Goal: Task Accomplishment & Management: Contribute content

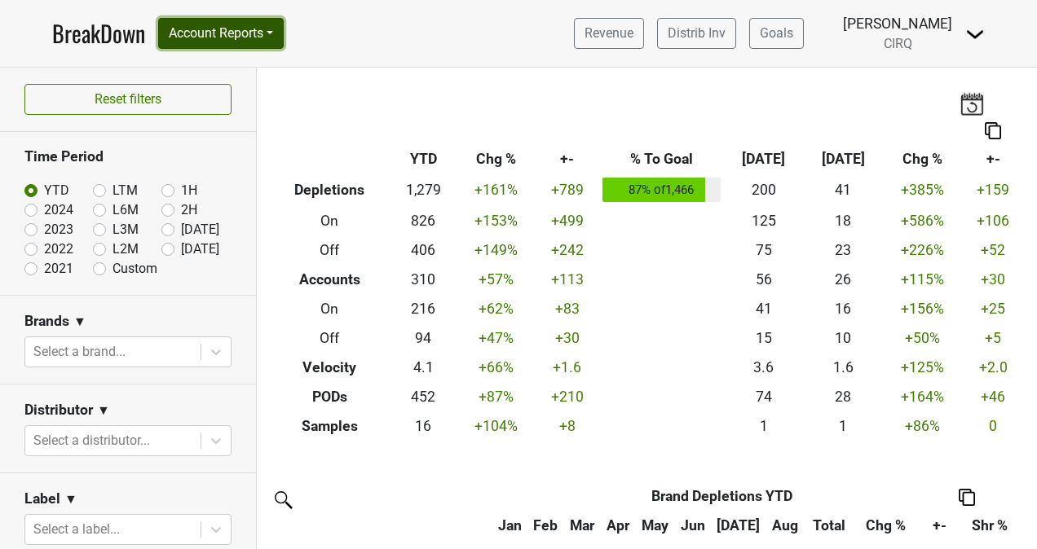
click at [242, 47] on button "Account Reports" at bounding box center [221, 33] width 126 height 31
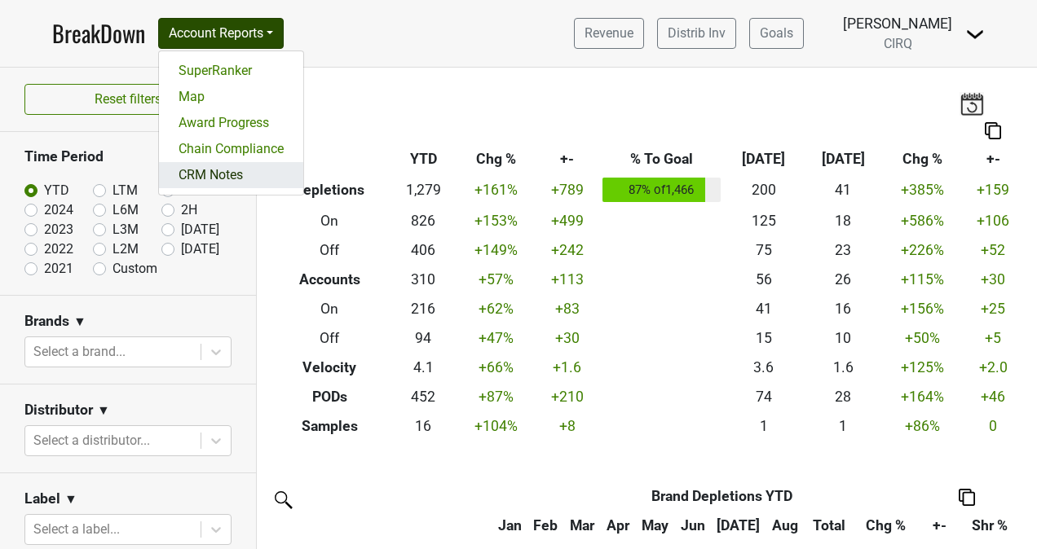
click at [235, 171] on link "CRM Notes" at bounding box center [231, 175] width 144 height 26
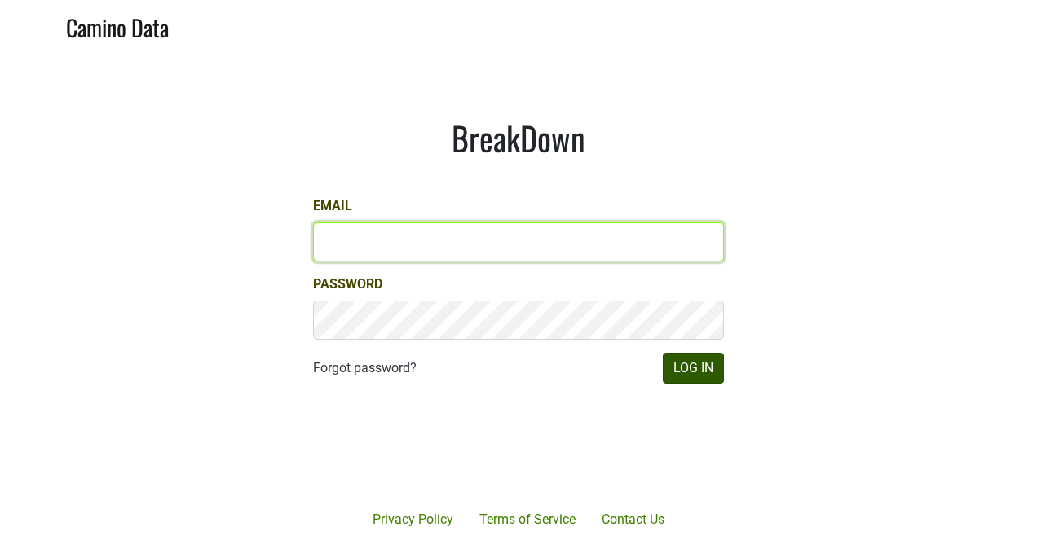
type input "[PERSON_NAME][EMAIL_ADDRESS][PERSON_NAME][DOMAIN_NAME]"
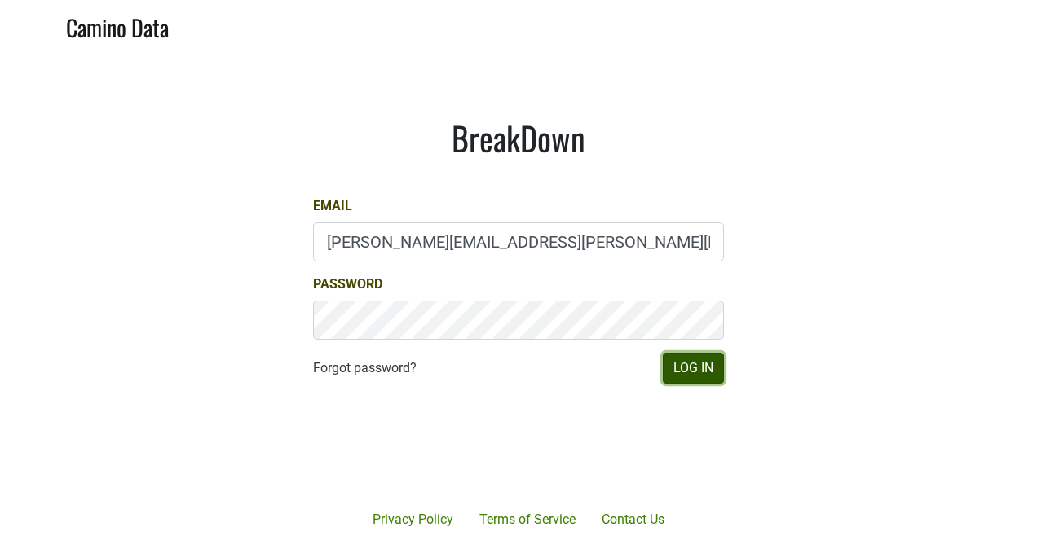
click at [689, 370] on button "Log In" at bounding box center [693, 368] width 61 height 31
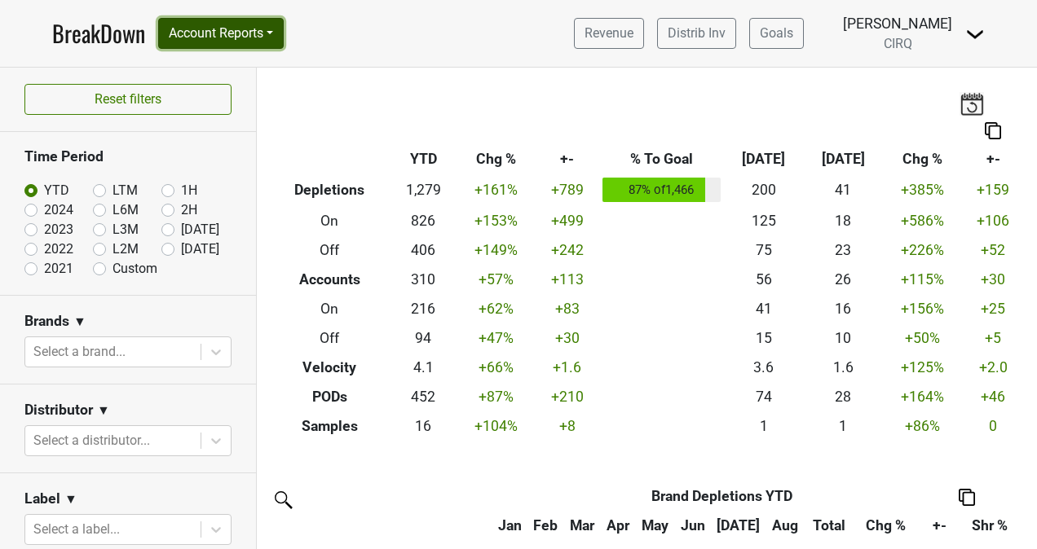
click at [262, 28] on button "Account Reports" at bounding box center [221, 33] width 126 height 31
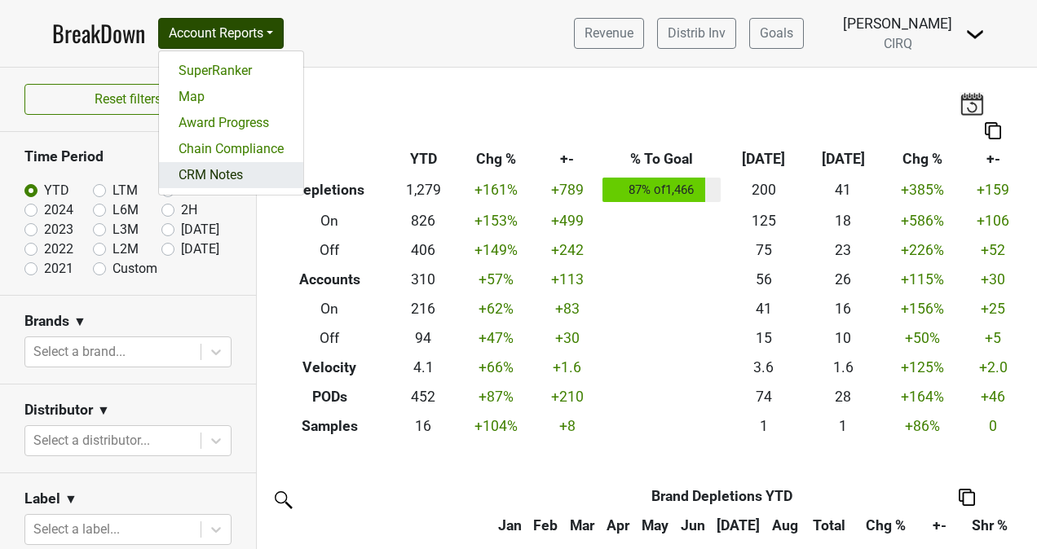
click at [230, 174] on link "CRM Notes" at bounding box center [231, 175] width 144 height 26
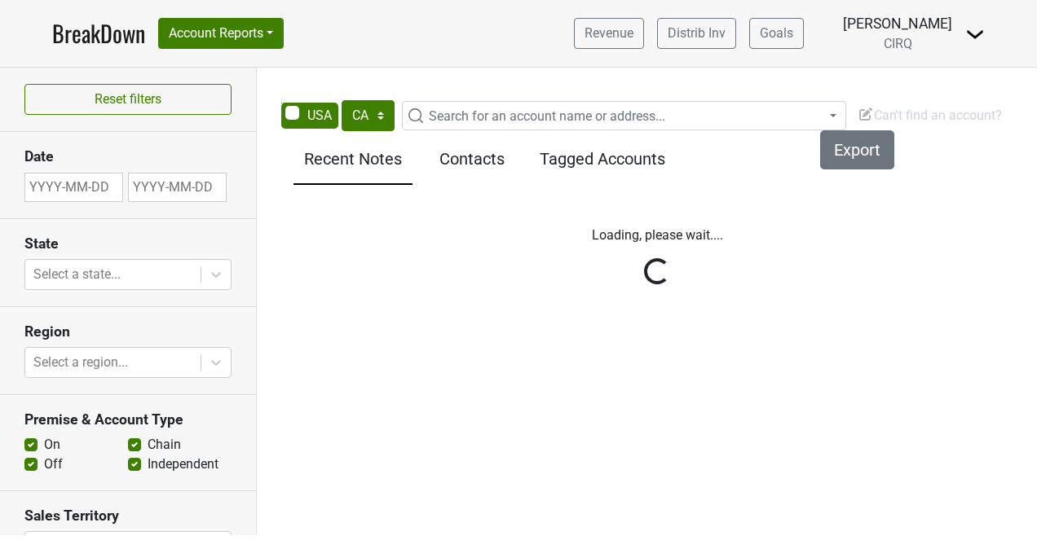
select select "CA"
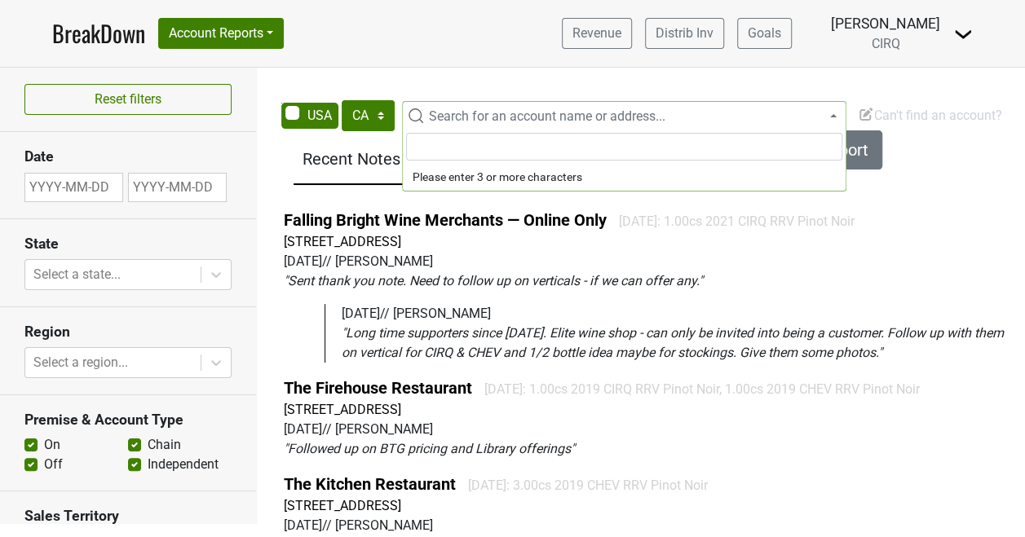
click at [536, 121] on span "Search for an account name or address..." at bounding box center [547, 115] width 236 height 15
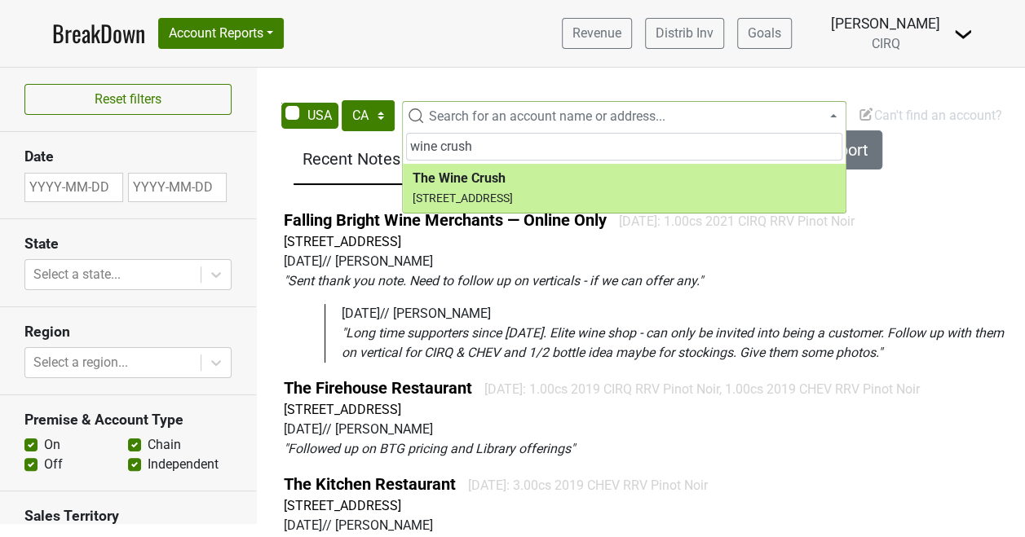
type input "wine crush"
select select "24334"
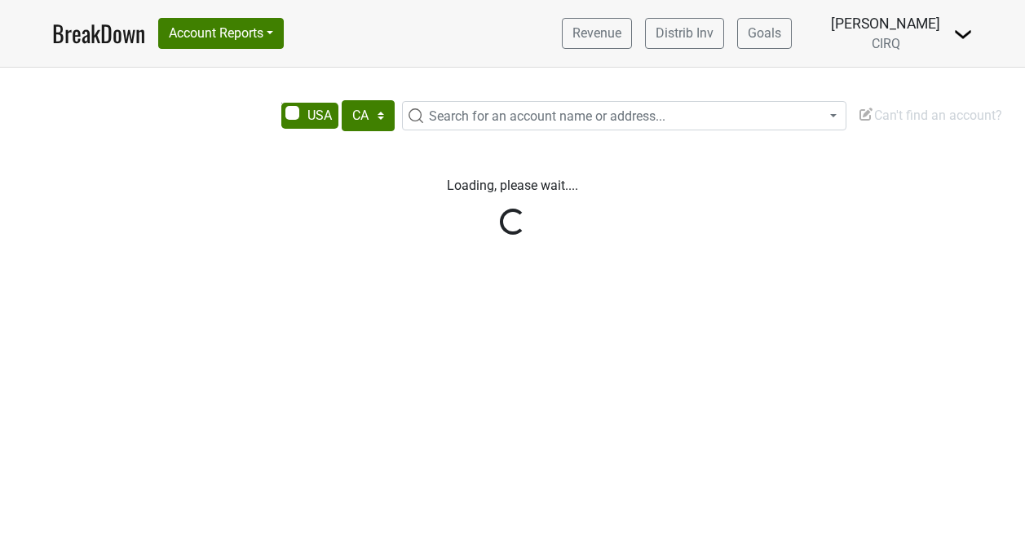
select select "CA"
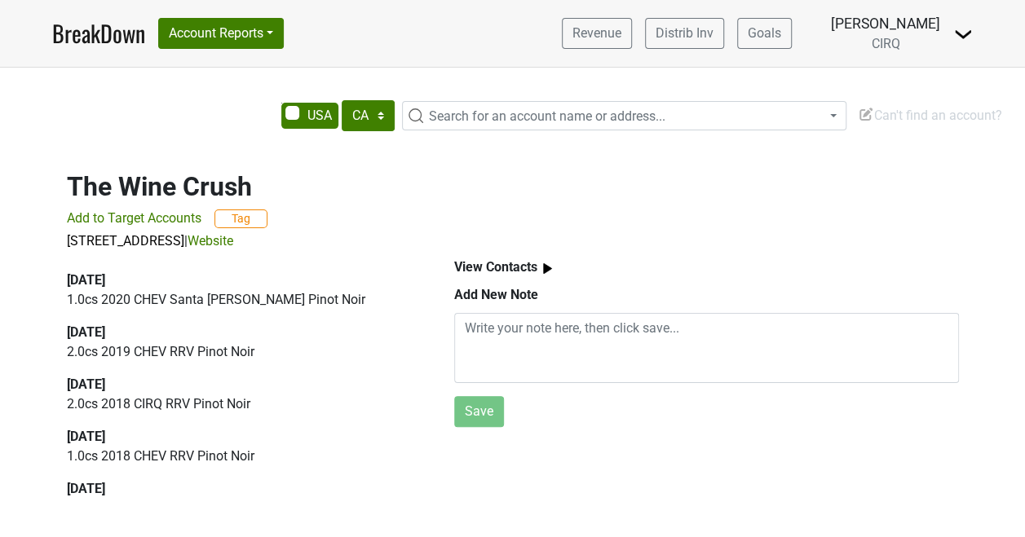
click at [532, 269] on b "View Contacts" at bounding box center [495, 266] width 83 height 15
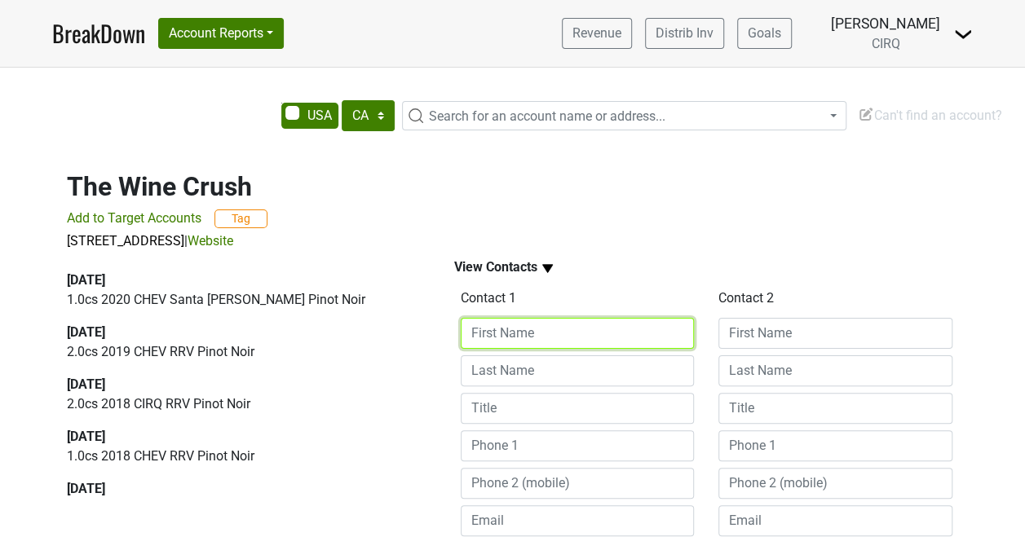
click at [518, 323] on input at bounding box center [578, 333] width 234 height 31
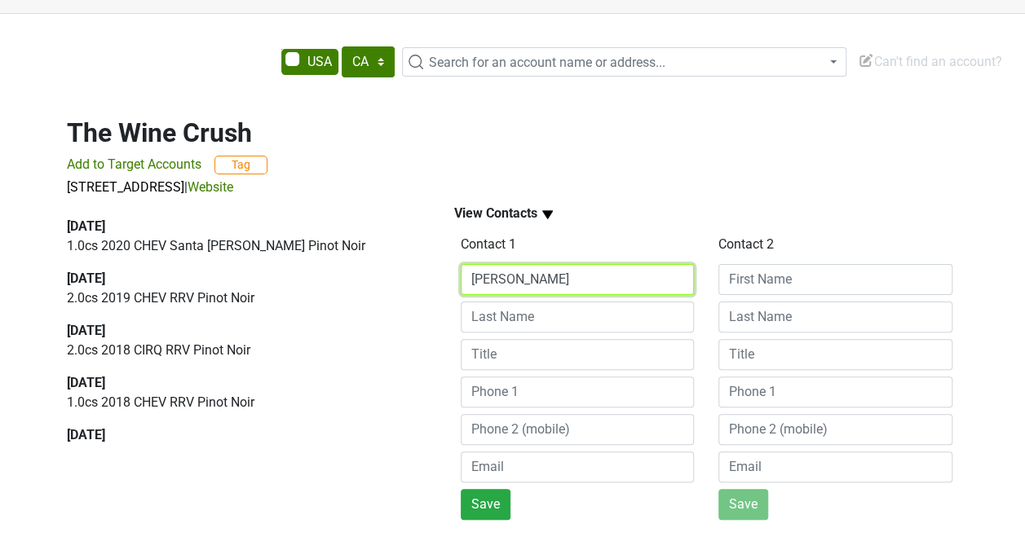
type input "Adam"
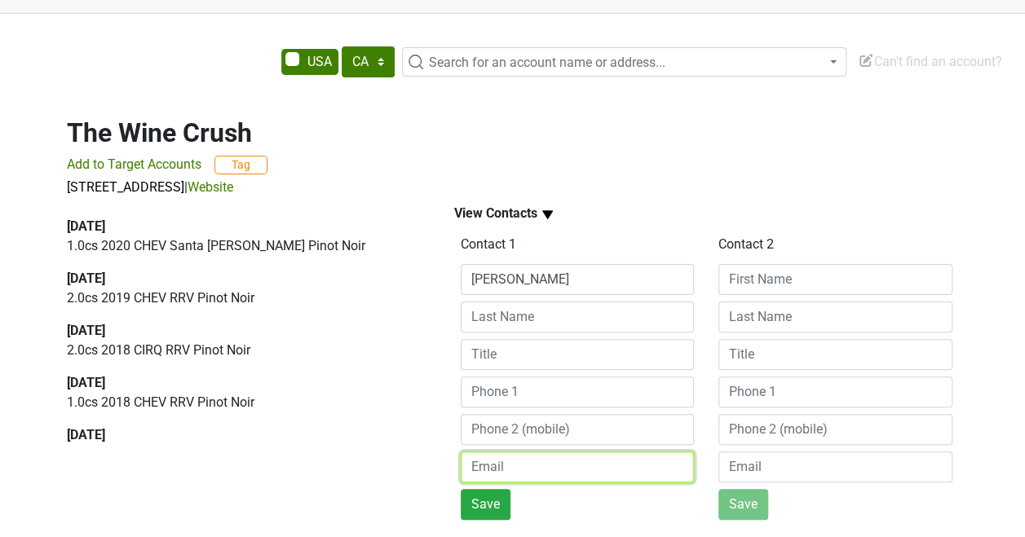
click at [497, 468] on input "email" at bounding box center [578, 467] width 234 height 31
paste input "adam@thewinecrush.com"
type input "adam@thewinecrush.com"
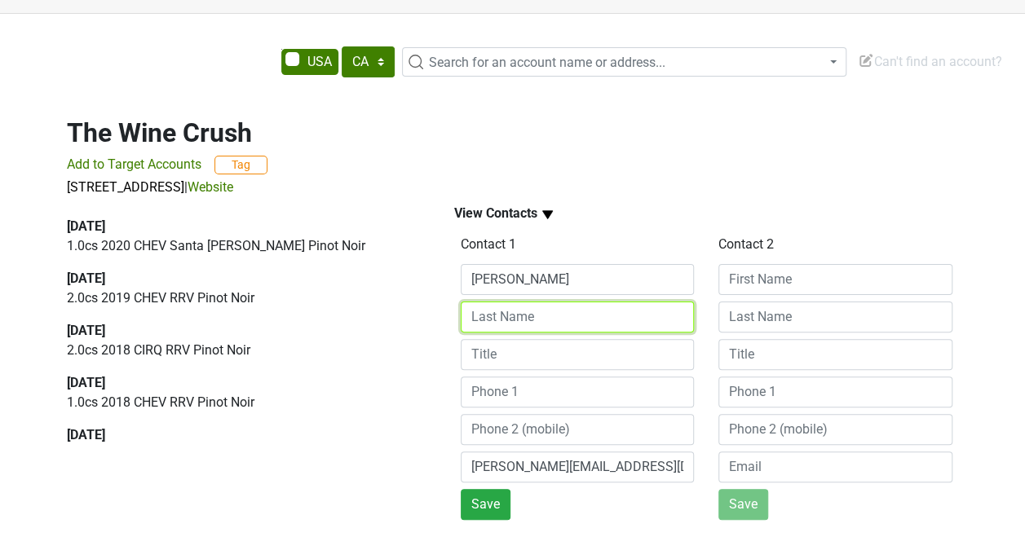
click at [549, 311] on input at bounding box center [578, 317] width 234 height 31
type input "Crawshaw"
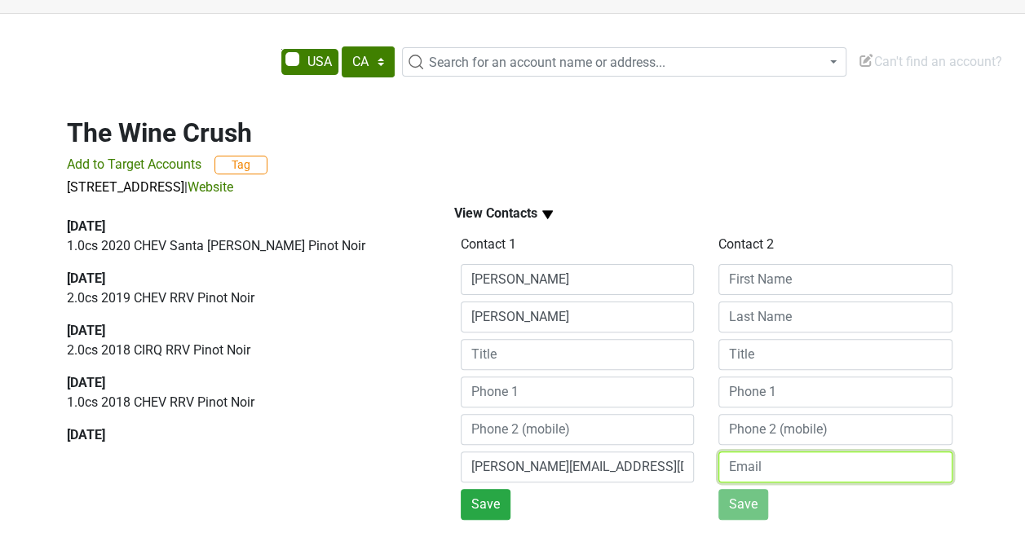
click at [737, 462] on input "email" at bounding box center [835, 467] width 234 height 31
paste input "com ➢ Mike Fuller ~ mike@thewinecrush.com"
drag, startPoint x: 793, startPoint y: 469, endPoint x: 681, endPoint y: 474, distance: 112.6
click at [681, 474] on div "Contact 1 Adam Crawshaw adam@thewinecrush.com Save Contact 2 com ➢ Mike Fuller …" at bounding box center [706, 375] width 516 height 289
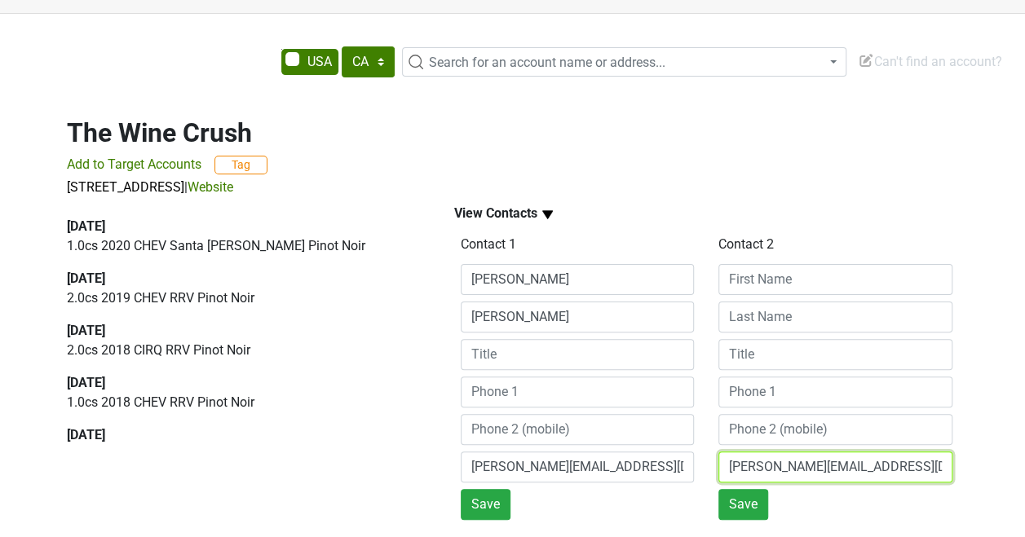
type input "mike@thewinecrush.com"
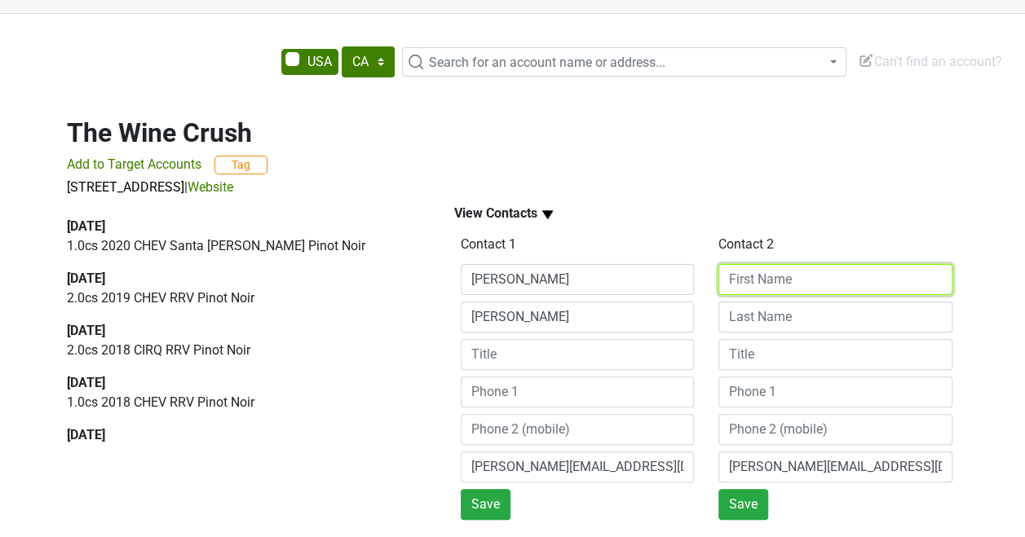
click at [750, 291] on input at bounding box center [835, 279] width 234 height 31
type input "Mike"
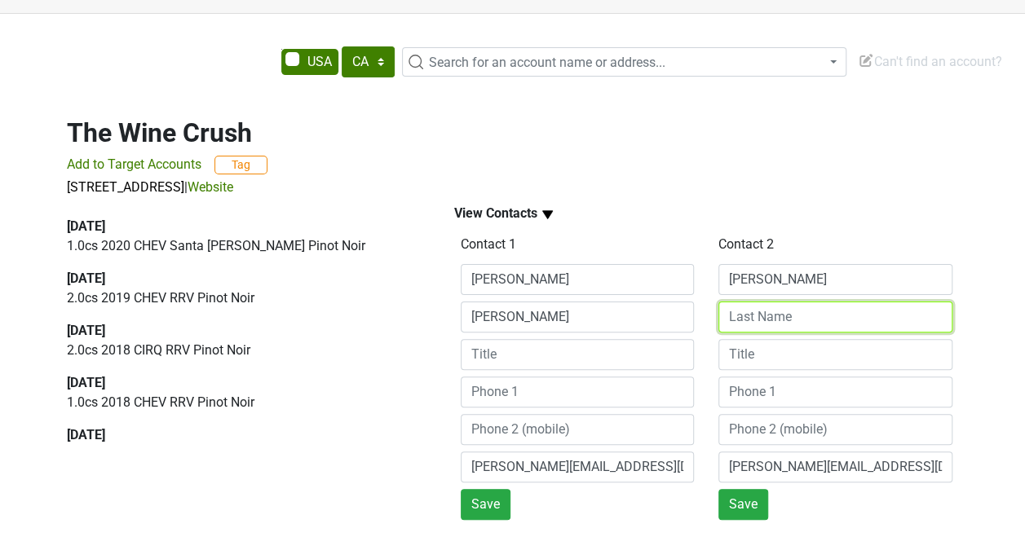
click at [752, 313] on input at bounding box center [835, 317] width 234 height 31
paste input "com ➢ Mike Fuller ~"
click at [807, 320] on input "com ➢ Mike Fuller ~" at bounding box center [835, 317] width 234 height 31
click at [807, 320] on input "Fuller ~" at bounding box center [835, 317] width 234 height 31
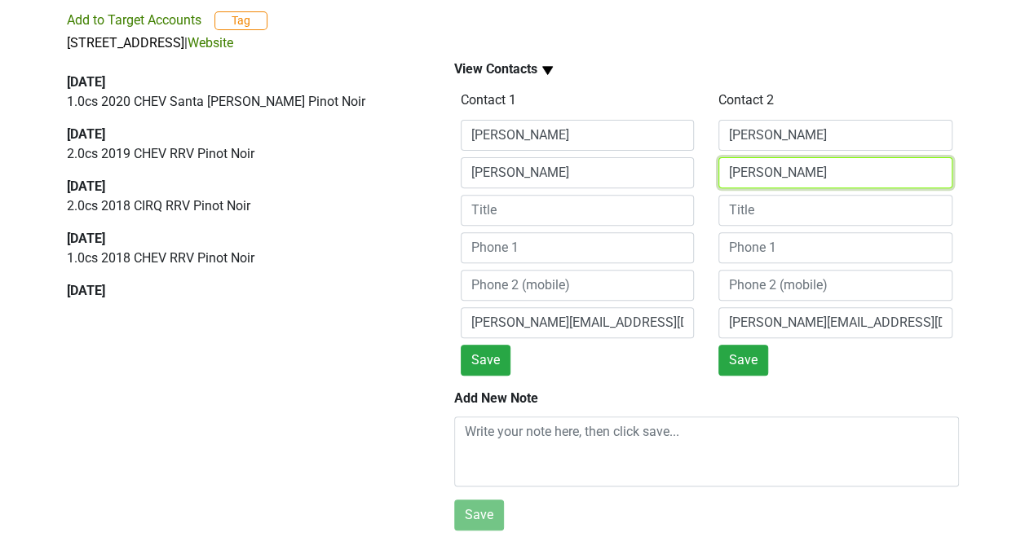
scroll to position [199, 0]
type input "Fuller"
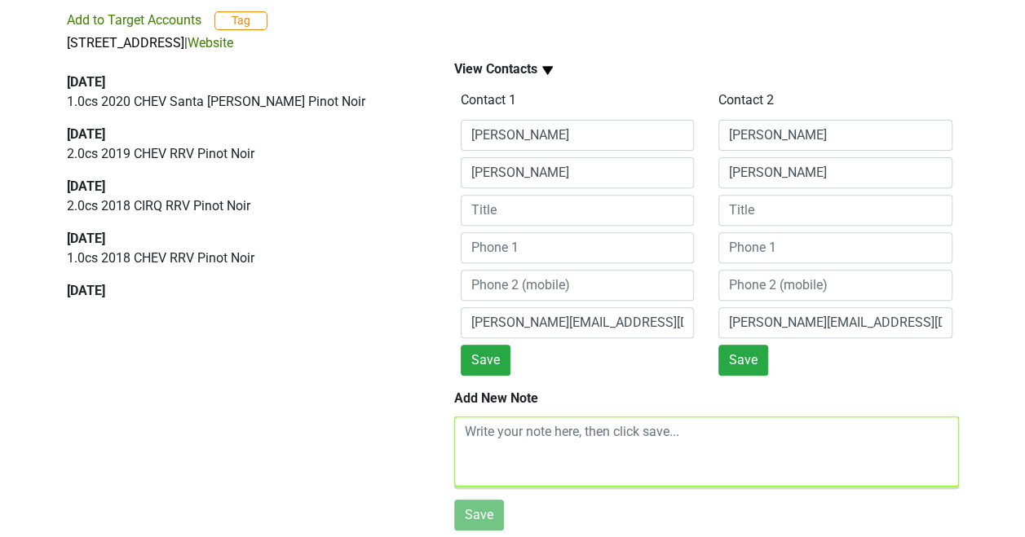
click at [499, 430] on textarea at bounding box center [706, 452] width 505 height 70
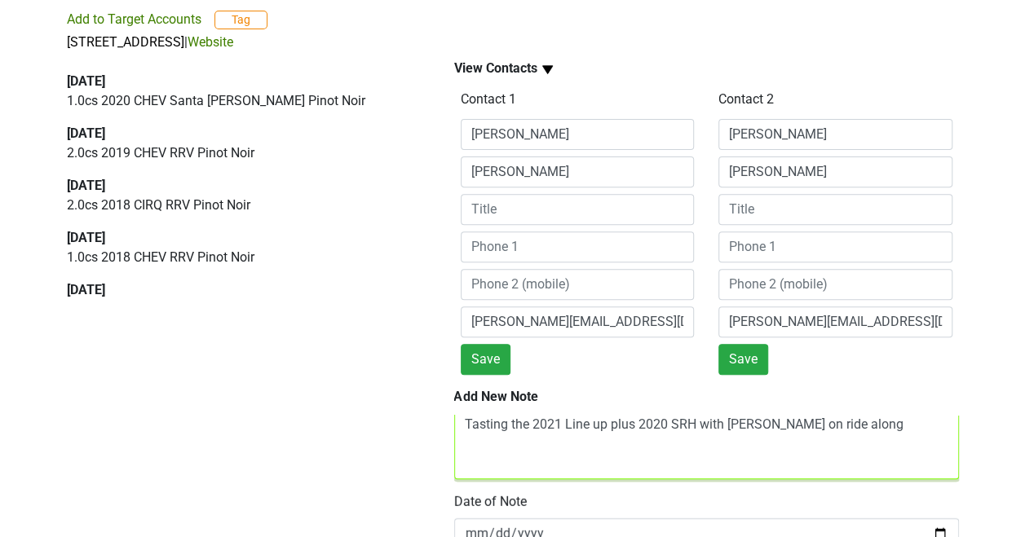
scroll to position [272, 0]
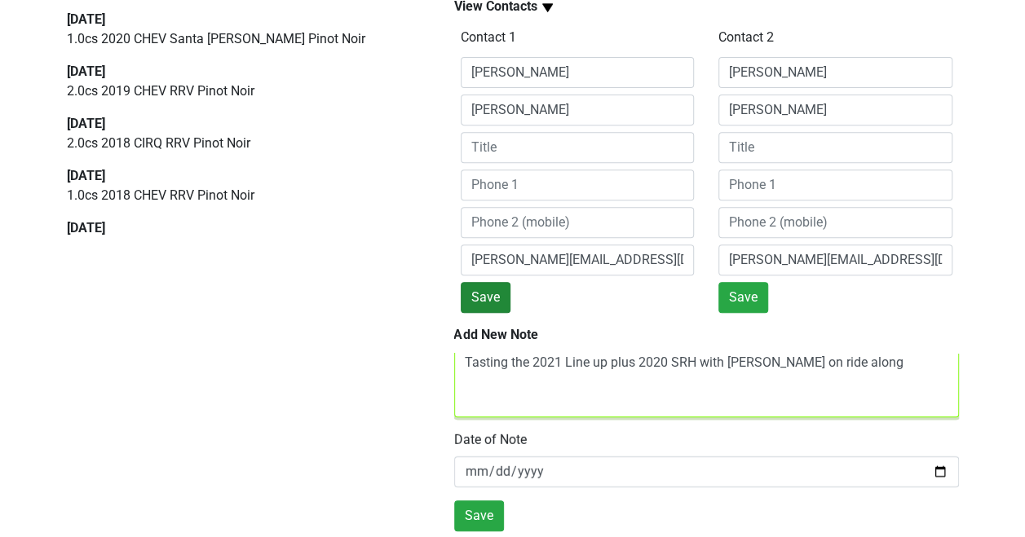
type textarea "Tasting the 2021 Line up plus 2020 SRH with Wes on ride along"
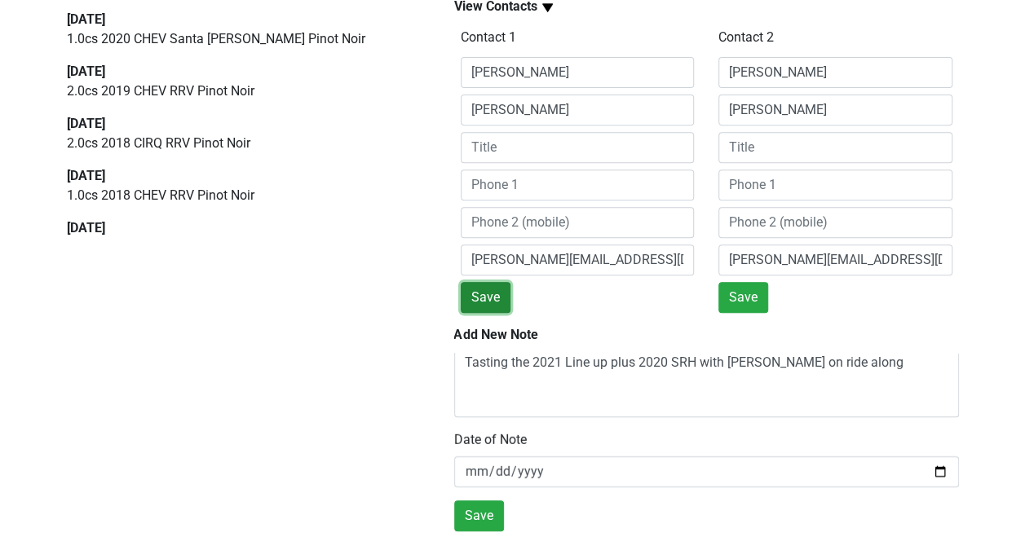
click at [496, 285] on button "Save" at bounding box center [486, 297] width 50 height 31
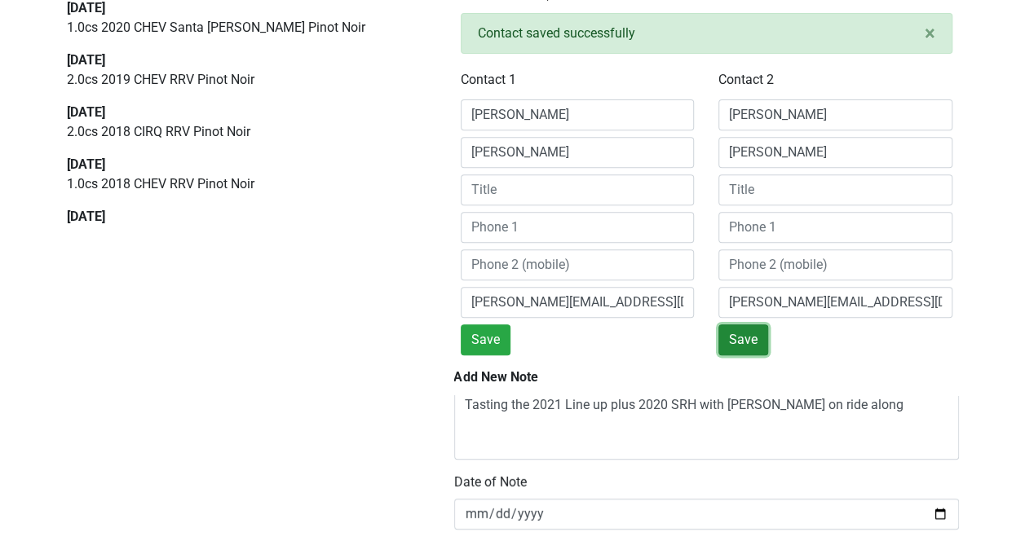
click at [743, 333] on button "Save" at bounding box center [743, 339] width 50 height 31
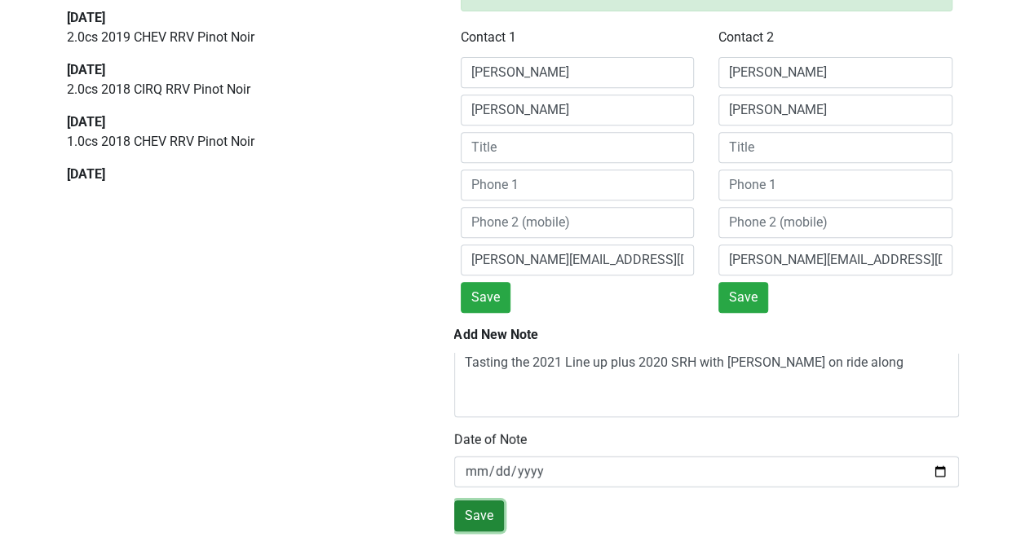
click at [473, 507] on button "Save" at bounding box center [479, 515] width 50 height 31
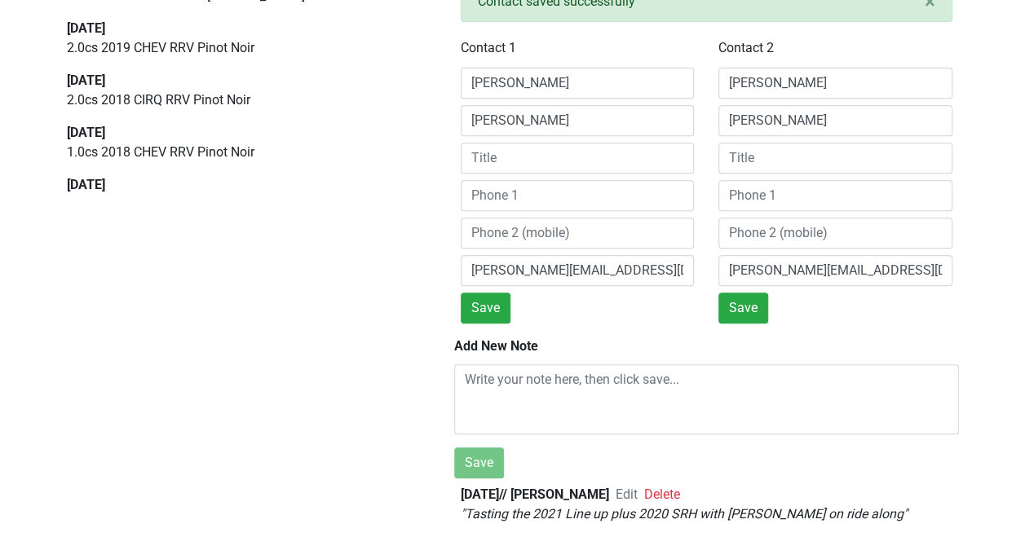
scroll to position [314, 0]
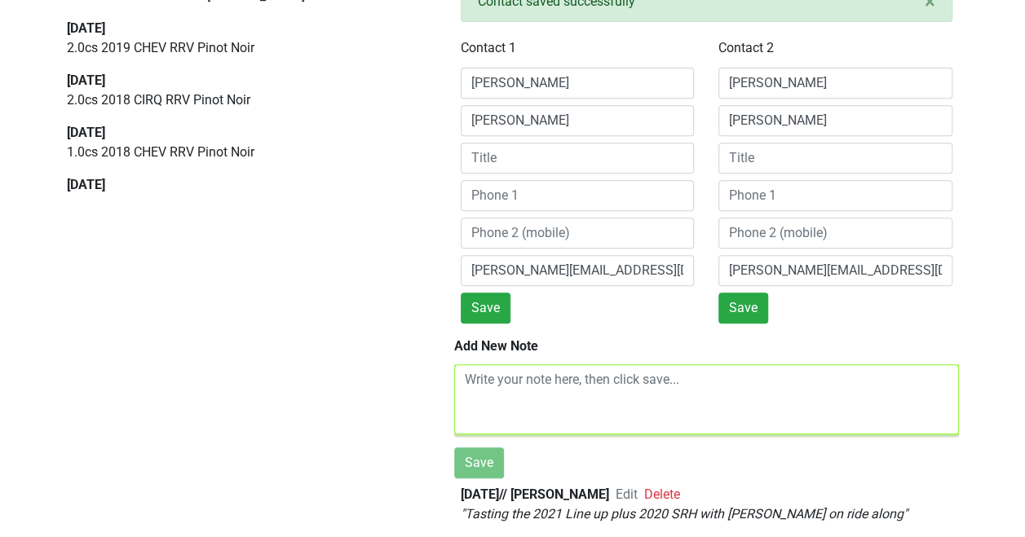
click at [511, 367] on textarea at bounding box center [706, 399] width 505 height 70
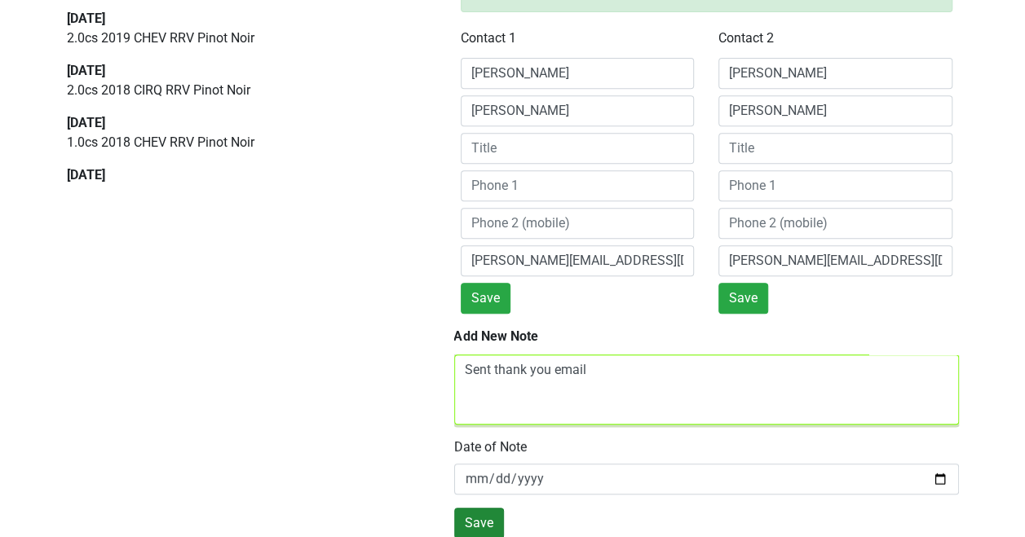
type textarea "Sent thank you email"
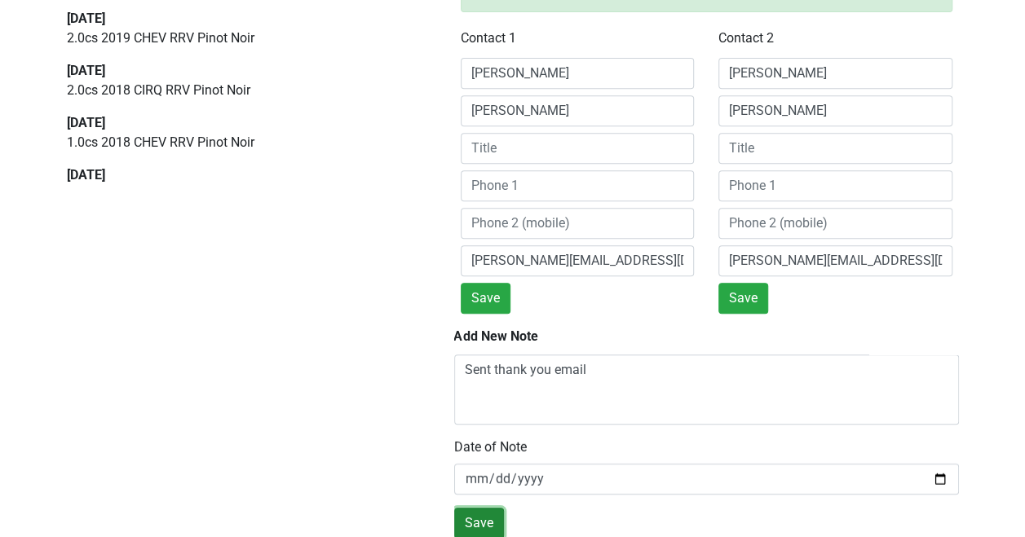
click at [477, 515] on button "Save" at bounding box center [479, 523] width 50 height 31
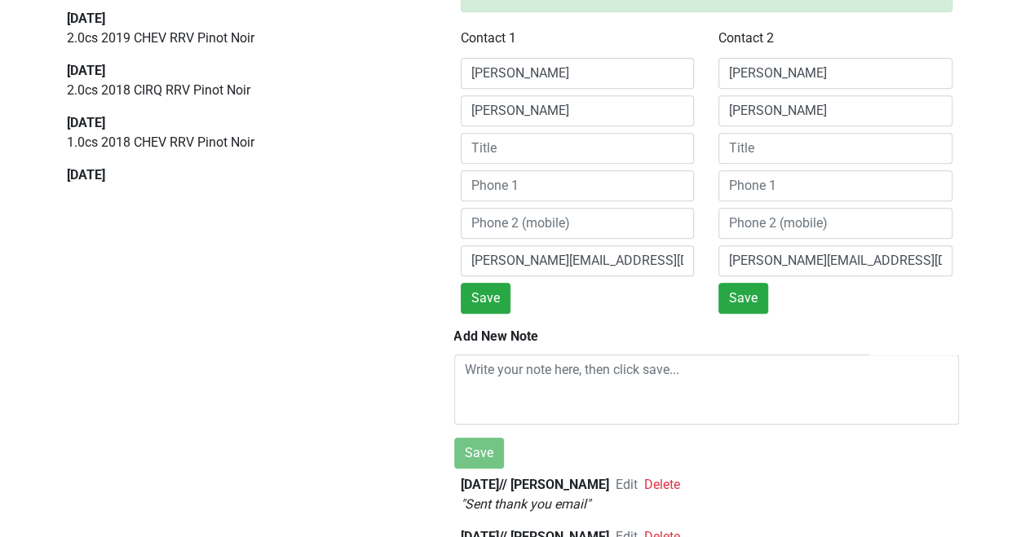
scroll to position [325, 0]
click at [506, 476] on b "2025-09-04 // Kristi Sanders" at bounding box center [535, 483] width 148 height 15
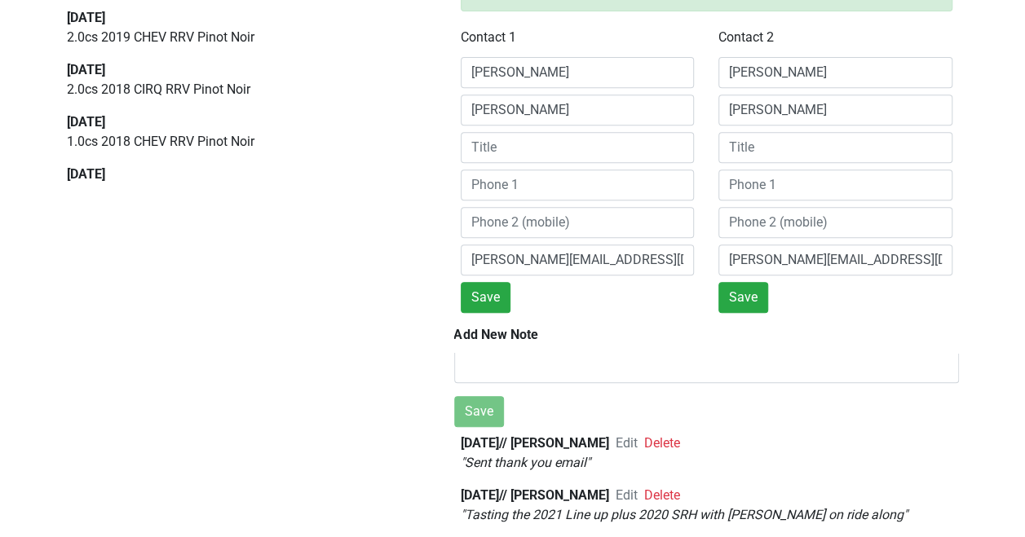
click at [637, 487] on span "Edit" at bounding box center [626, 494] width 22 height 15
type textarea "Tasting the 2021 Line up plus 2020 SRH with Wes on ride along"
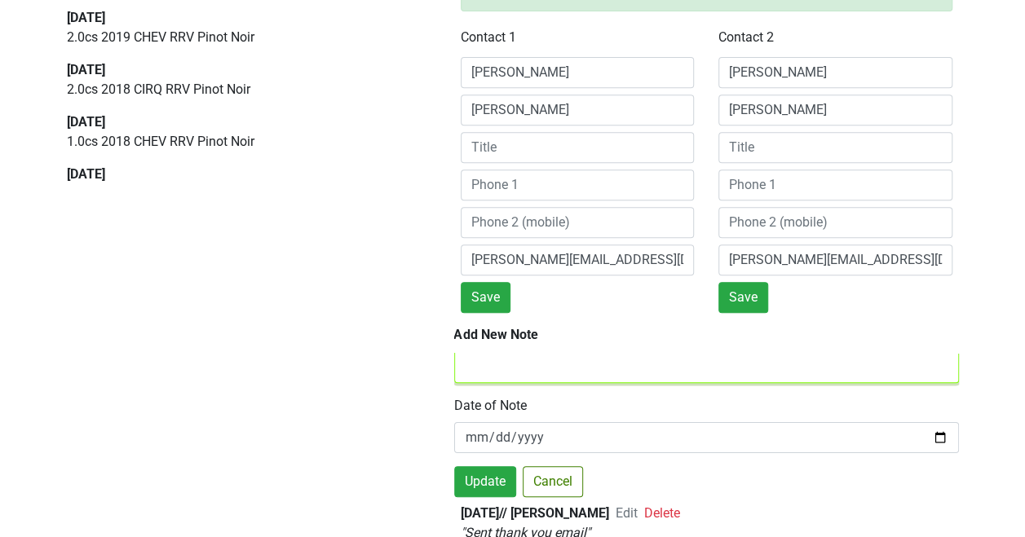
scroll to position [34, 0]
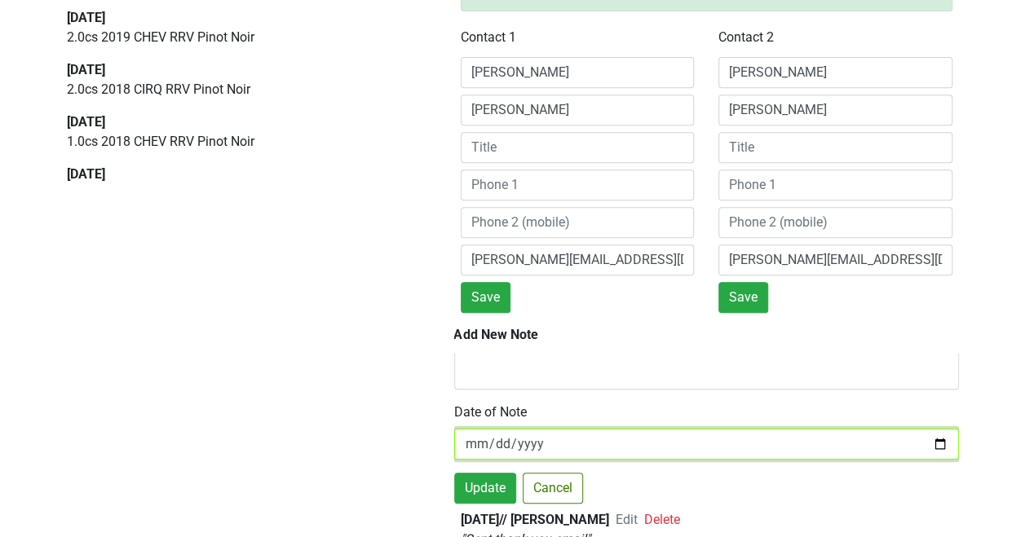
click at [600, 435] on input "[DATE]" at bounding box center [706, 444] width 505 height 31
click at [928, 429] on input "[DATE]" at bounding box center [706, 444] width 505 height 31
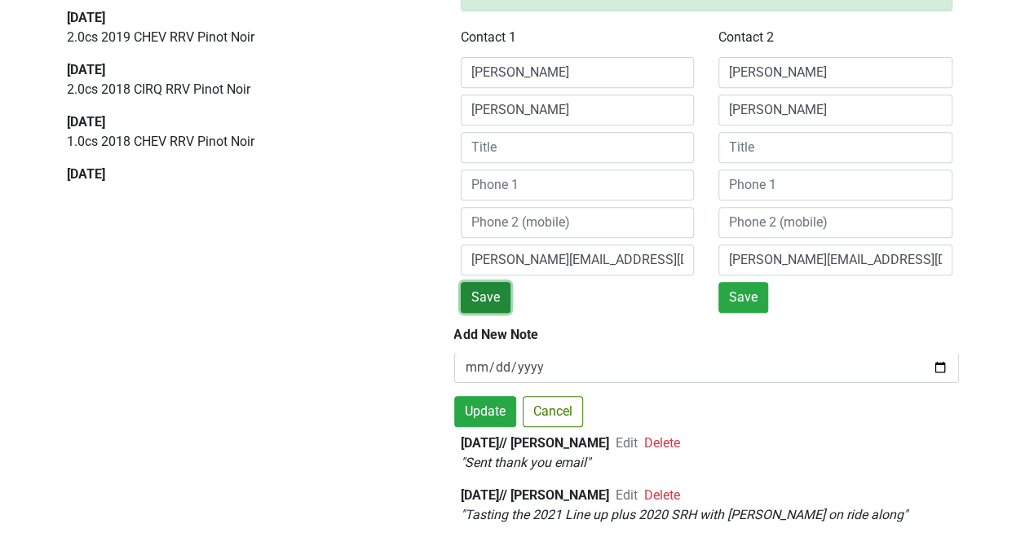
click at [492, 283] on button "Save" at bounding box center [486, 297] width 50 height 31
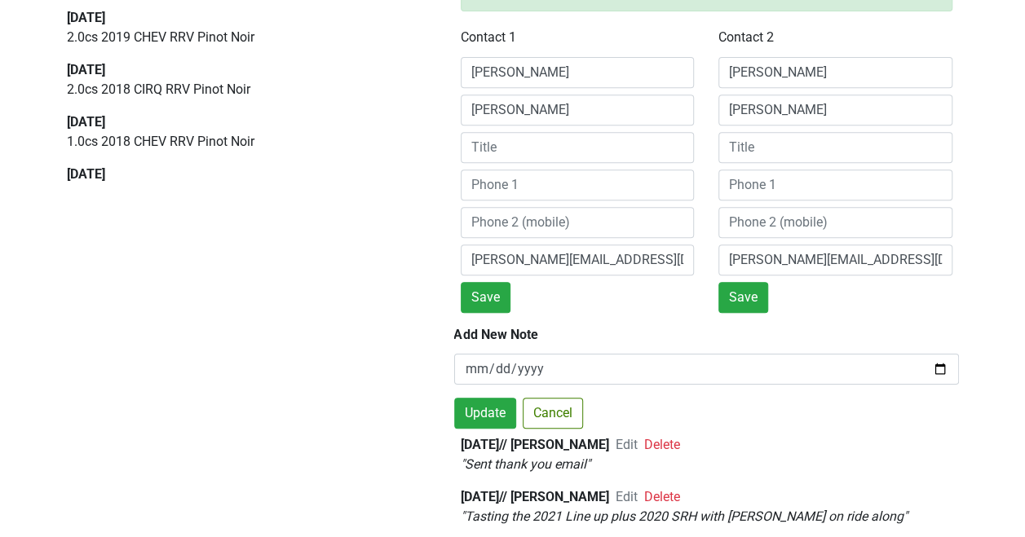
scroll to position [108, 0]
click at [637, 490] on span "Edit" at bounding box center [626, 497] width 22 height 15
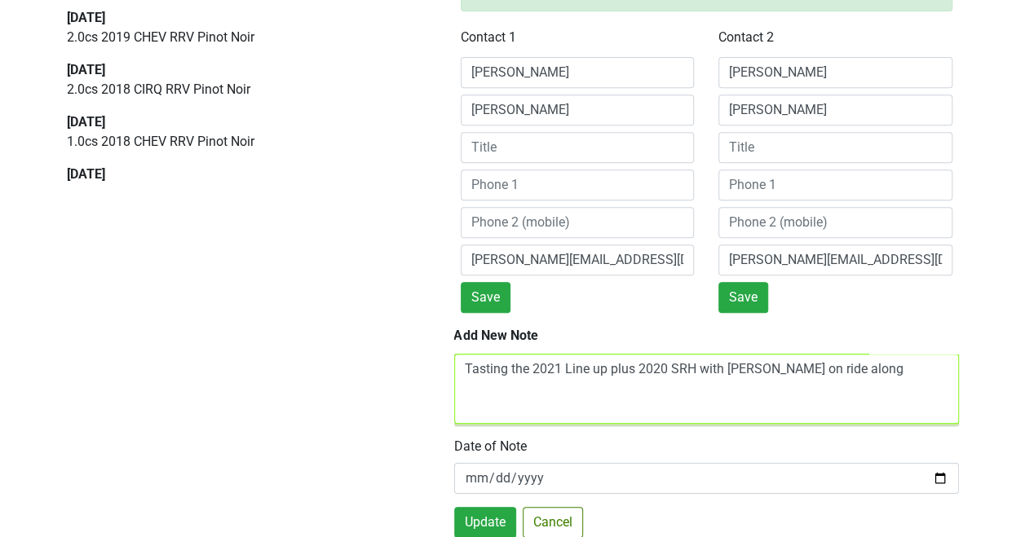
scroll to position [64, 0]
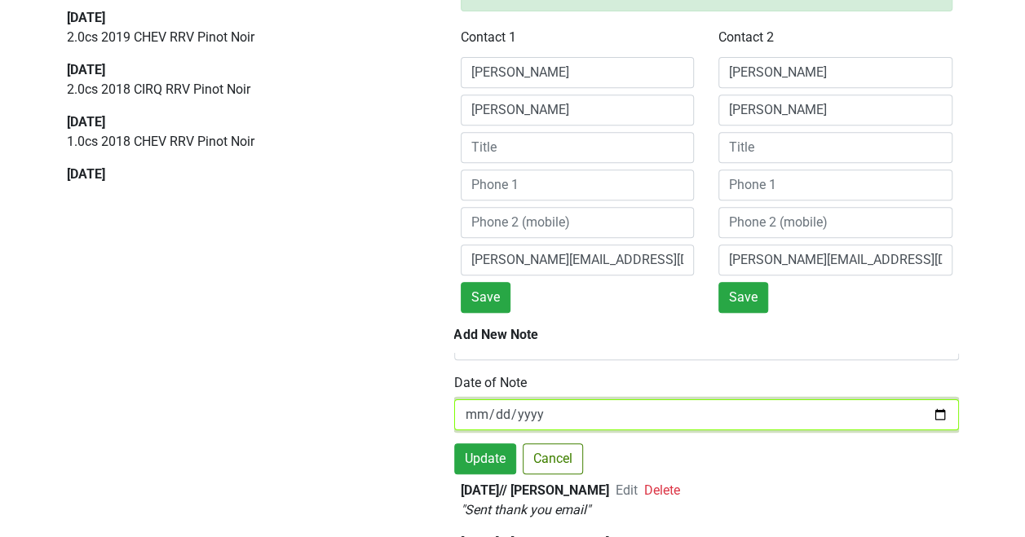
click at [926, 399] on input "[DATE]" at bounding box center [706, 414] width 505 height 31
type input "[DATE]"
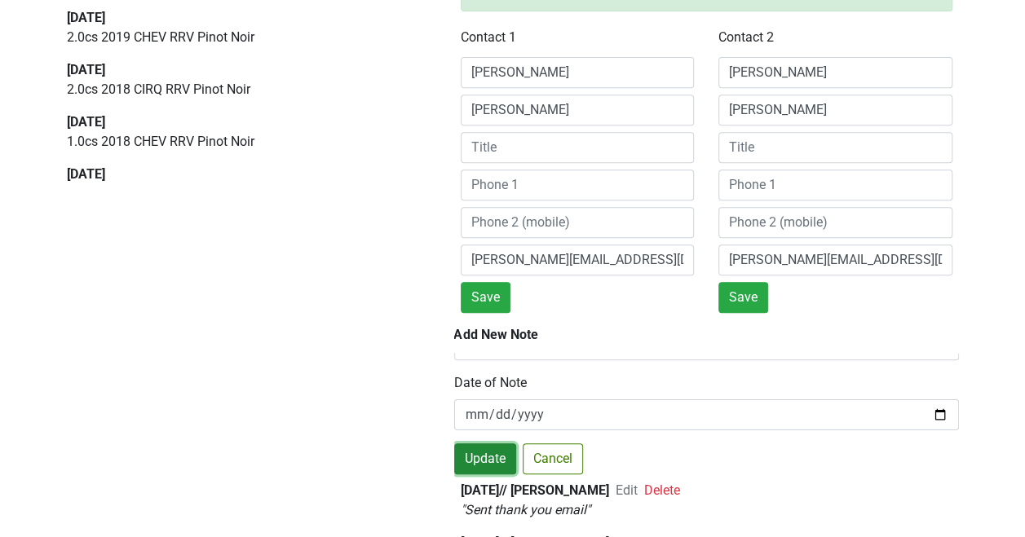
click at [481, 456] on button "Update" at bounding box center [485, 458] width 62 height 31
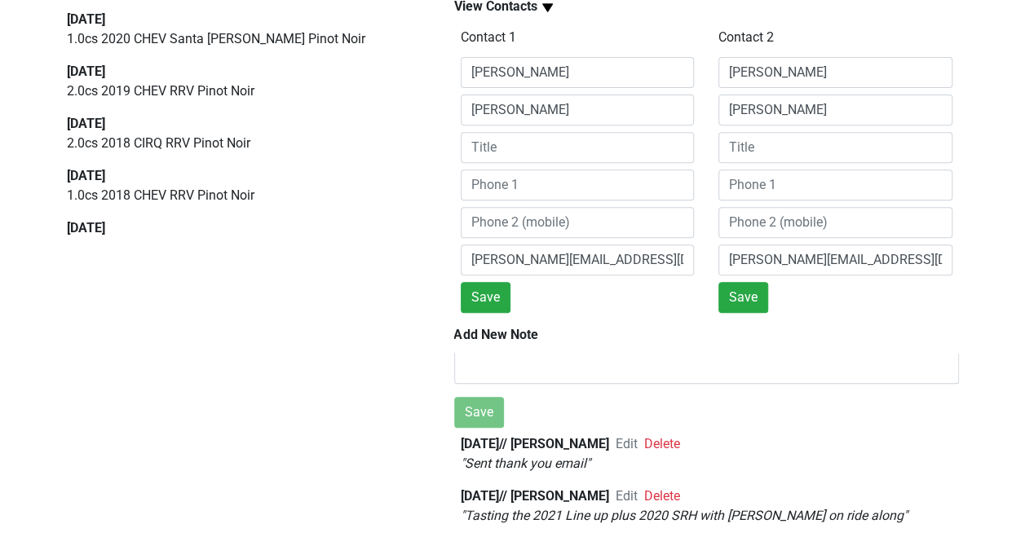
scroll to position [0, 0]
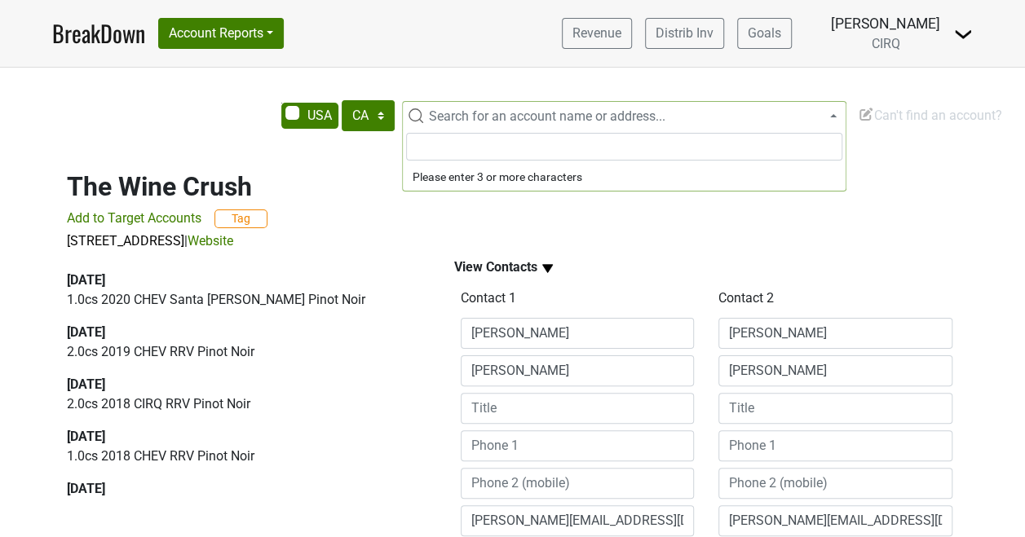
click at [491, 120] on span "Search for an account name or address..." at bounding box center [547, 115] width 236 height 15
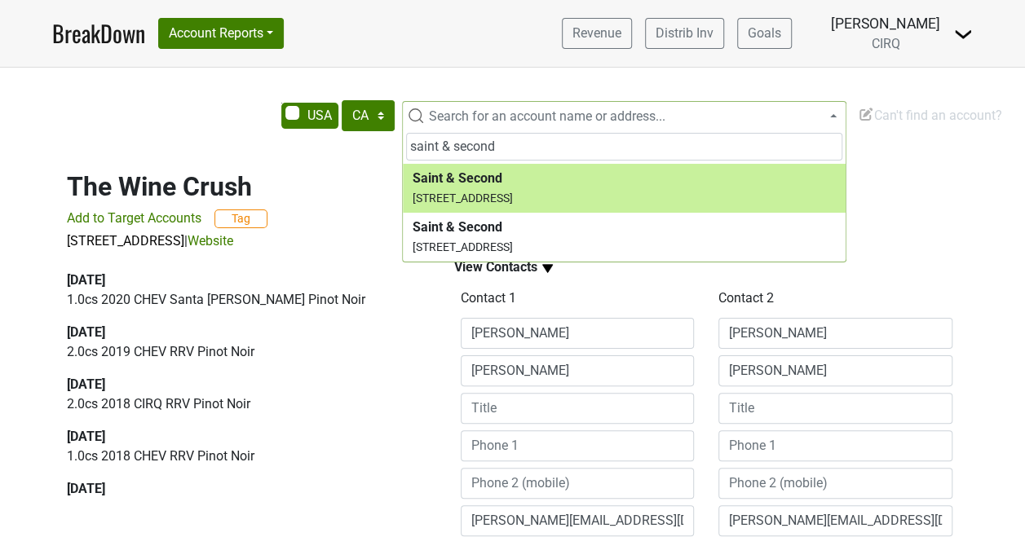
type input "saint & second"
select select "124092691"
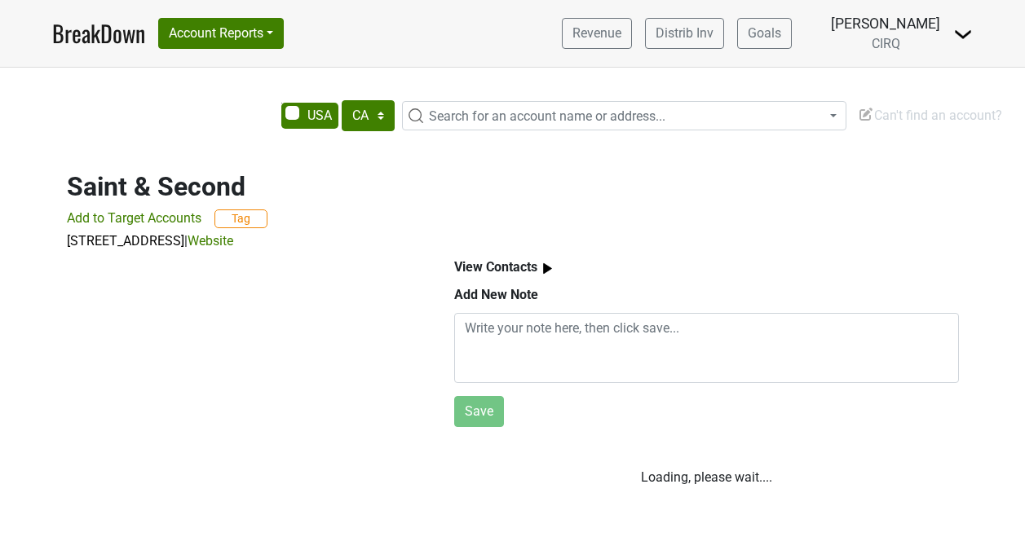
select select "CA"
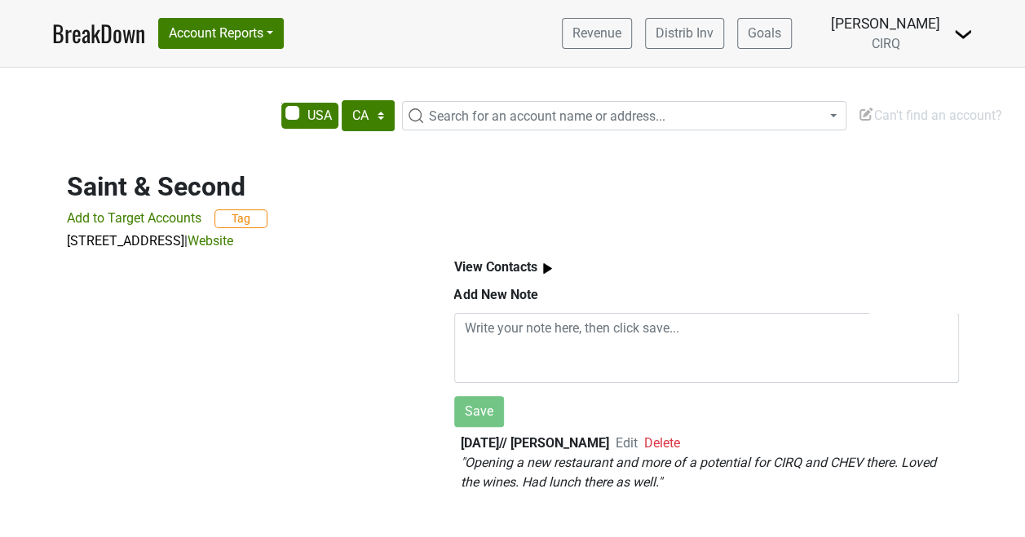
click at [534, 262] on b "View Contacts" at bounding box center [495, 266] width 83 height 15
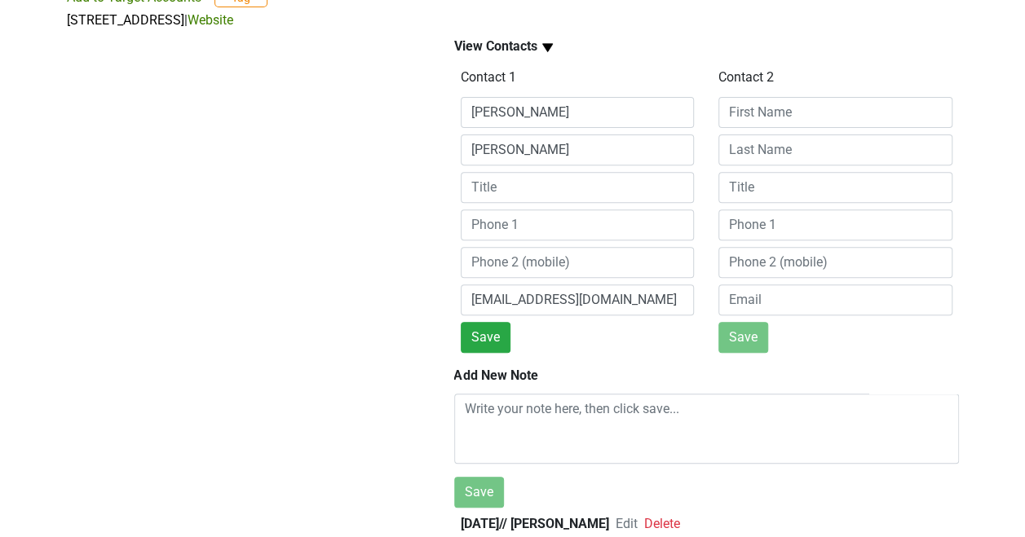
scroll to position [8, 0]
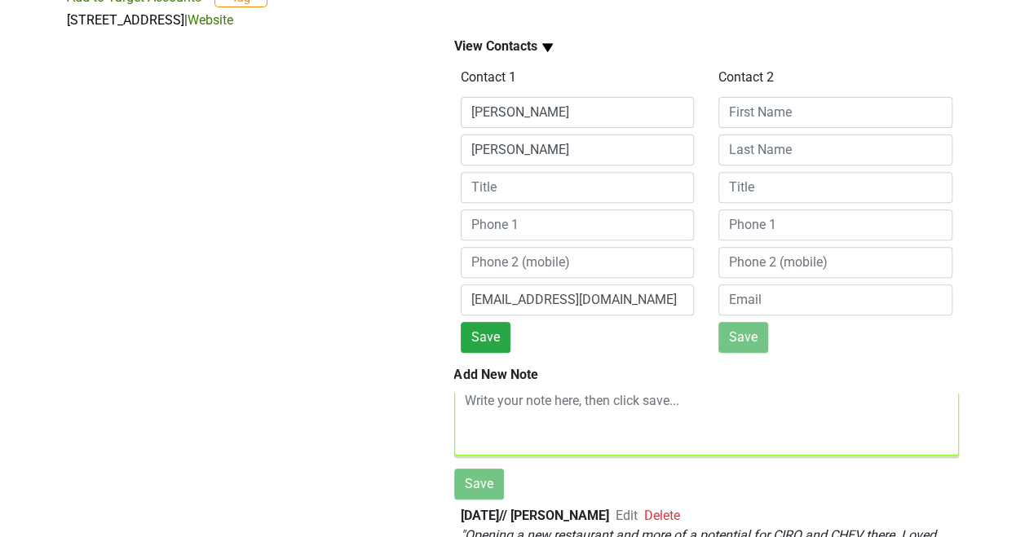
click at [493, 403] on textarea at bounding box center [706, 421] width 505 height 70
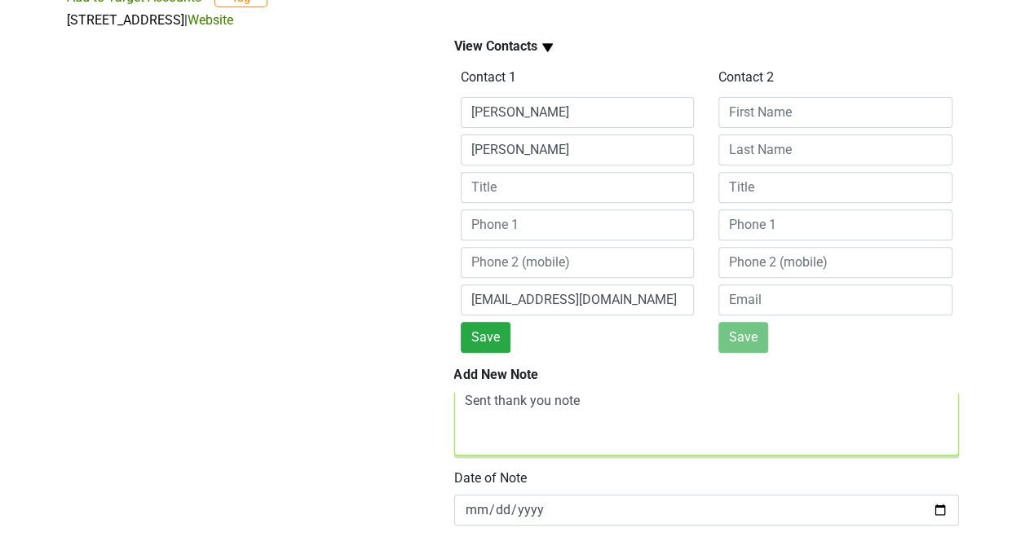
scroll to position [272, 0]
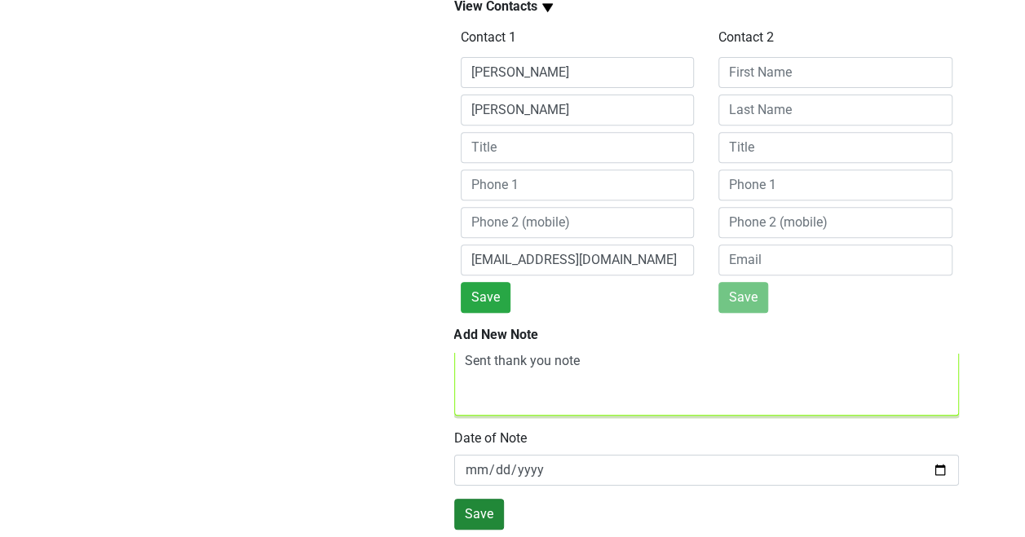
type textarea "Sent thank you note"
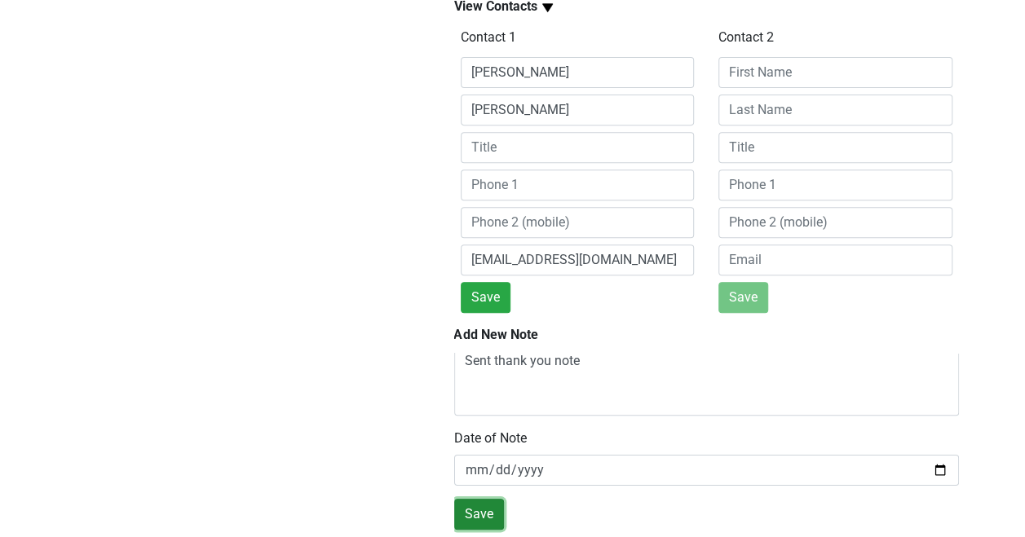
click at [470, 499] on button "Save" at bounding box center [479, 514] width 50 height 31
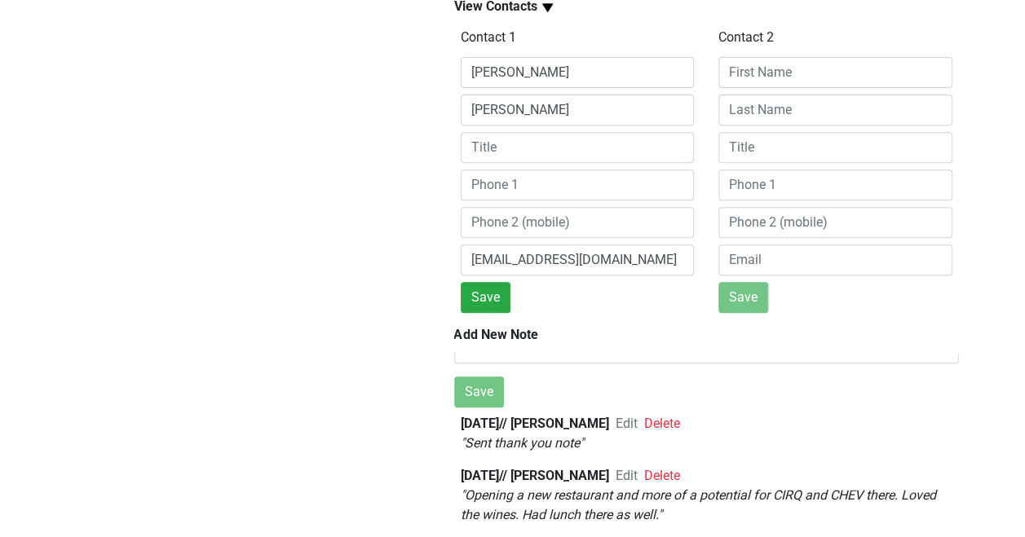
scroll to position [0, 0]
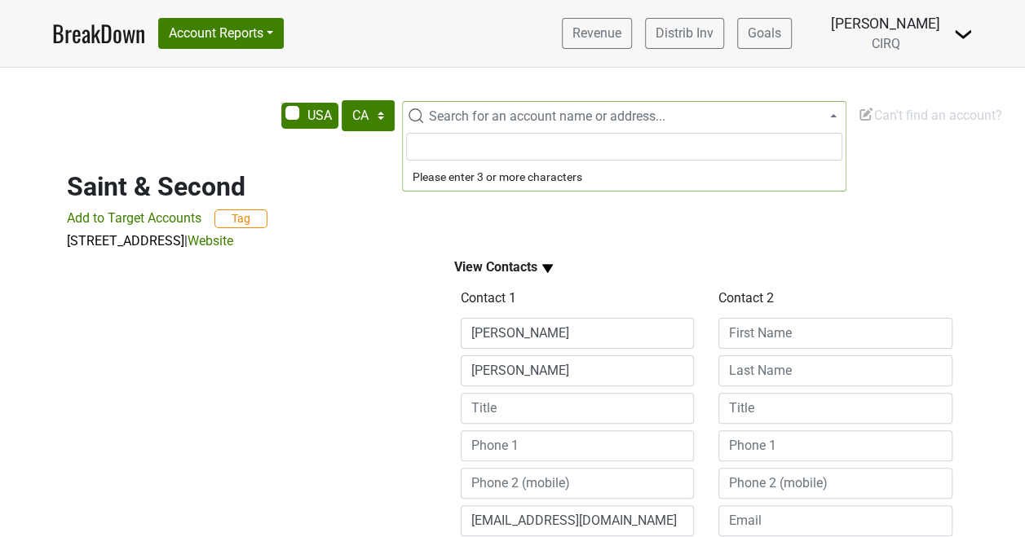
click at [451, 114] on span "Search for an account name or address..." at bounding box center [547, 115] width 236 height 15
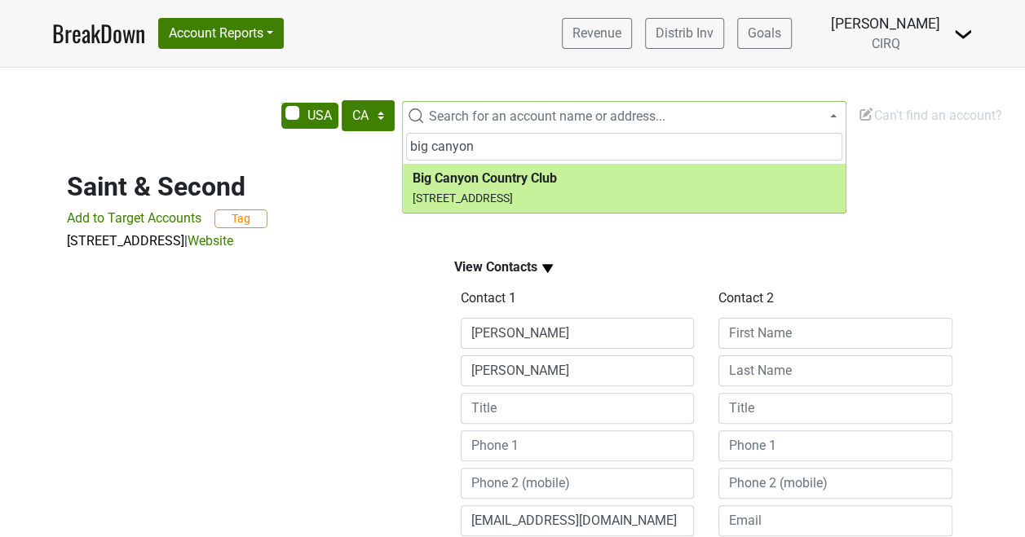
type input "big canyon"
select select "73499"
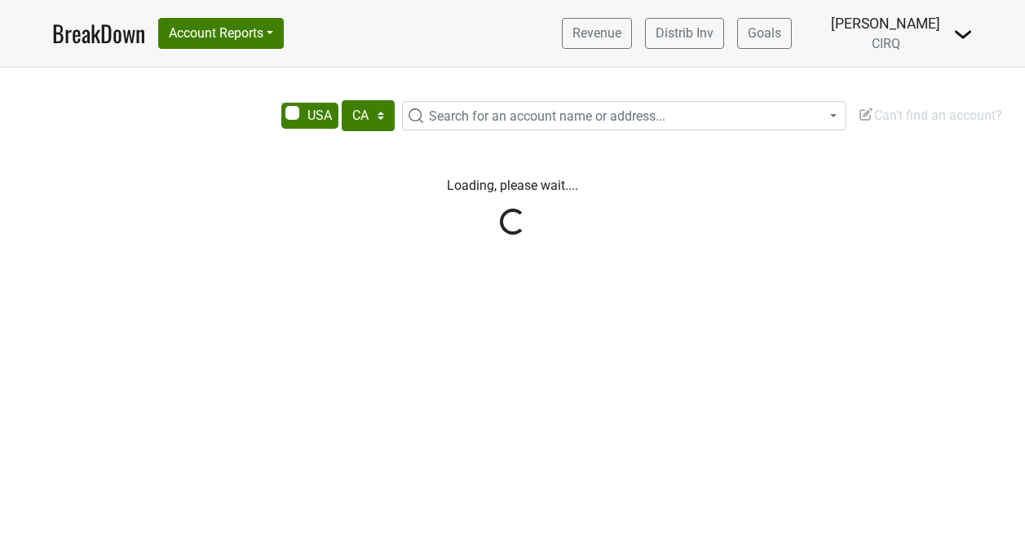
select select "CA"
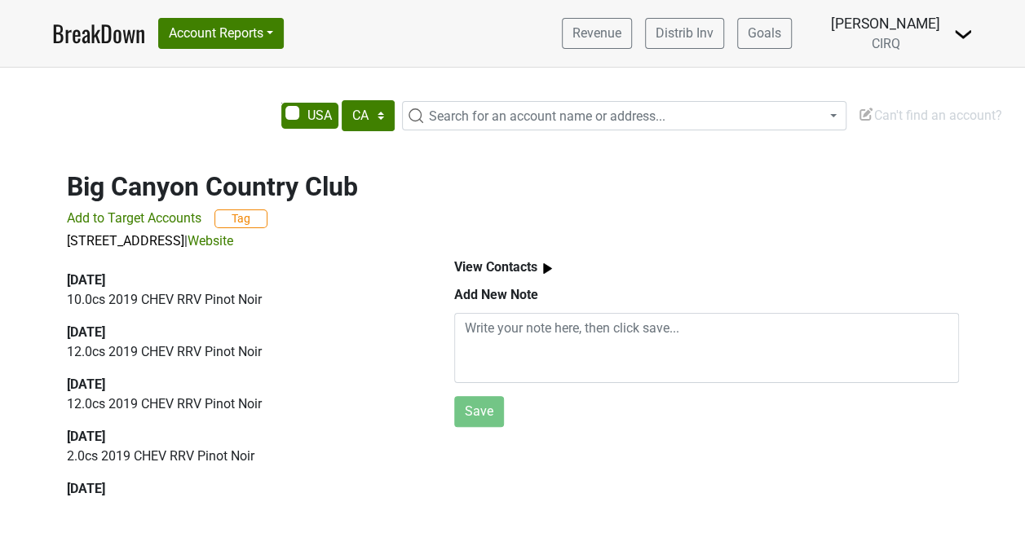
click at [545, 265] on img at bounding box center [547, 268] width 20 height 20
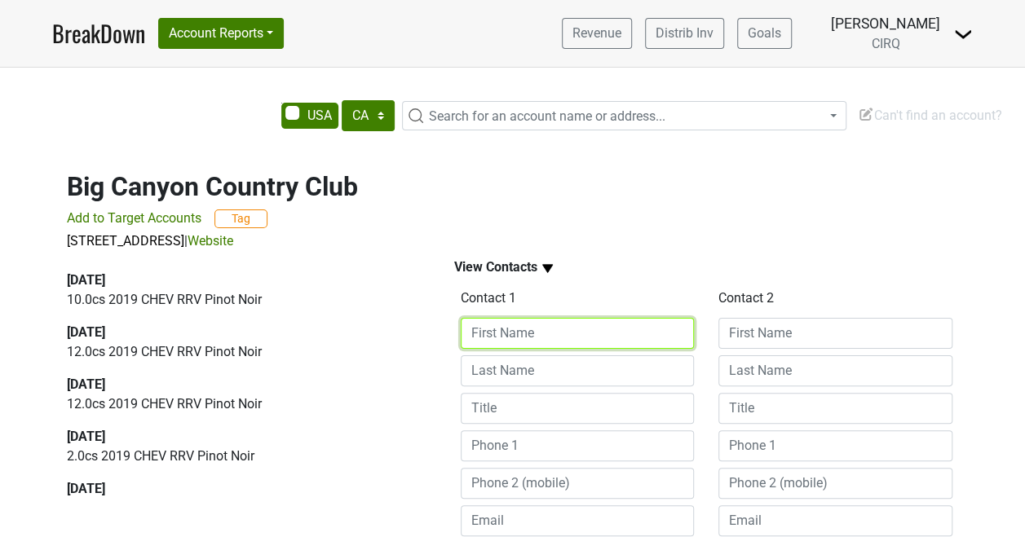
click at [536, 329] on input at bounding box center [578, 333] width 234 height 31
type input "nina"
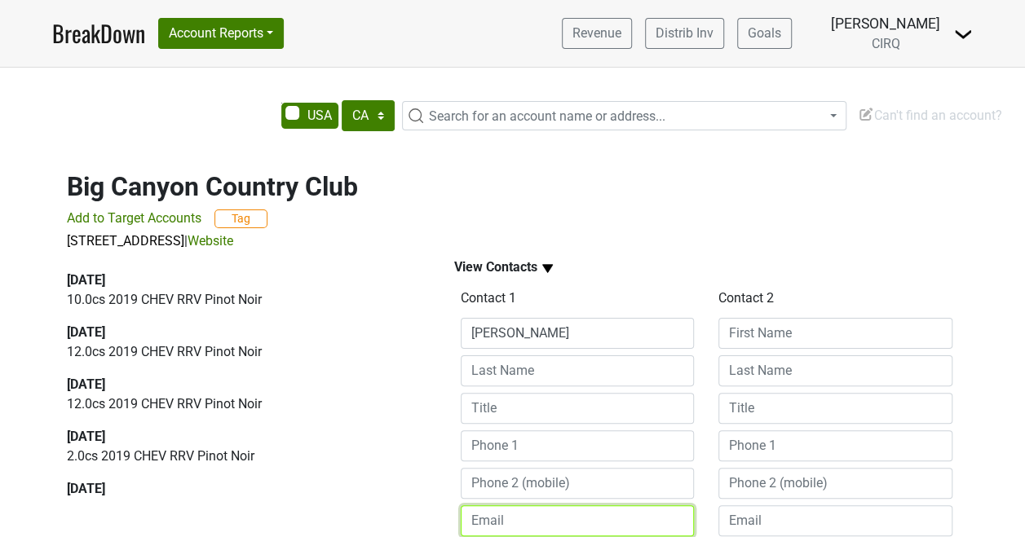
click at [512, 518] on input "email" at bounding box center [578, 520] width 234 height 31
paste input "I have attached the tech and press sheets for your convenience."
type input "I have attached the tech and press sheets for your convenience."
drag, startPoint x: 688, startPoint y: 518, endPoint x: 403, endPoint y: 496, distance: 286.2
click at [403, 496] on div "2025-04-15 10.0 cs 2019 CHEV RRV Pinot Noir 2025-03-18 12.0 cs 2019 CHEV RRV Pi…" at bounding box center [512, 492] width 929 height 483
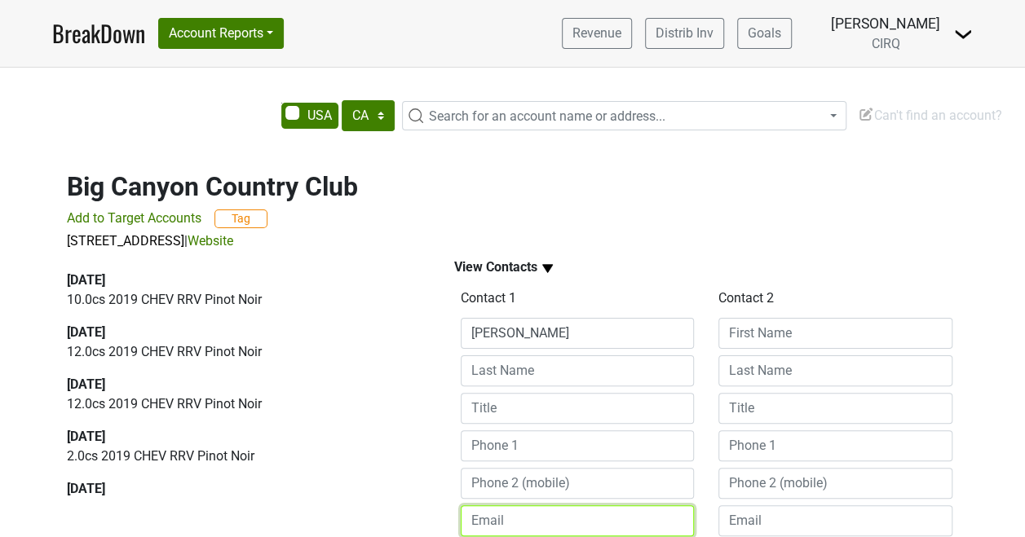
click at [530, 510] on input "email" at bounding box center [578, 520] width 234 height 31
paste input "ntinney@bigcanyoncc.org ➢ 1 Big Canyon Dr., Newport Beach, Ca 92660"
click at [491, 519] on input "ntinney@bigcanyoncc.org ➢ 1 Big Canyon Dr., Newport Beach, Ca 92660" at bounding box center [578, 520] width 234 height 31
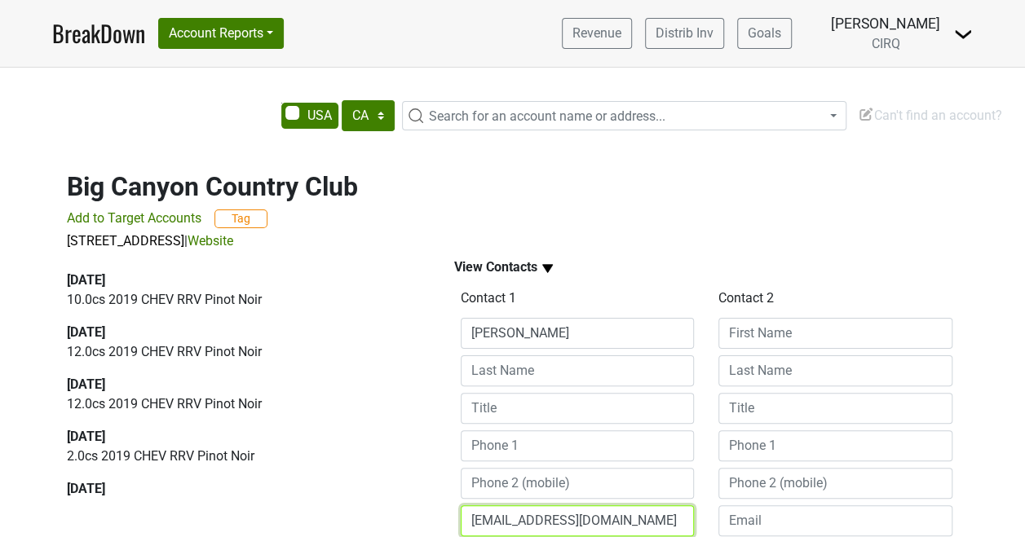
type input "ntinney@bigcanyoncc.org"
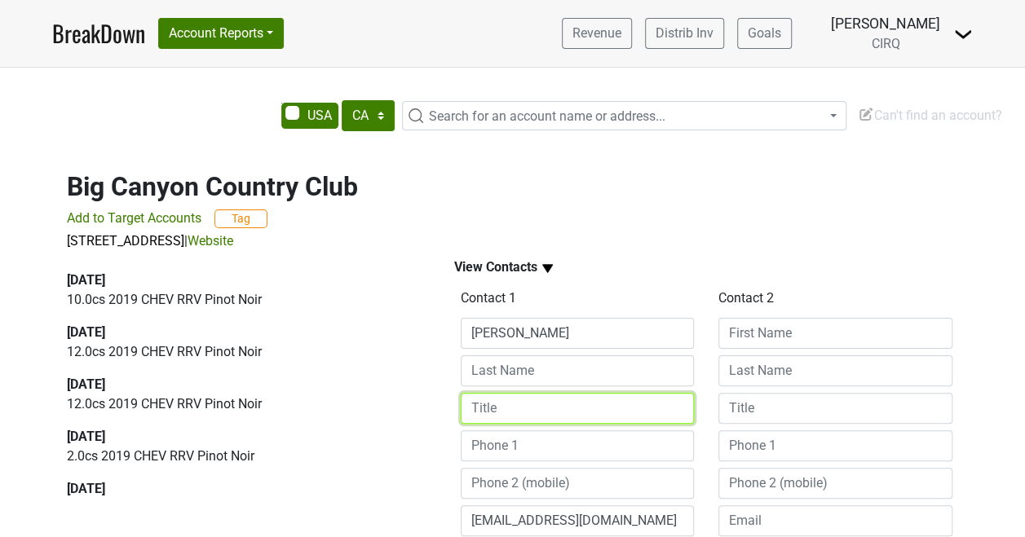
click at [558, 416] on input at bounding box center [578, 408] width 234 height 31
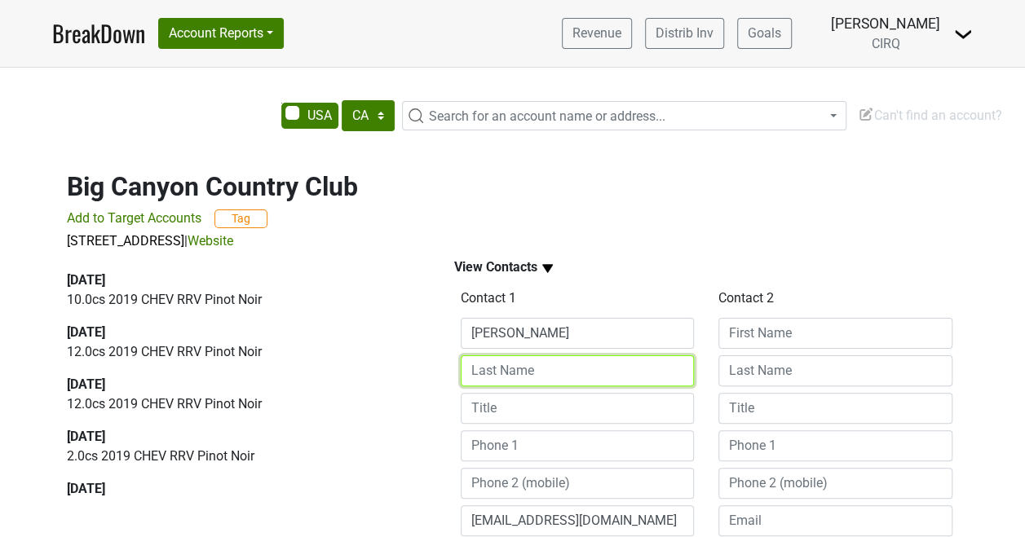
click at [523, 370] on input at bounding box center [578, 370] width 234 height 31
type input "Tinney"
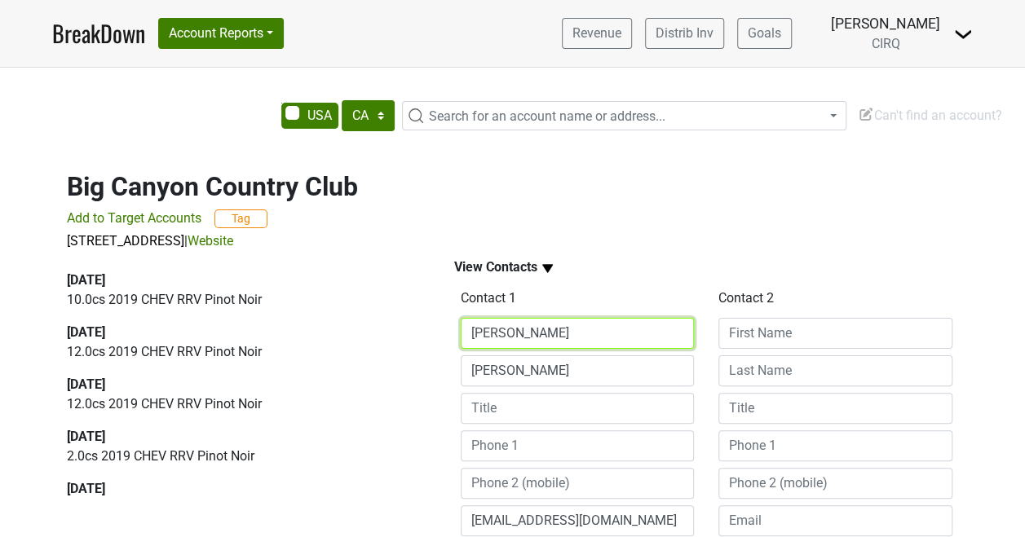
click at [476, 331] on input "nina" at bounding box center [578, 333] width 234 height 31
type input "Nina"
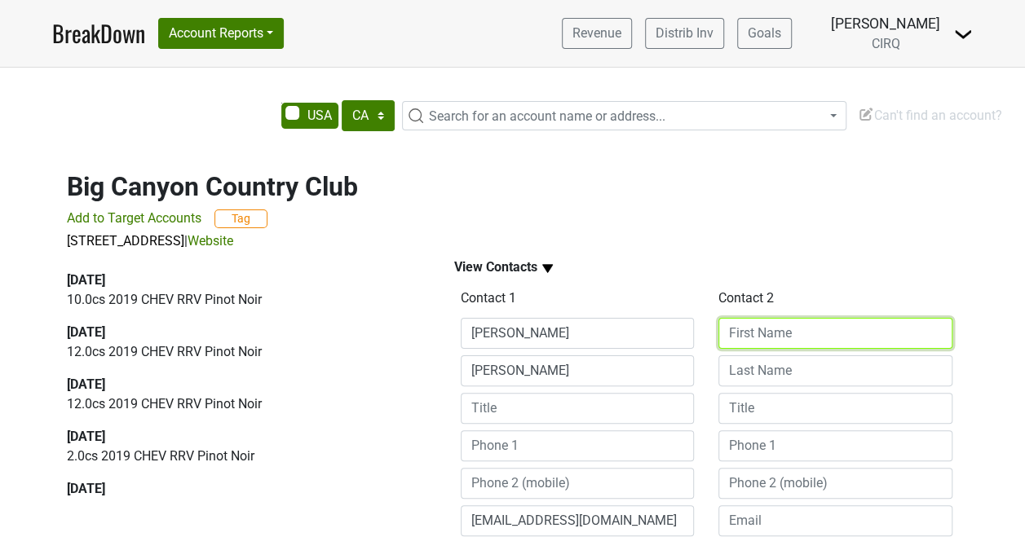
click at [761, 331] on input at bounding box center [835, 333] width 234 height 31
click at [761, 331] on input "S" at bounding box center [835, 333] width 234 height 31
type input "Steve"
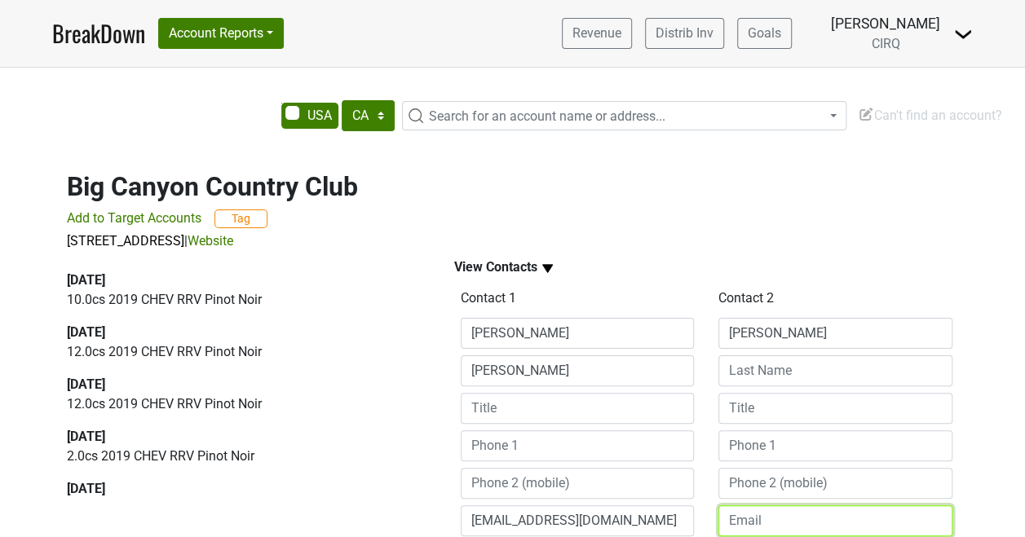
paste input "Steve Poe, MS ~ spoe@bigcanyoncc.org"
click at [805, 520] on input "Steve Poe, MS ~ spoe@bigcanyoncc.org" at bounding box center [835, 520] width 234 height 31
type input "spoe@bigcanyoncc.org"
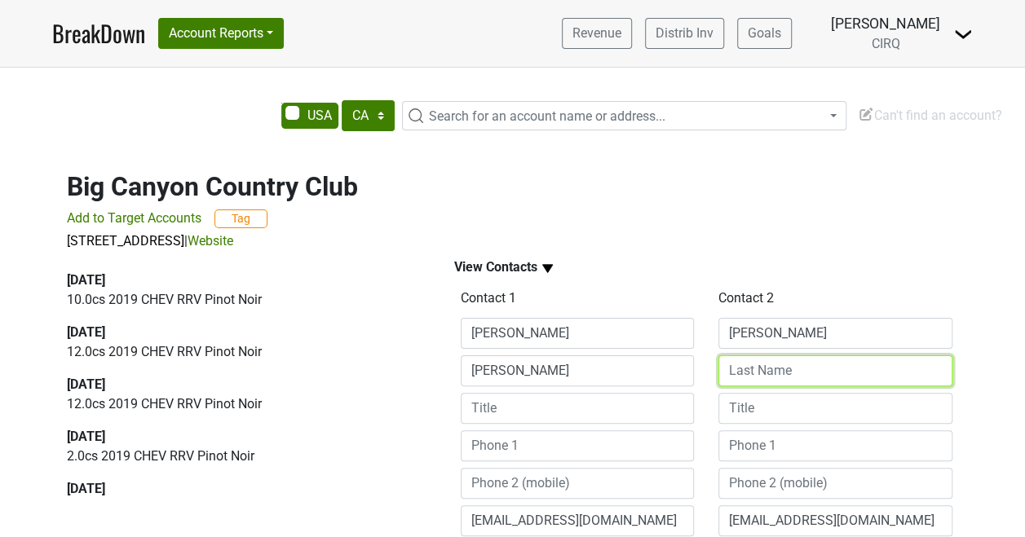
click at [796, 370] on input at bounding box center [835, 370] width 234 height 31
type input "PO"
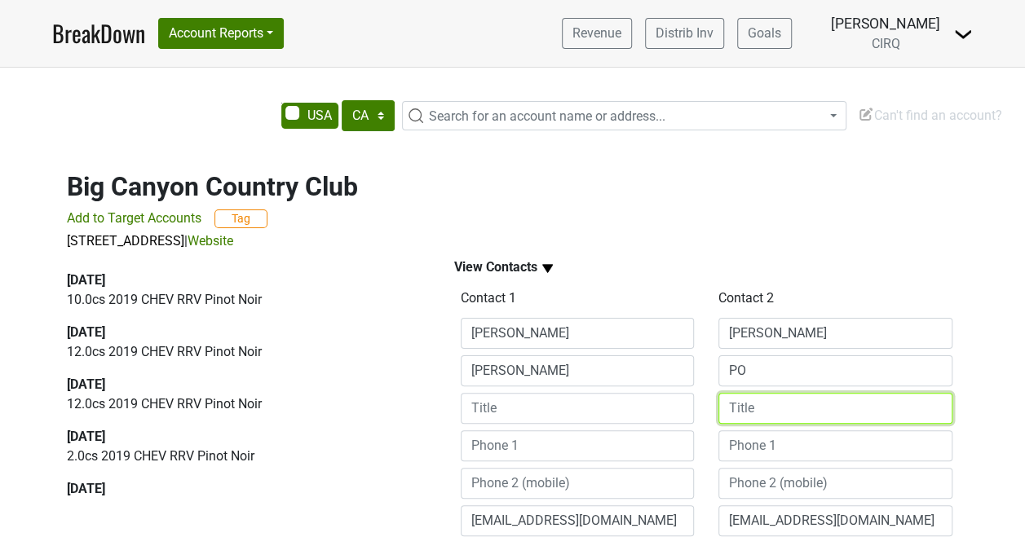
click at [791, 408] on input at bounding box center [835, 408] width 234 height 31
type input "MS"
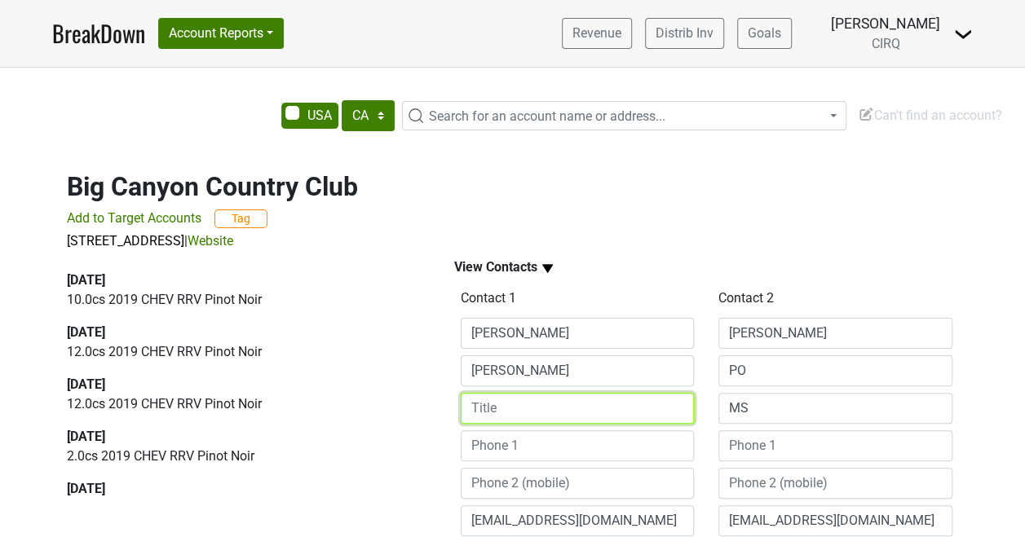
click at [679, 403] on input at bounding box center [578, 408] width 234 height 31
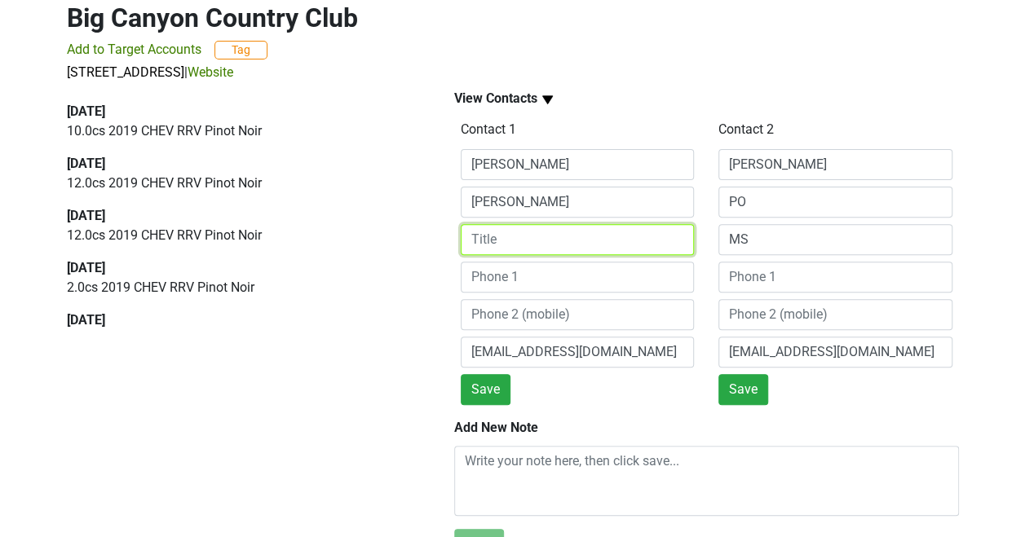
scroll to position [209, 0]
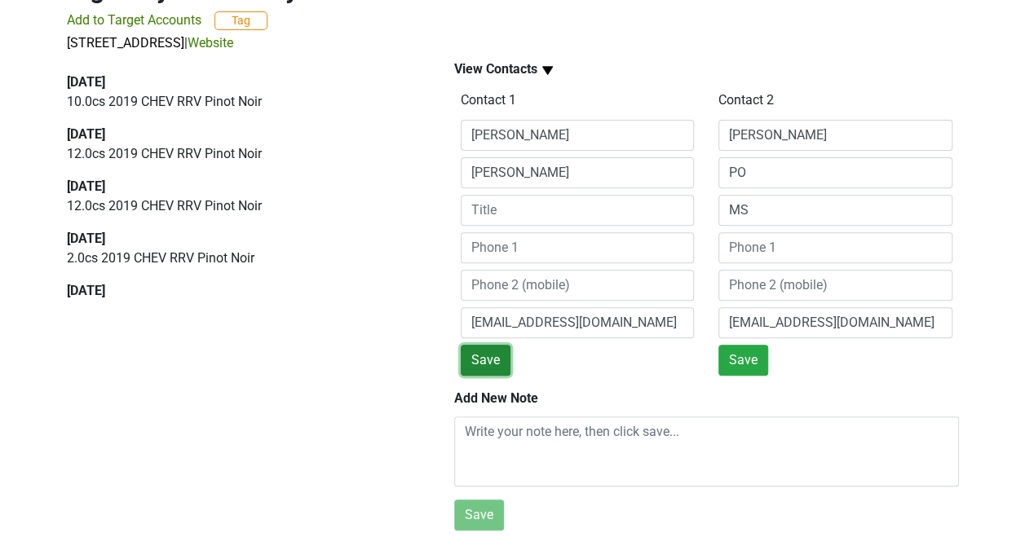
click at [474, 359] on button "Save" at bounding box center [486, 360] width 50 height 31
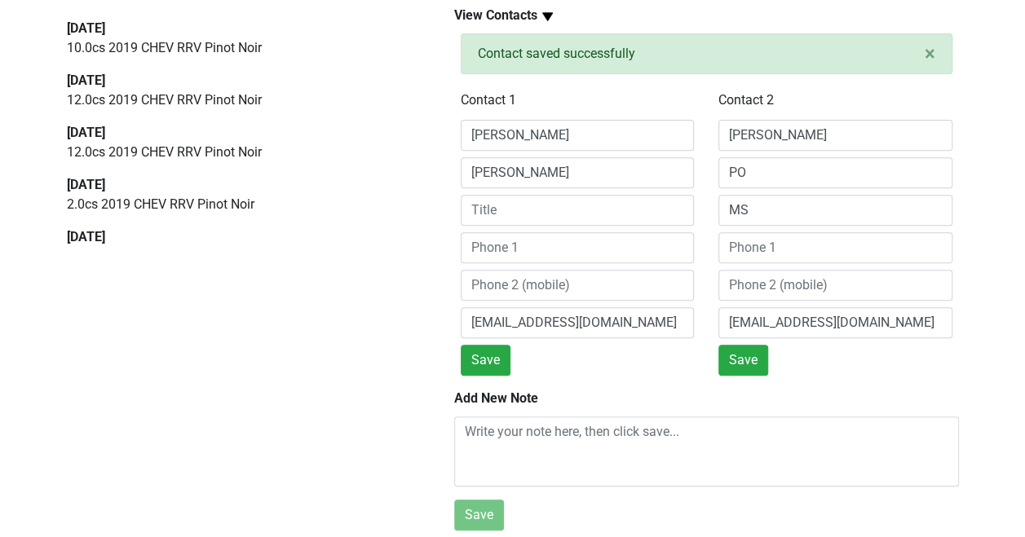
scroll to position [262, 0]
click at [735, 345] on button "Save" at bounding box center [743, 360] width 50 height 31
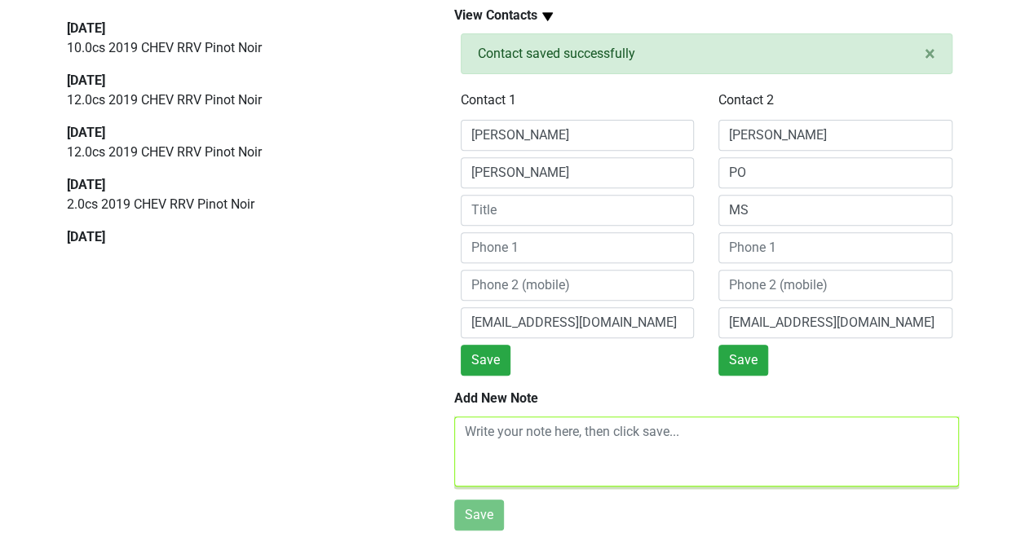
click at [535, 429] on textarea at bounding box center [706, 452] width 505 height 70
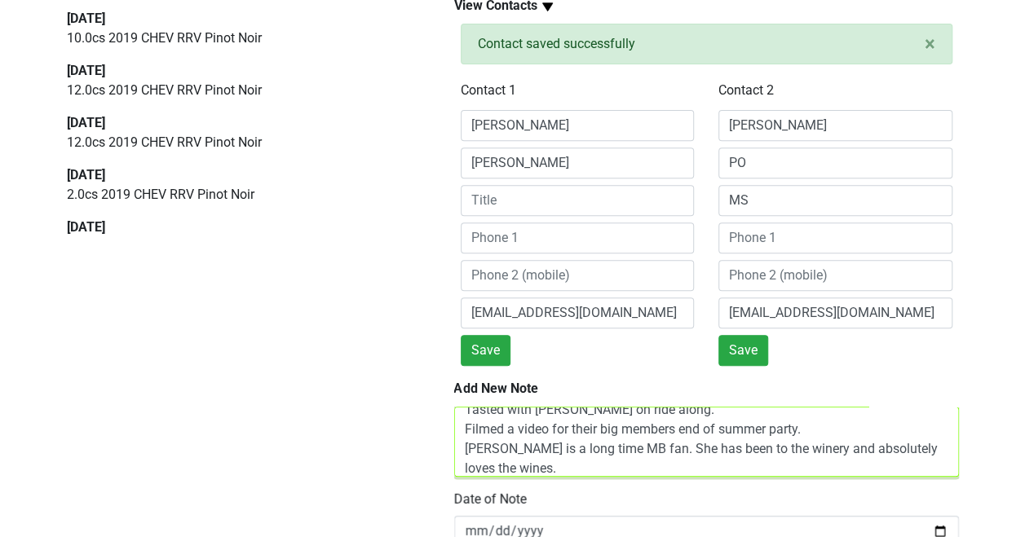
scroll to position [325, 0]
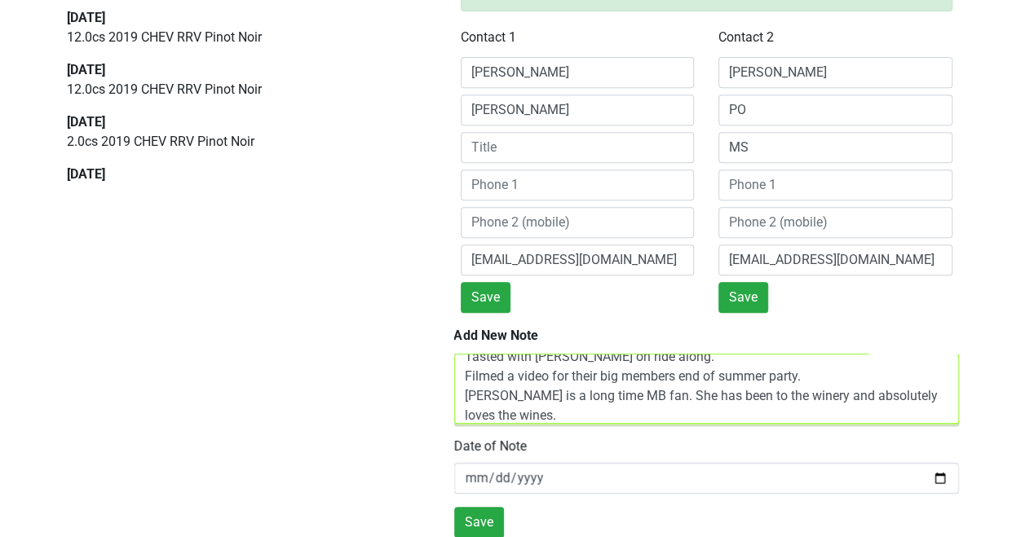
type textarea "Tasted with Wes on ride along. Filmed a video for their big members end of summ…"
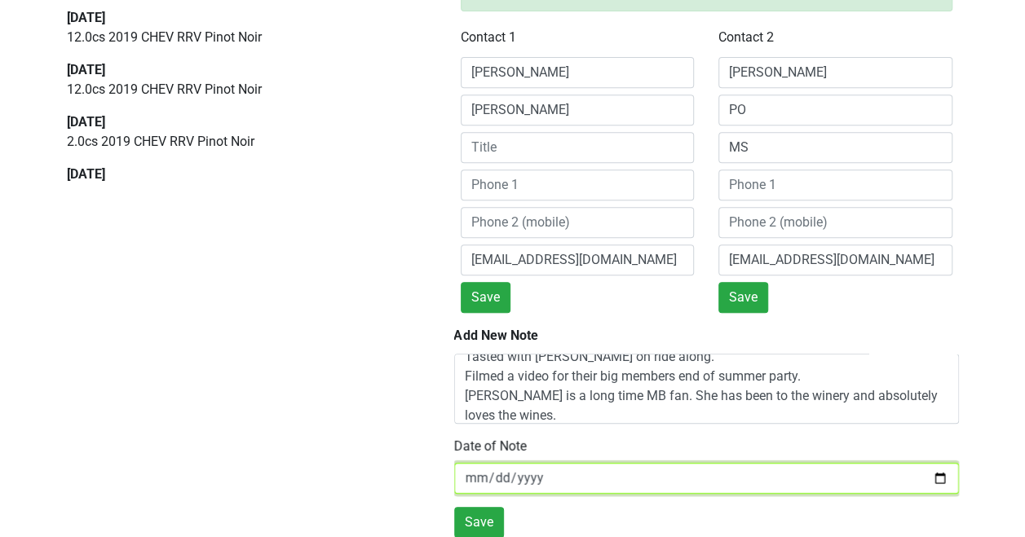
click at [918, 463] on input "2025-09-04" at bounding box center [706, 478] width 505 height 31
click at [936, 466] on input "2025-09-04" at bounding box center [706, 478] width 505 height 31
click at [918, 463] on input "2025-09-04" at bounding box center [706, 478] width 505 height 31
click at [937, 472] on input "[DATE]" at bounding box center [706, 478] width 505 height 31
click at [880, 463] on input "[DATE]" at bounding box center [706, 478] width 505 height 31
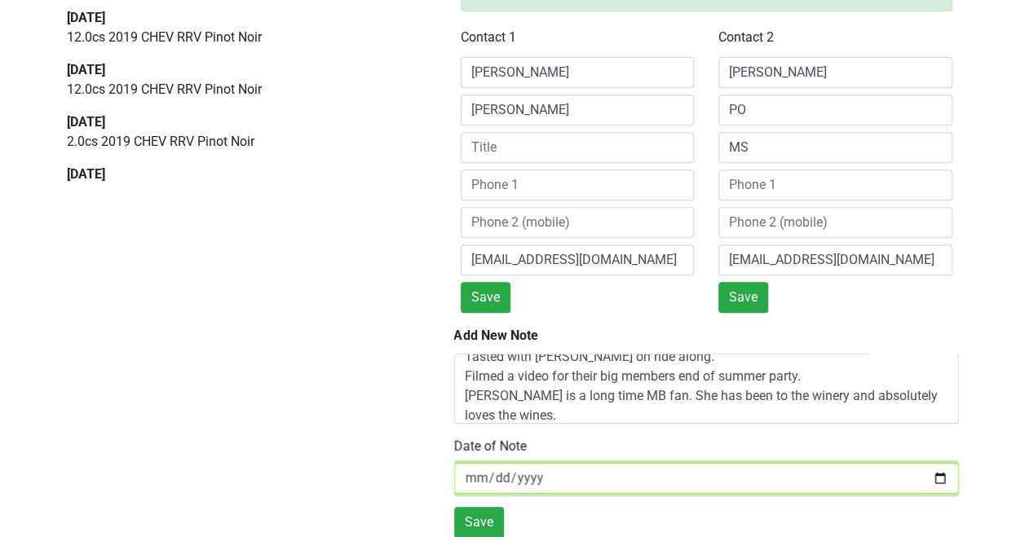
click at [880, 463] on input "[DATE]" at bounding box center [706, 478] width 505 height 31
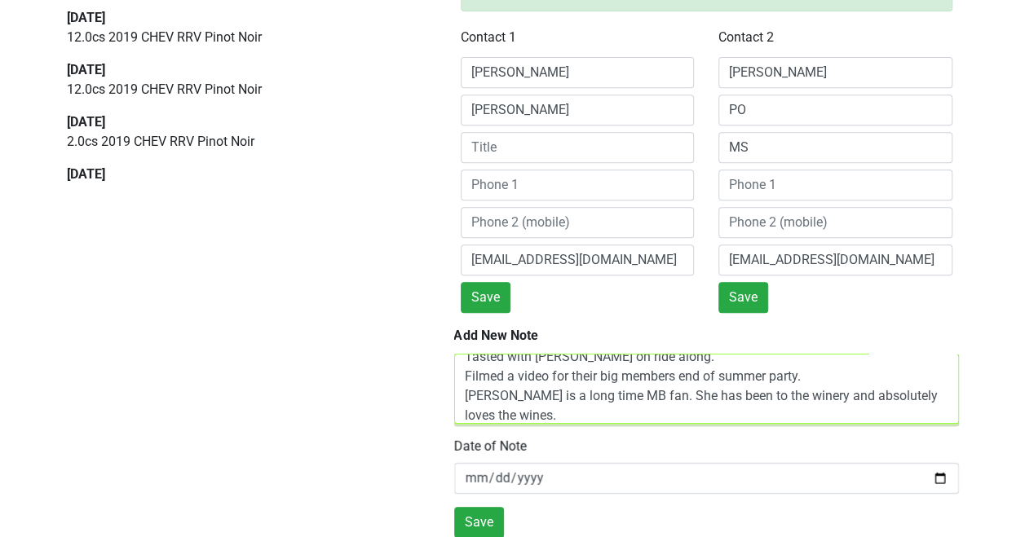
click at [863, 403] on textarea "Tasted with Wes on ride along. Filmed a video for their big members end of summ…" at bounding box center [706, 389] width 505 height 70
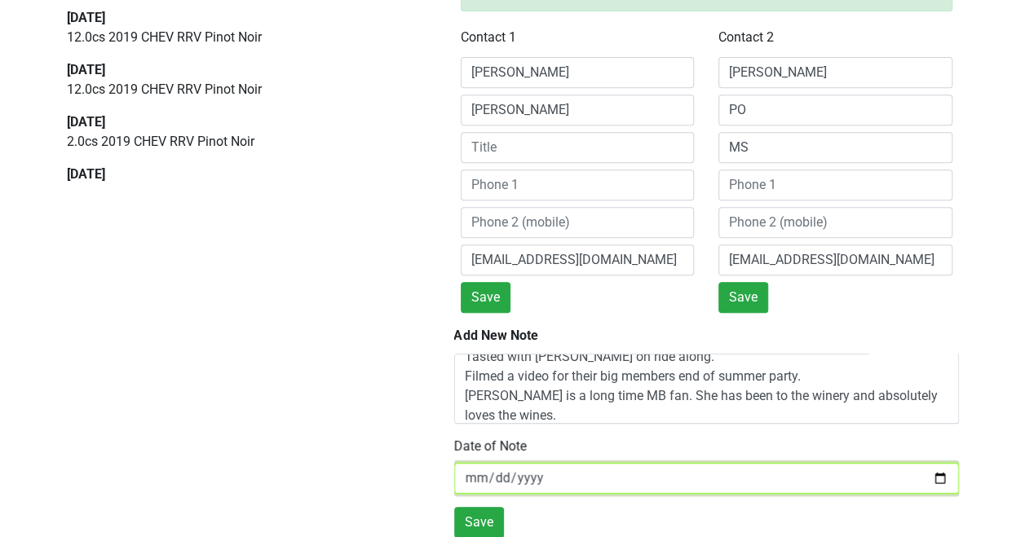
click at [924, 474] on input "[DATE]" at bounding box center [706, 478] width 505 height 31
click at [928, 467] on input "[DATE]" at bounding box center [706, 478] width 505 height 31
click at [931, 472] on input "2025-08-27" at bounding box center [706, 478] width 505 height 31
type input "[DATE]"
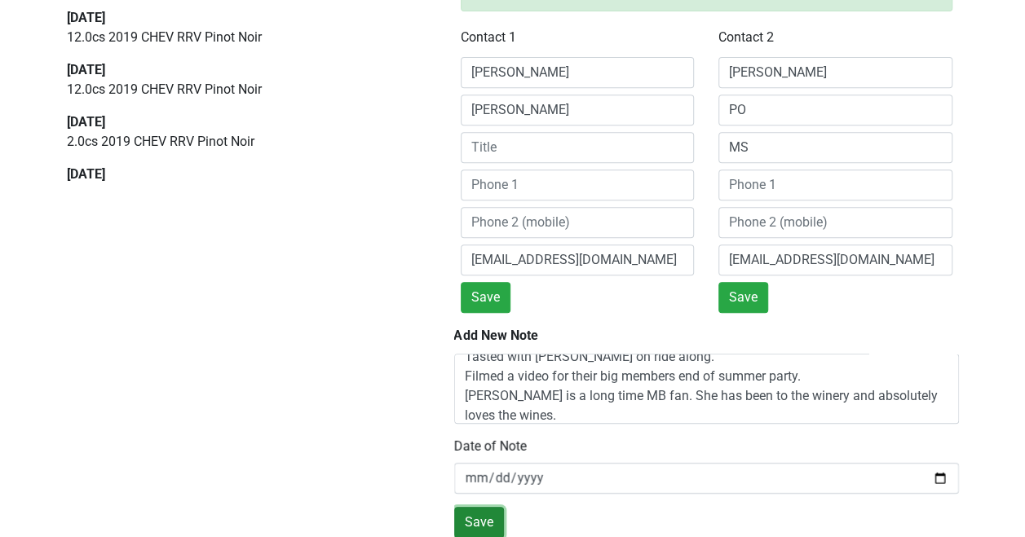
click at [478, 512] on button "Save" at bounding box center [479, 522] width 50 height 31
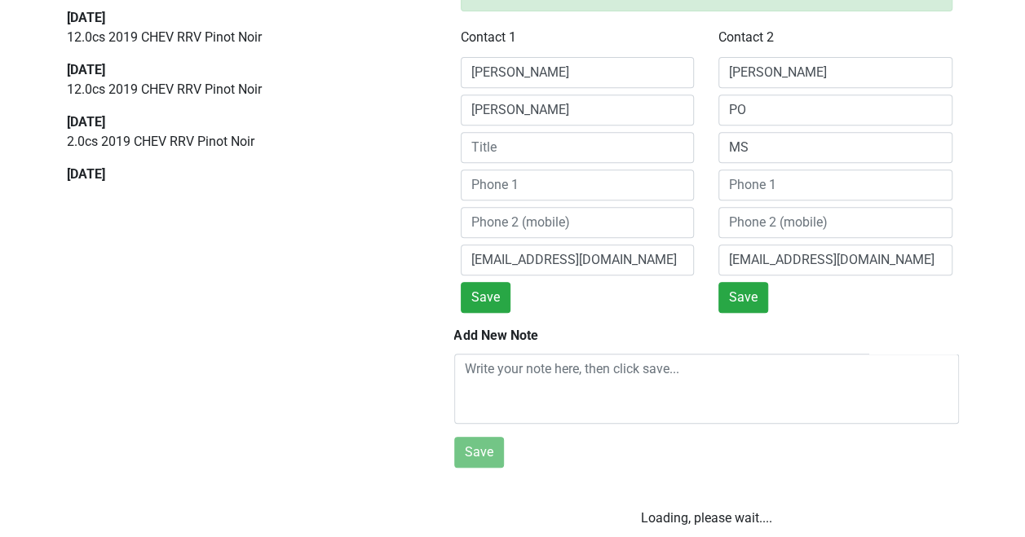
scroll to position [0, 0]
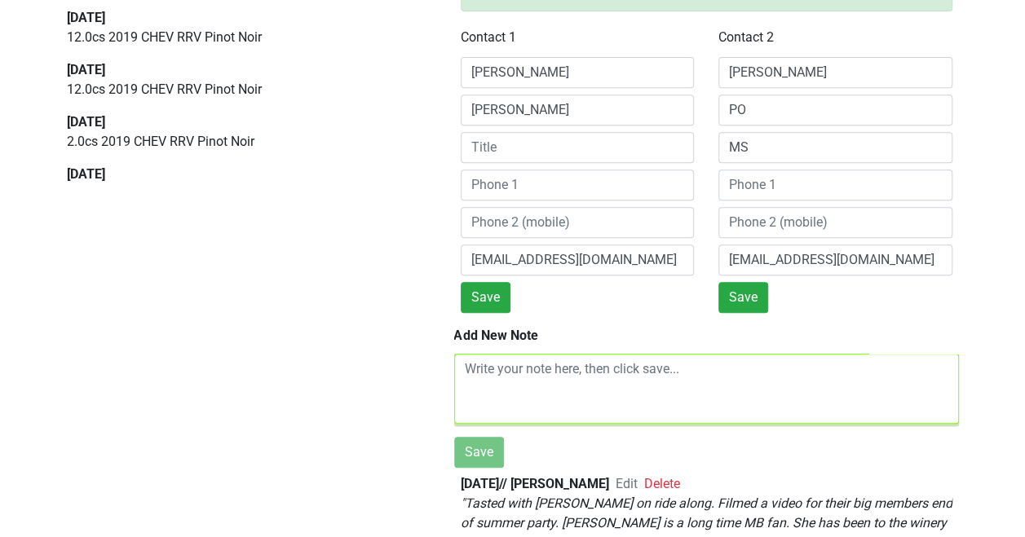
click at [527, 368] on textarea at bounding box center [706, 389] width 505 height 70
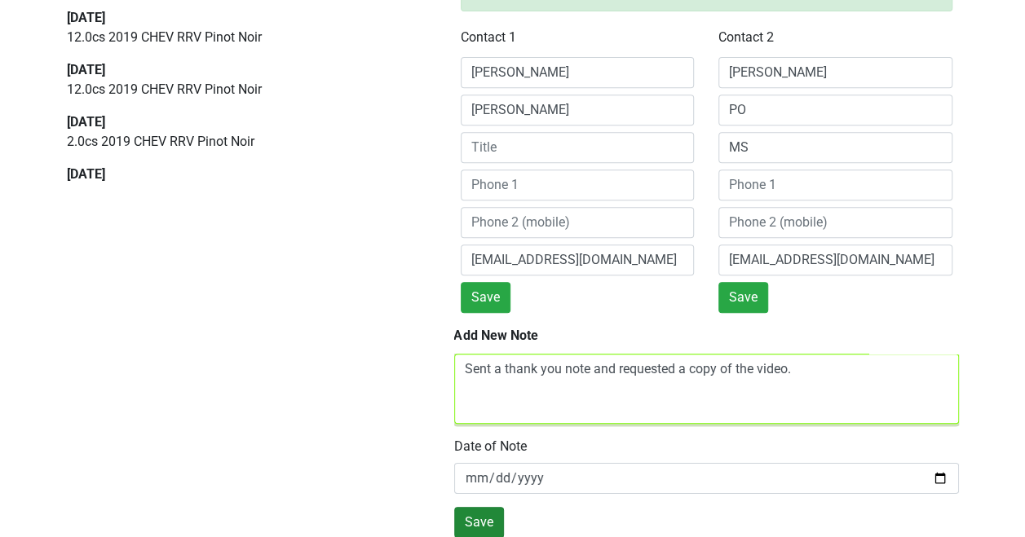
type textarea "Sent a thank you note and requested a copy of the video."
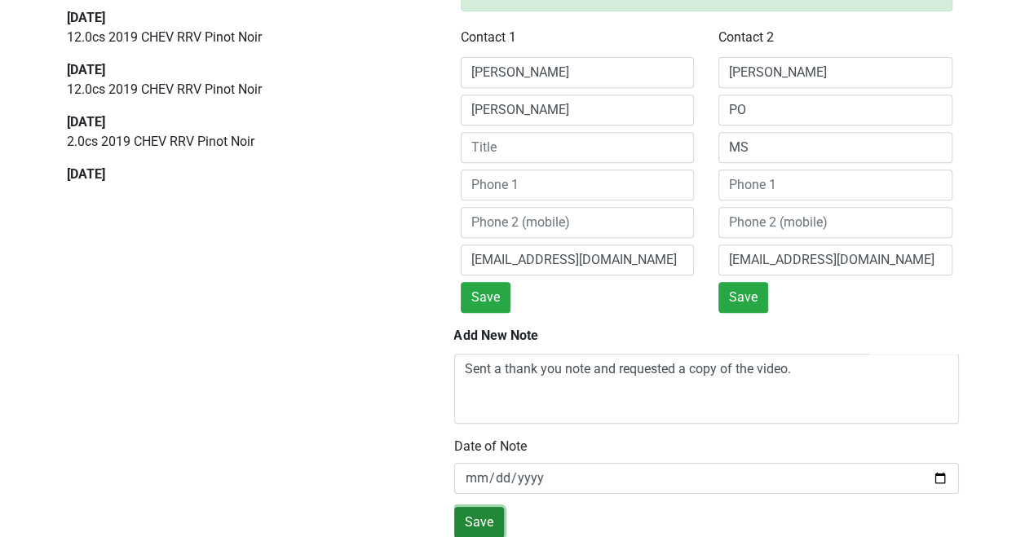
click at [482, 507] on button "Save" at bounding box center [479, 522] width 50 height 31
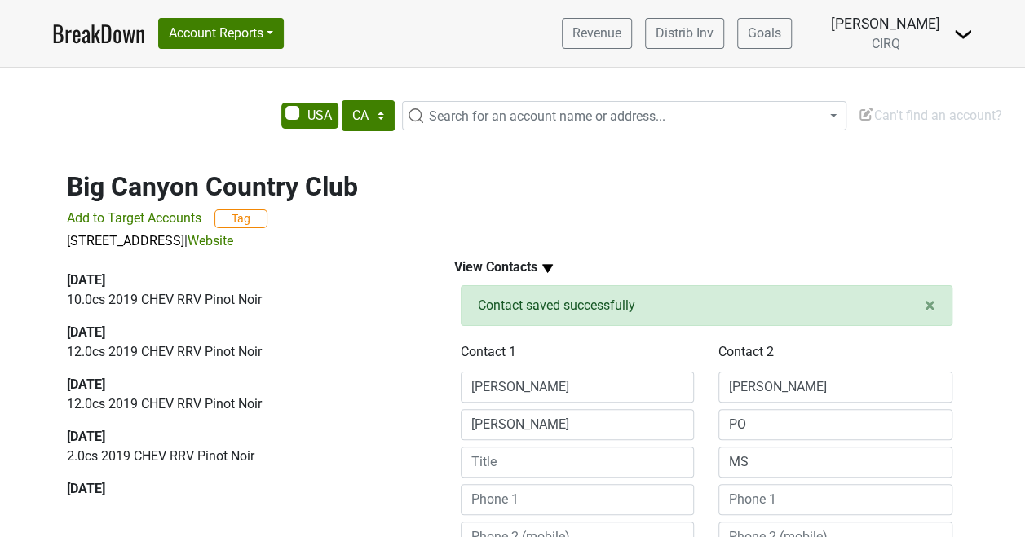
click at [479, 119] on span "Search for an account name or address..." at bounding box center [547, 115] width 236 height 15
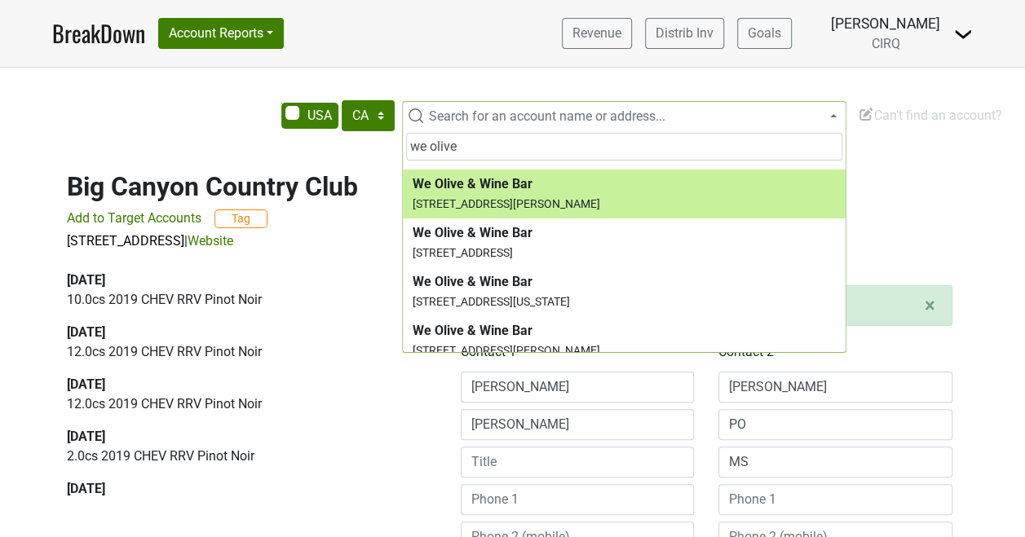
scroll to position [52, 0]
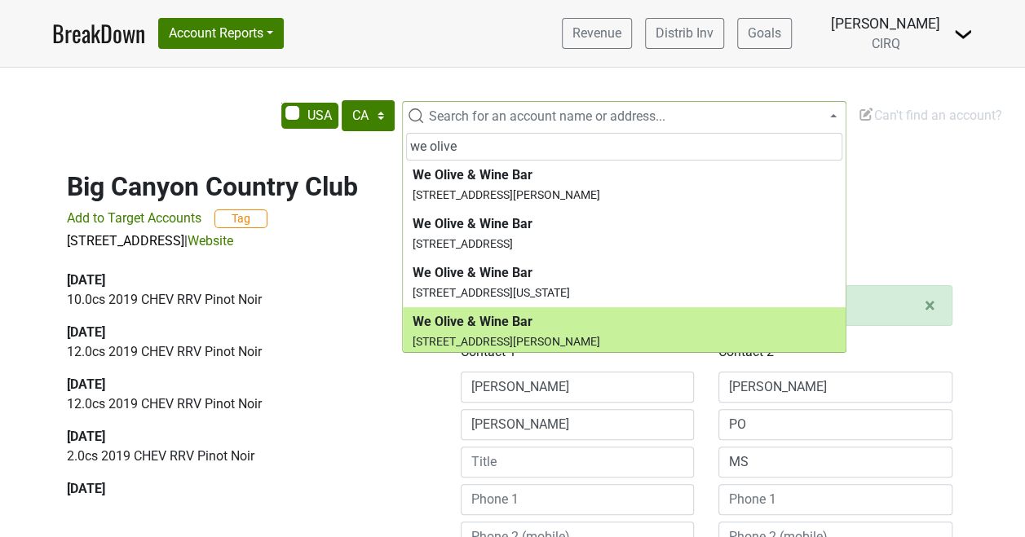
type input "we olive"
select select "59120"
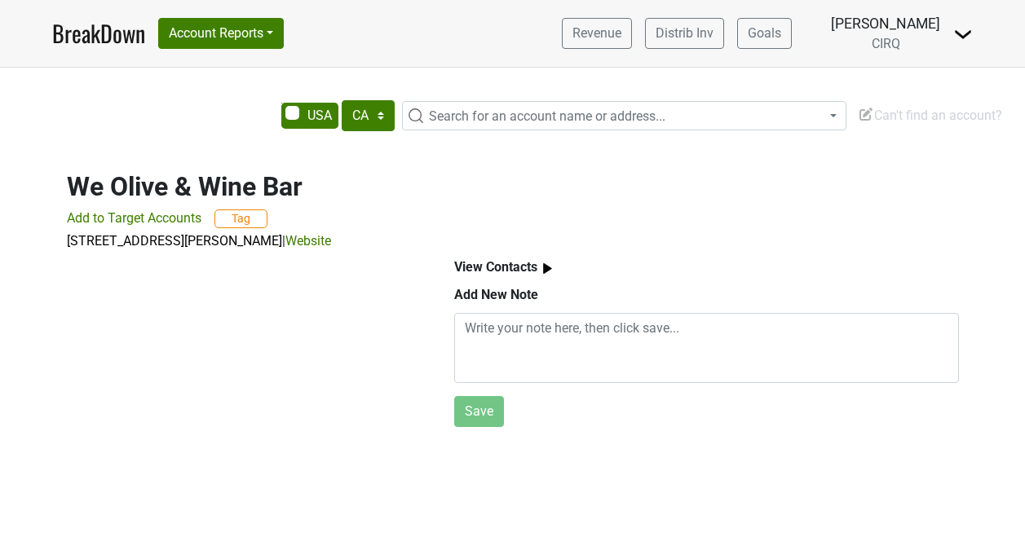
select select "CA"
click at [535, 267] on b "View Contacts" at bounding box center [495, 266] width 83 height 15
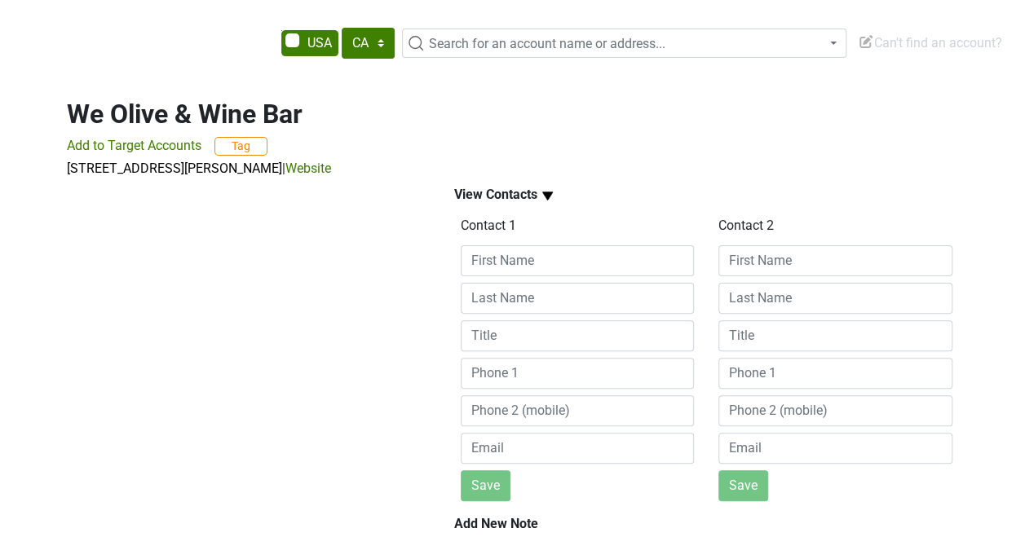
scroll to position [73, 0]
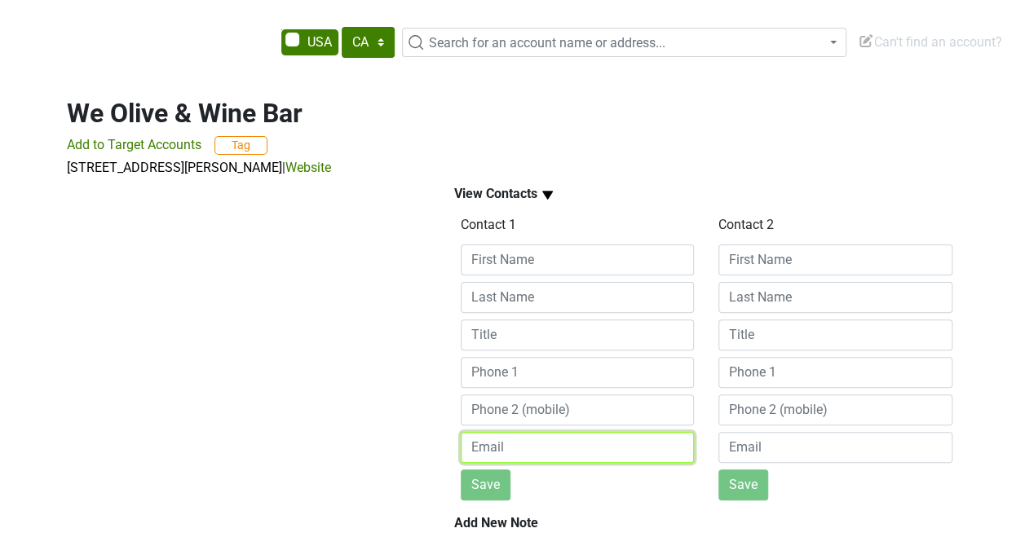
click at [490, 447] on input "email" at bounding box center [578, 447] width 234 height 31
paste input "jcurtis@weolive.com"
type input "jcurtis@weolive.com"
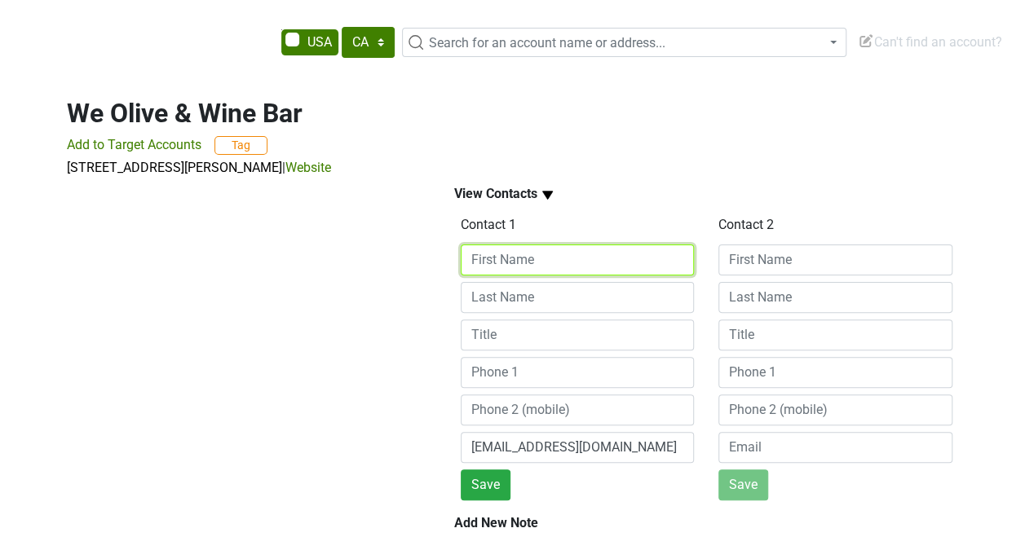
click at [500, 261] on input at bounding box center [578, 260] width 234 height 31
type input "james"
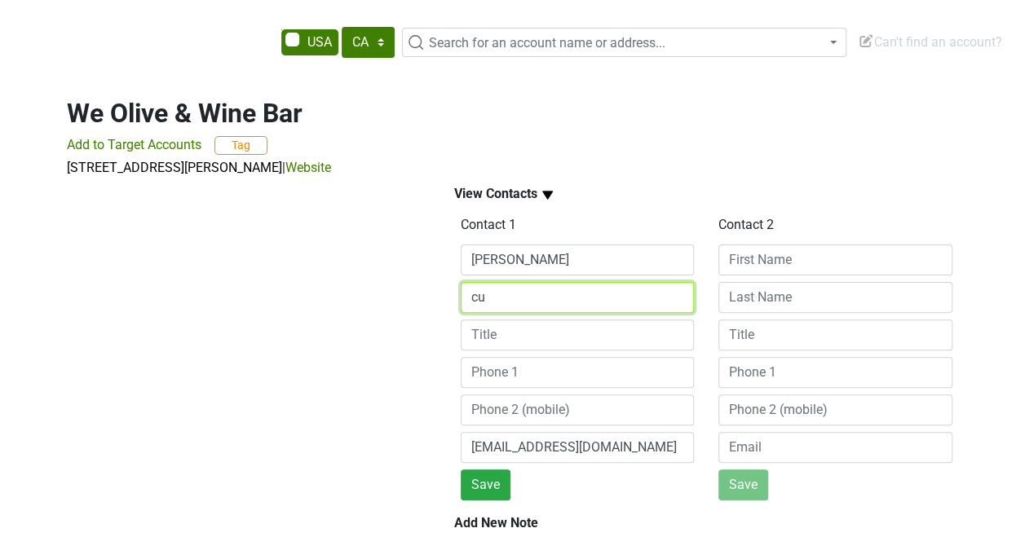
type input "c"
type input "X"
type input "Curtis"
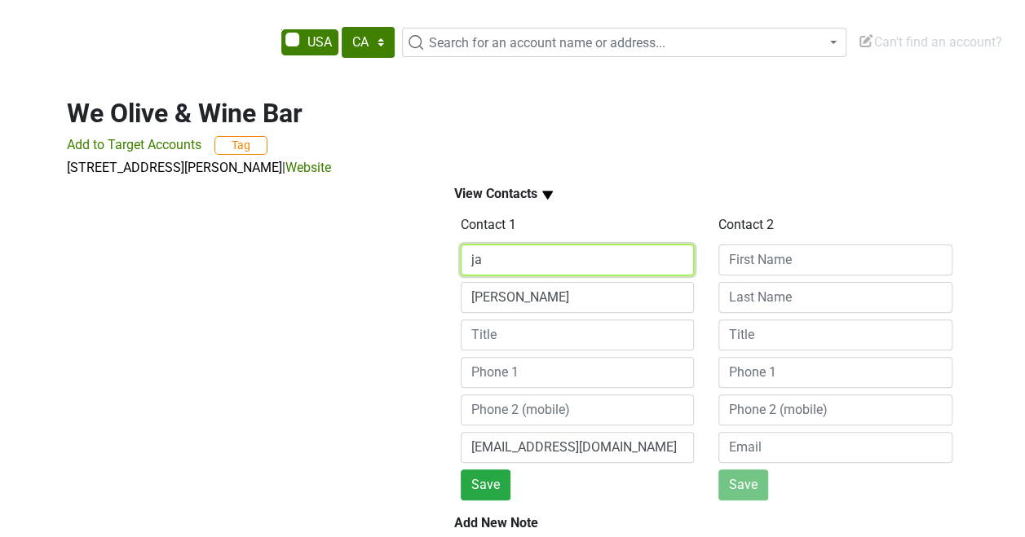
type input "j"
type input "James"
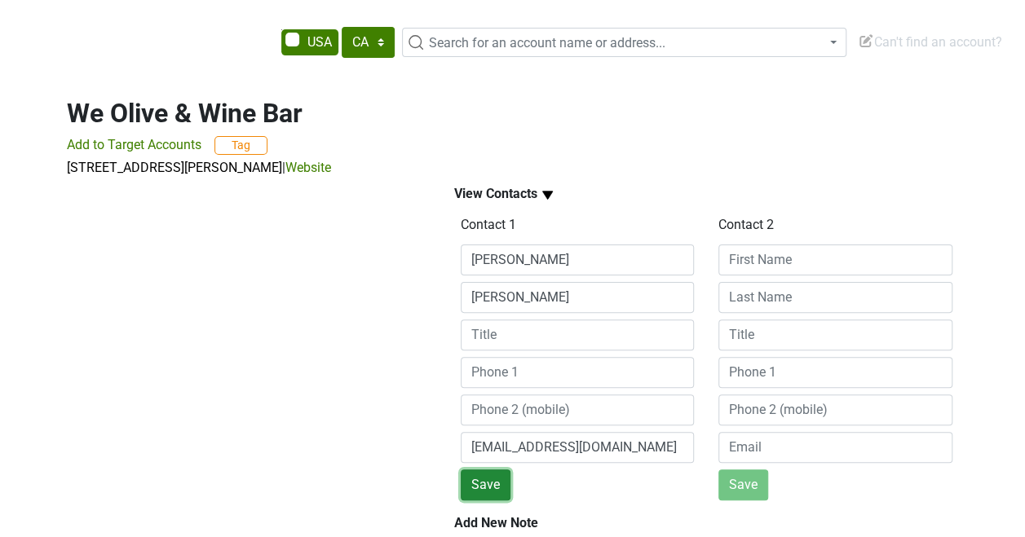
click at [497, 479] on button "Save" at bounding box center [486, 485] width 50 height 31
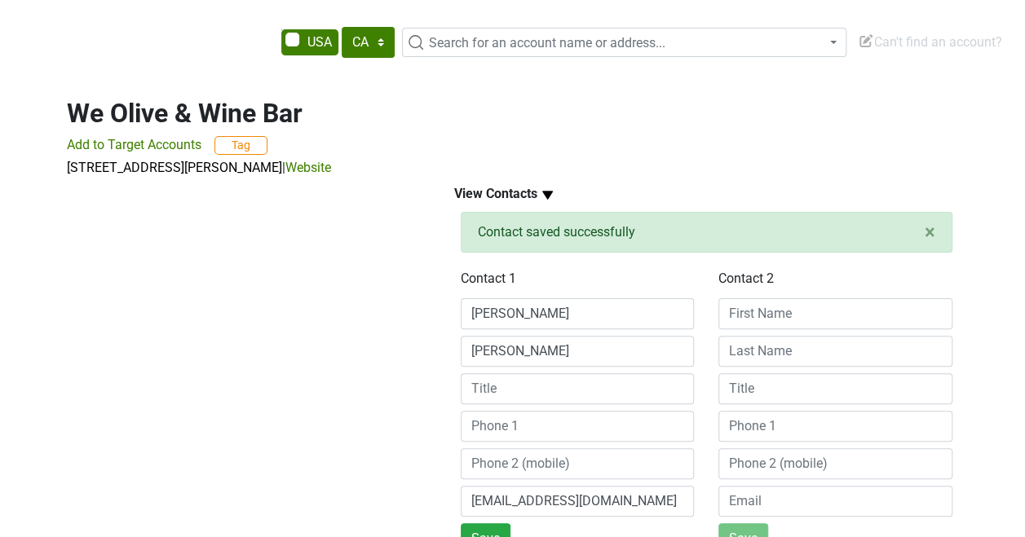
click at [387, 447] on div at bounding box center [241, 446] width 387 height 537
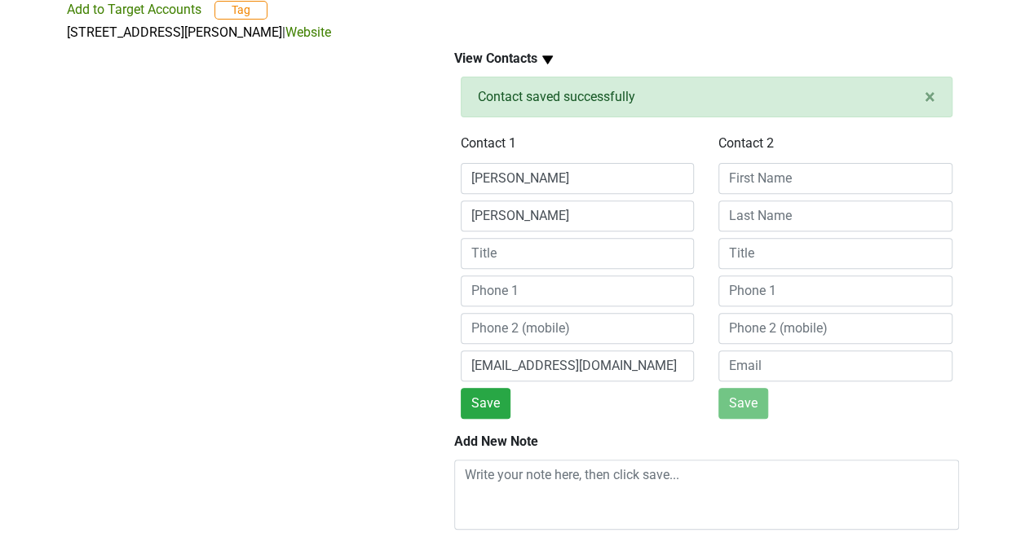
scroll to position [262, 0]
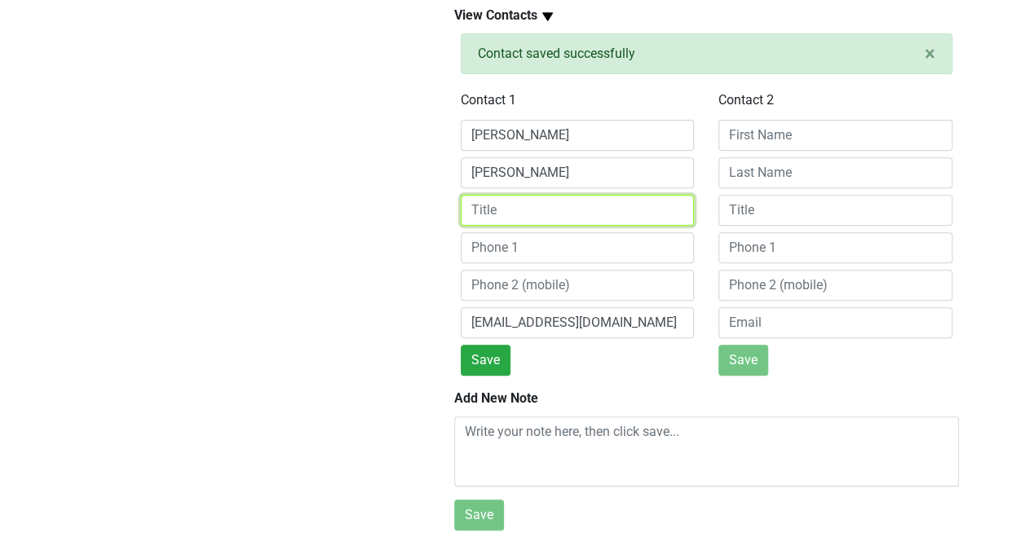
click at [535, 204] on input at bounding box center [578, 210] width 234 height 31
type input "Manager"
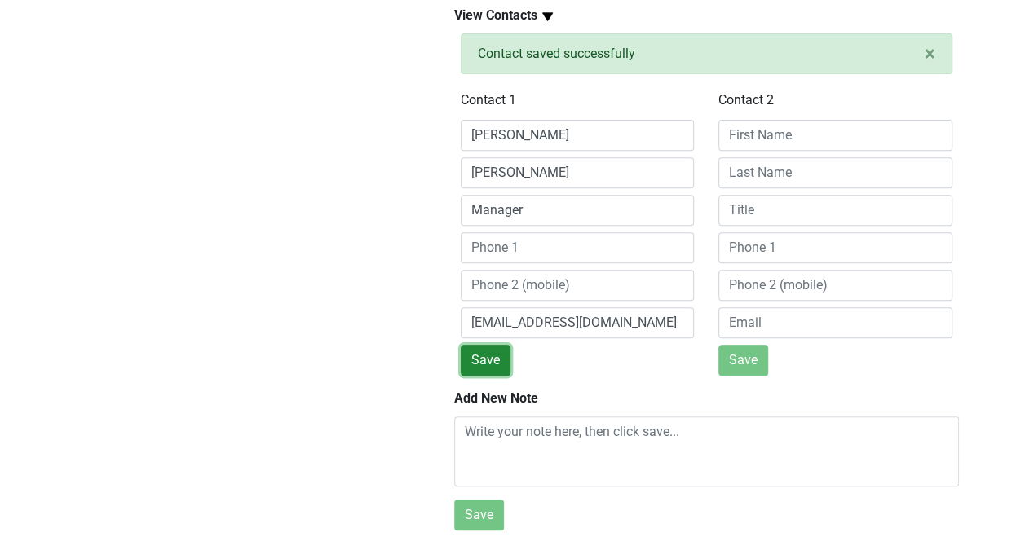
click at [485, 345] on button "Save" at bounding box center [486, 360] width 50 height 31
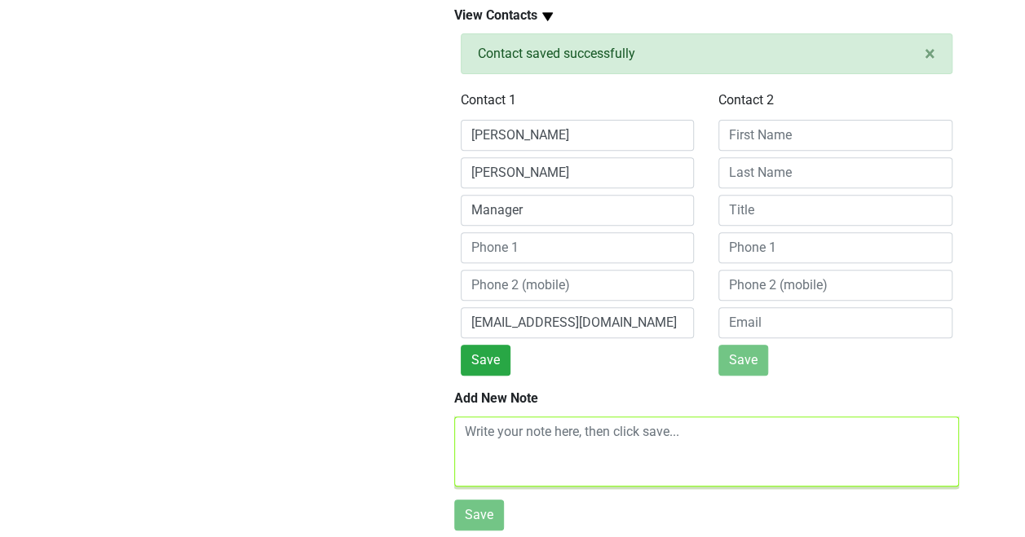
click at [488, 426] on textarea at bounding box center [706, 452] width 505 height 70
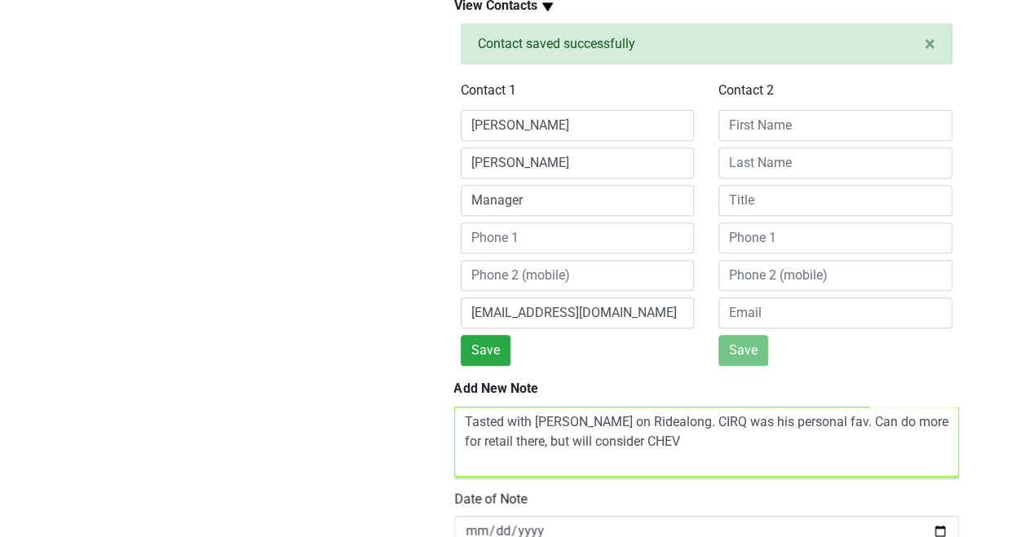
scroll to position [7, 0]
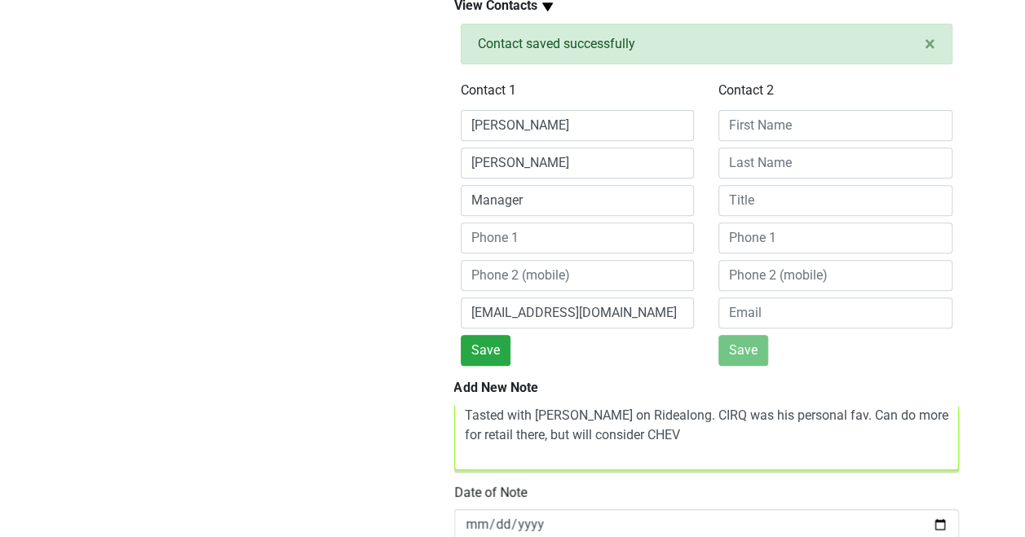
type textarea "Tasted with Wes on Ridealong. CIRQ was his personal fav. Can do more for retail…"
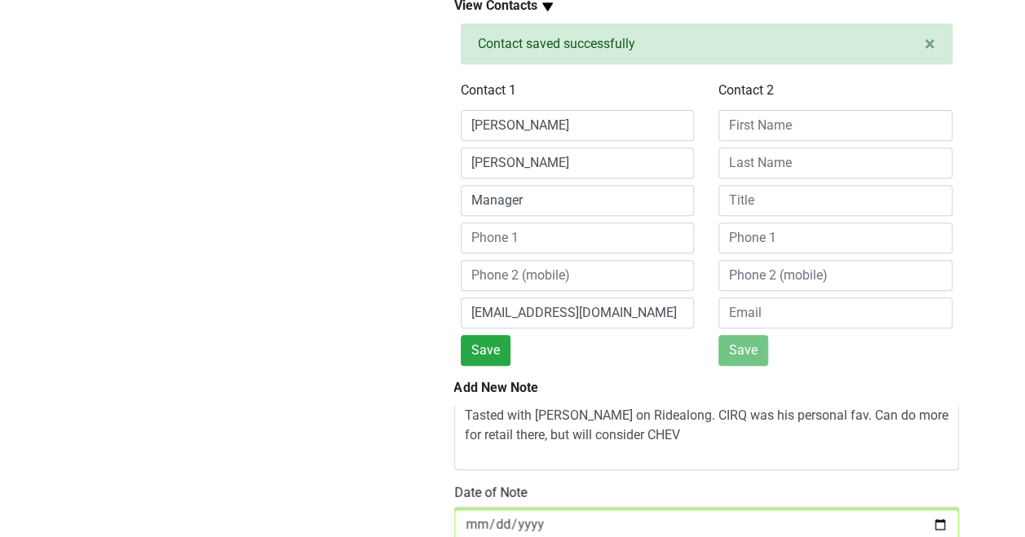
click at [933, 523] on input "[DATE]" at bounding box center [706, 524] width 505 height 31
type input "[DATE]"
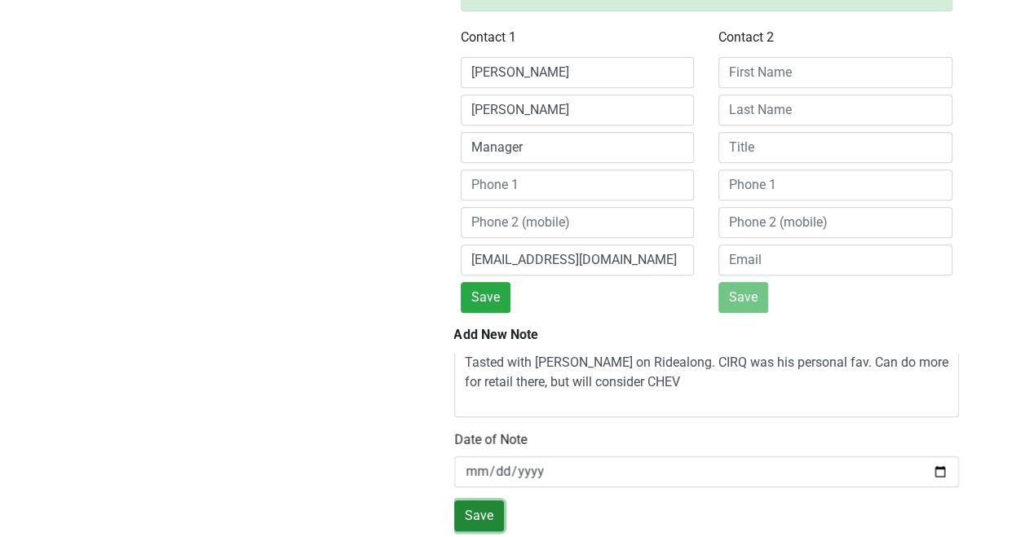
click at [479, 500] on button "Save" at bounding box center [479, 515] width 50 height 31
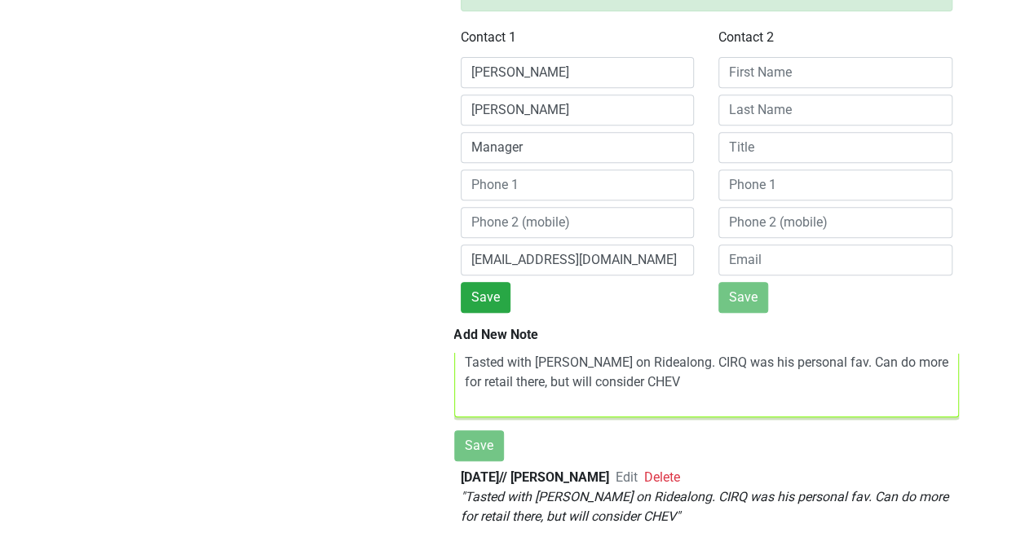
click at [514, 377] on textarea "Tasted with Wes on Ridealong. CIRQ was his personal fav. Can do more for retail…" at bounding box center [706, 382] width 505 height 70
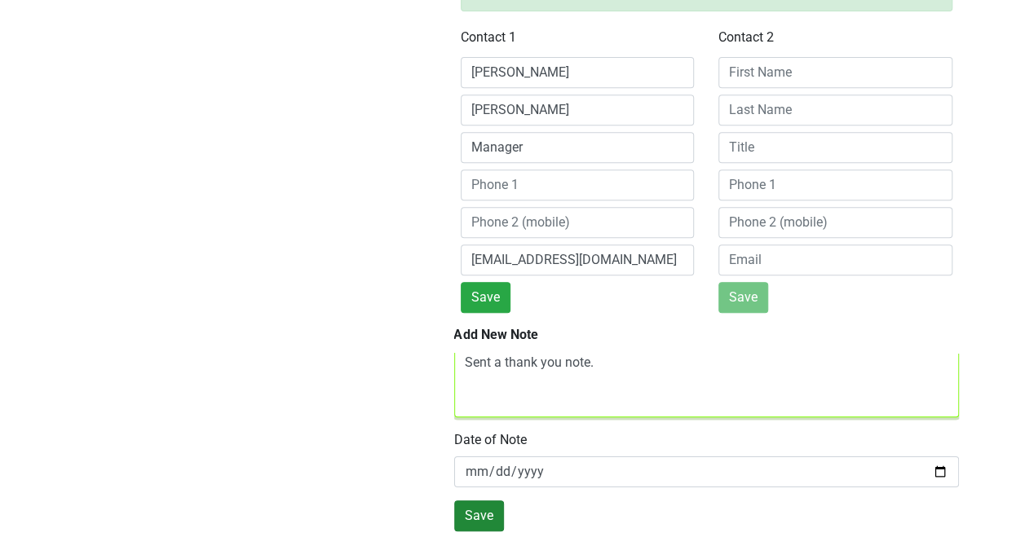
type textarea "Sent a thank you note."
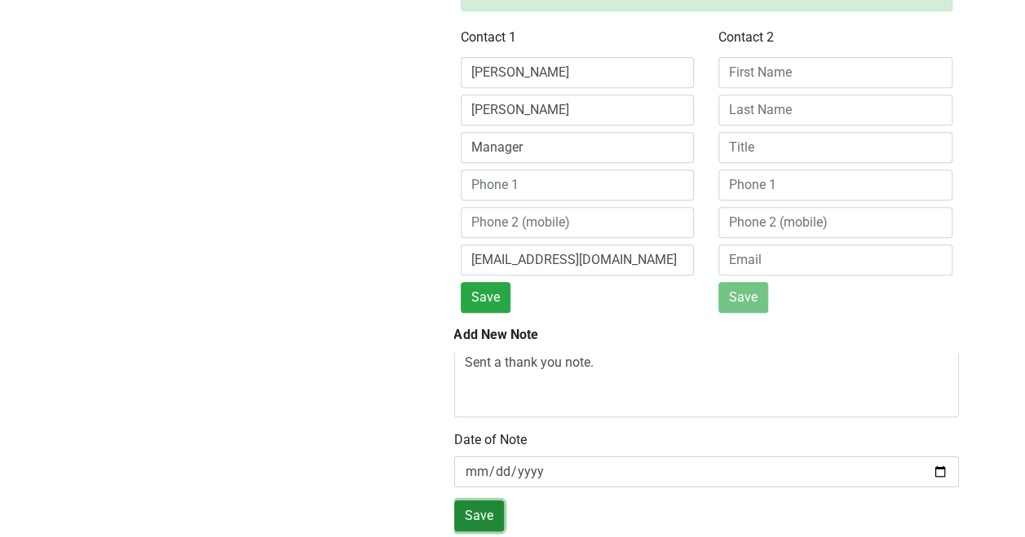
click at [479, 500] on button "Save" at bounding box center [479, 515] width 50 height 31
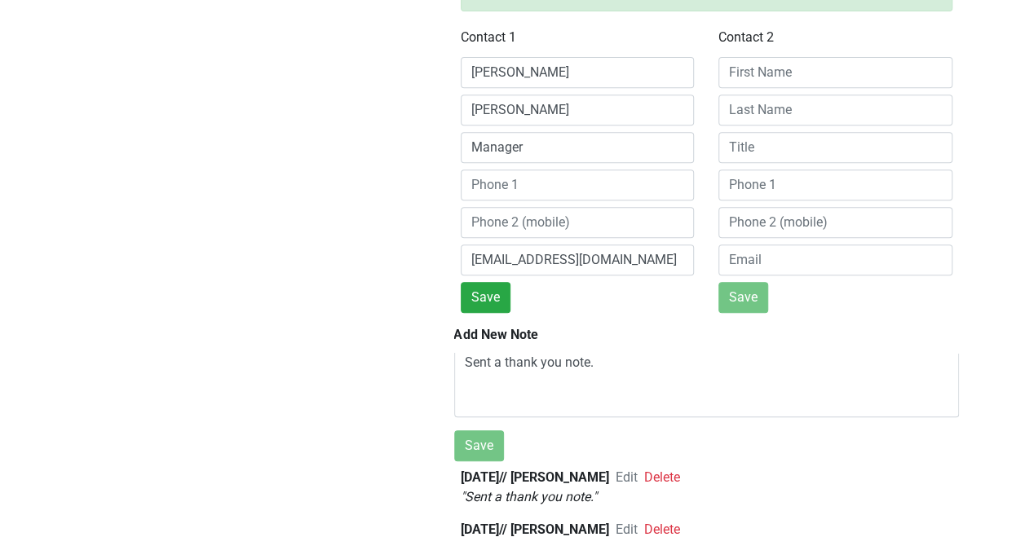
scroll to position [0, 0]
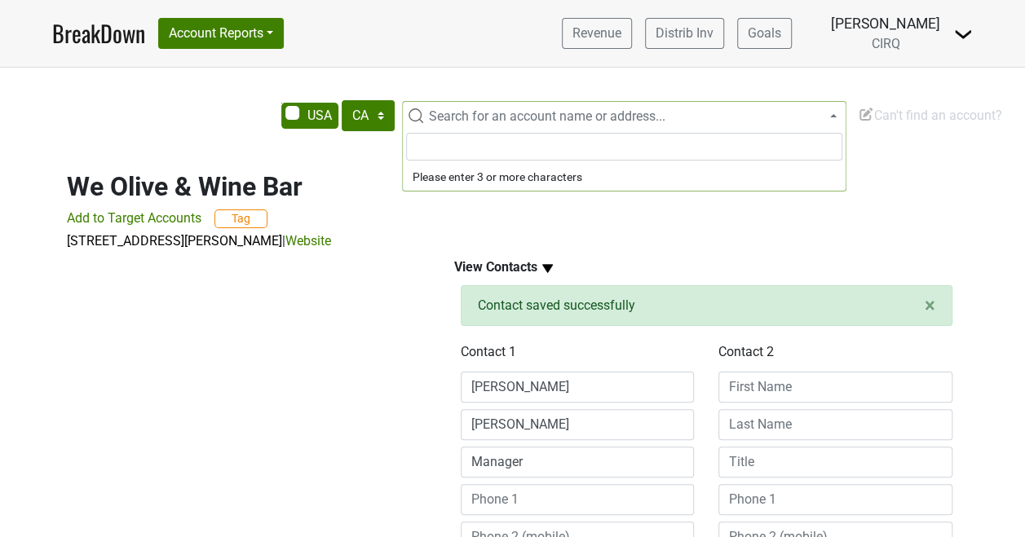
click at [553, 112] on span "Search for an account name or address..." at bounding box center [547, 115] width 236 height 15
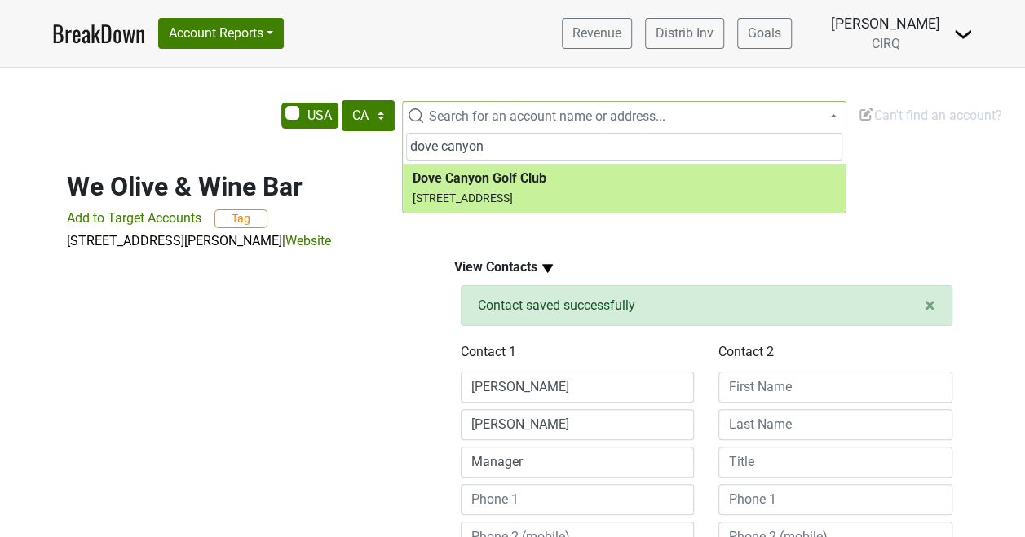
type input "dove canyon"
select select "74131"
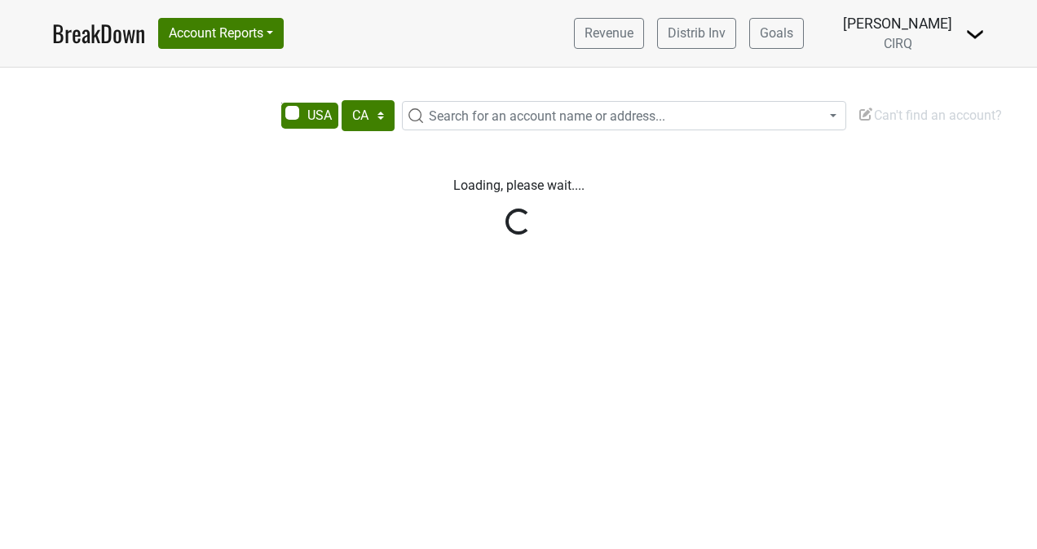
select select "CA"
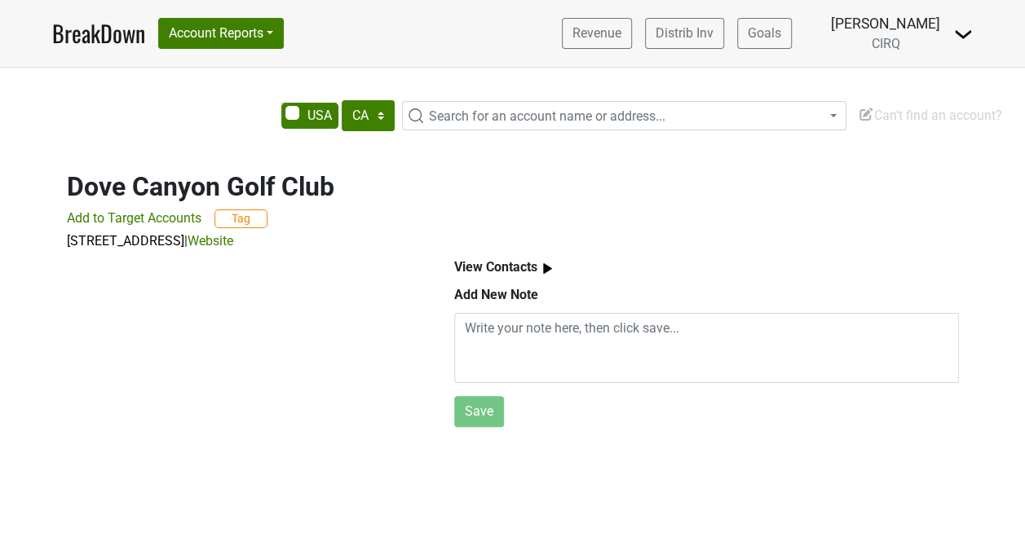
click at [545, 270] on img at bounding box center [547, 268] width 20 height 20
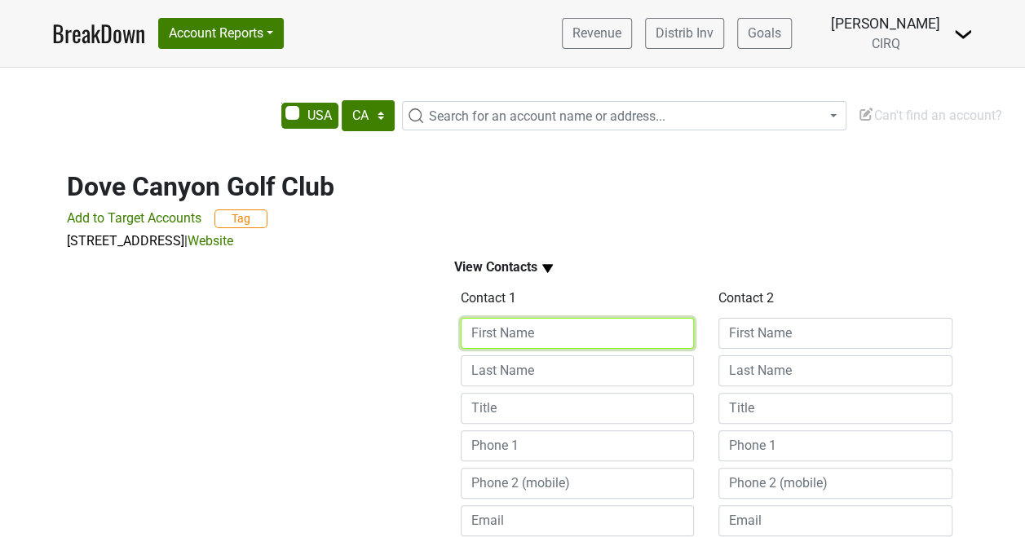
click at [527, 333] on input at bounding box center [578, 333] width 234 height 31
type input "Ben"
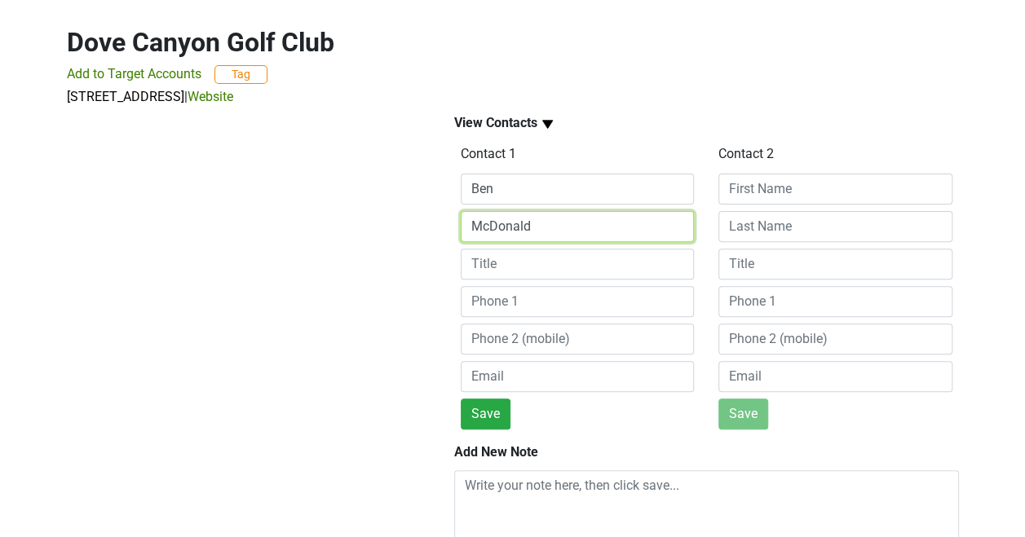
scroll to position [145, 0]
type input "McDonald"
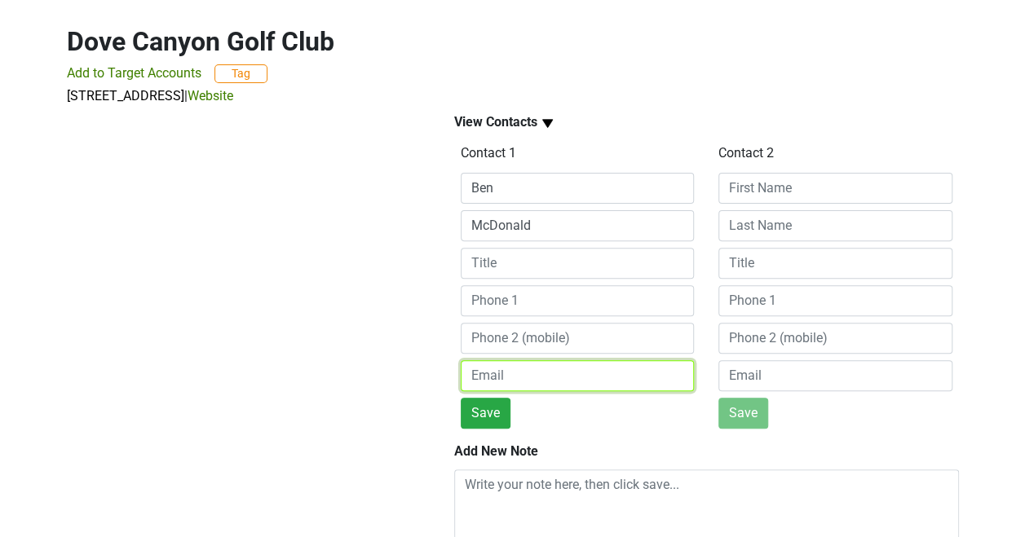
click at [507, 381] on input "email" at bounding box center [578, 375] width 234 height 31
paste input "[EMAIL_ADDRESS][DOMAIN_NAME]"
type input "[EMAIL_ADDRESS][DOMAIN_NAME]"
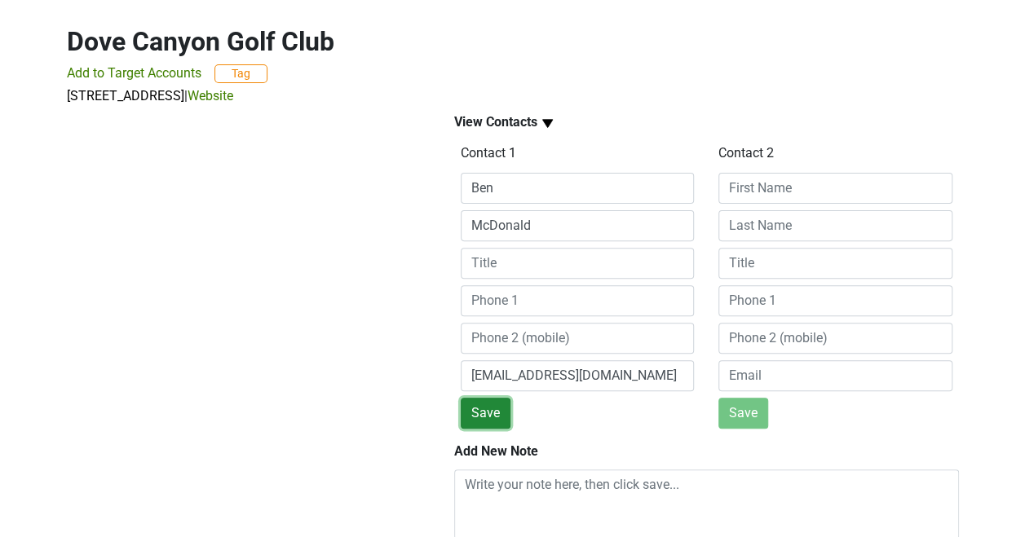
click at [496, 417] on button "Save" at bounding box center [486, 413] width 50 height 31
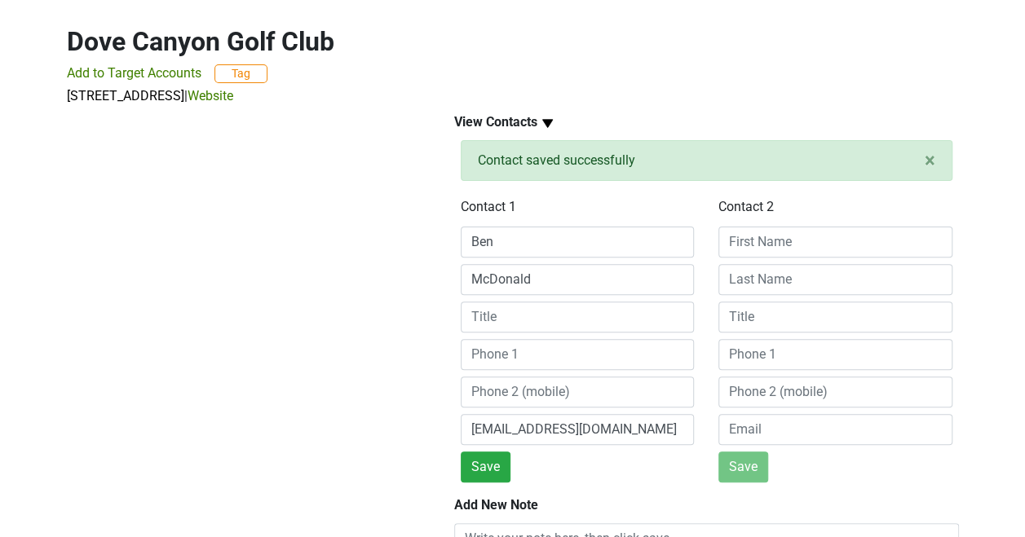
scroll to position [262, 0]
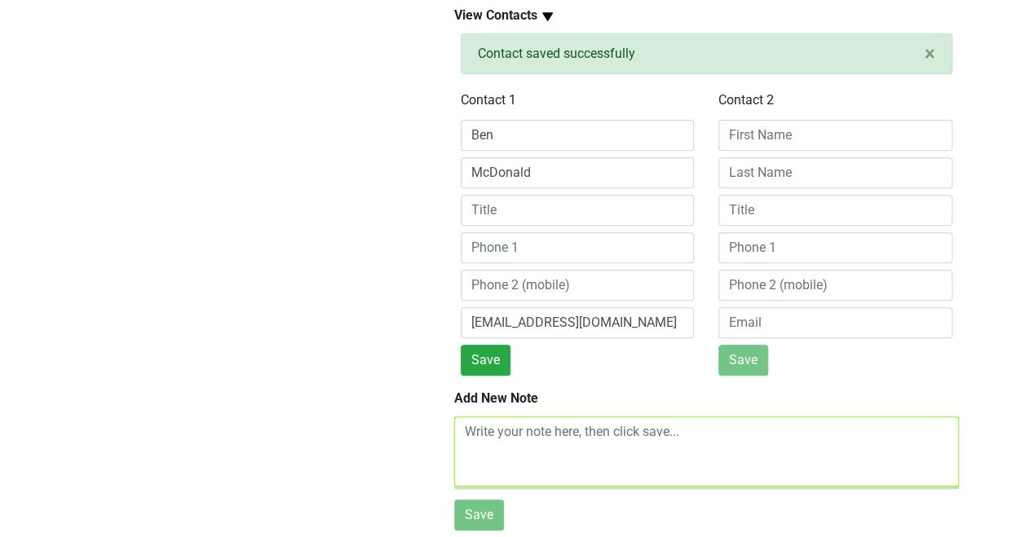
click at [520, 426] on textarea at bounding box center [706, 452] width 505 height 70
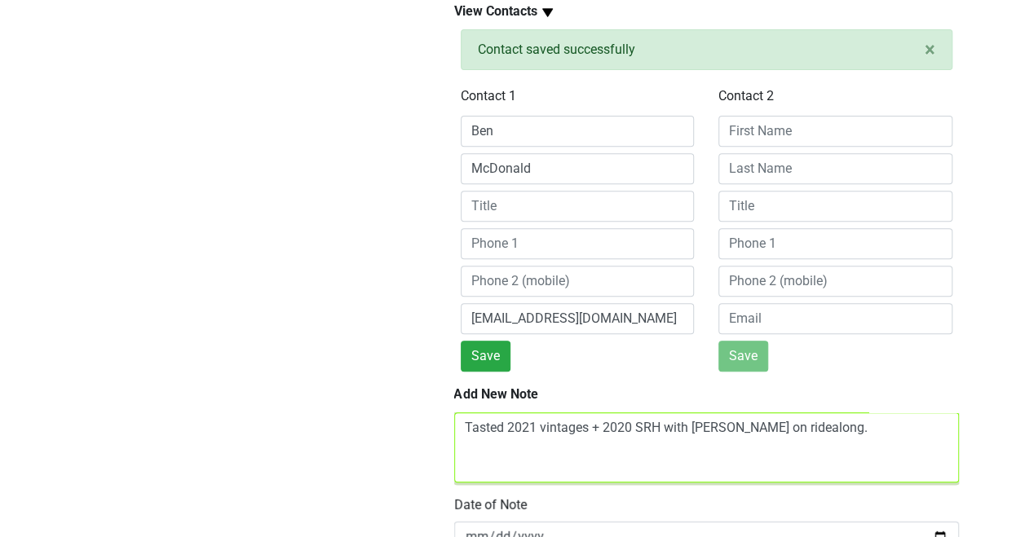
scroll to position [7, 0]
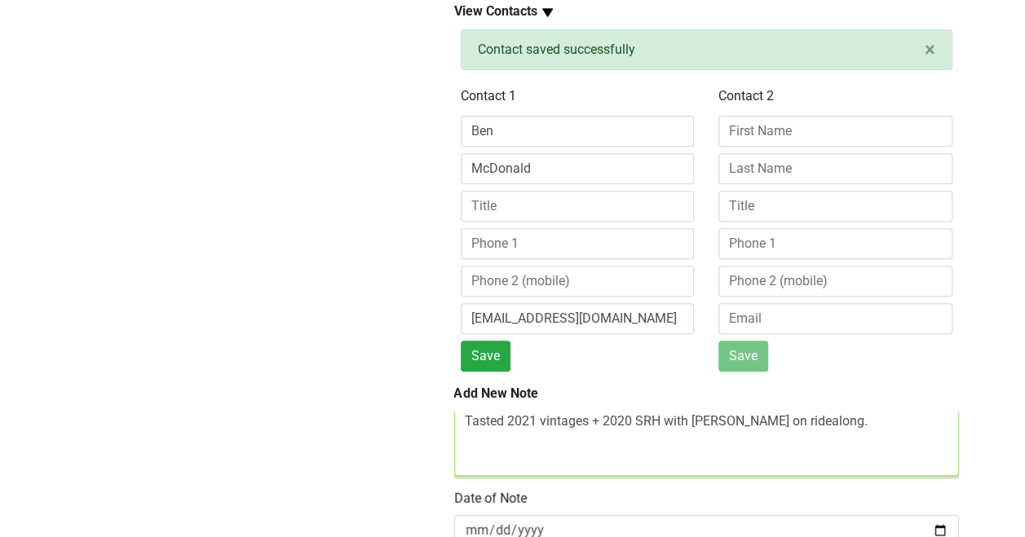
type textarea "Tasted 2021 vintages + 2020 SRH with [PERSON_NAME] on ridealong."
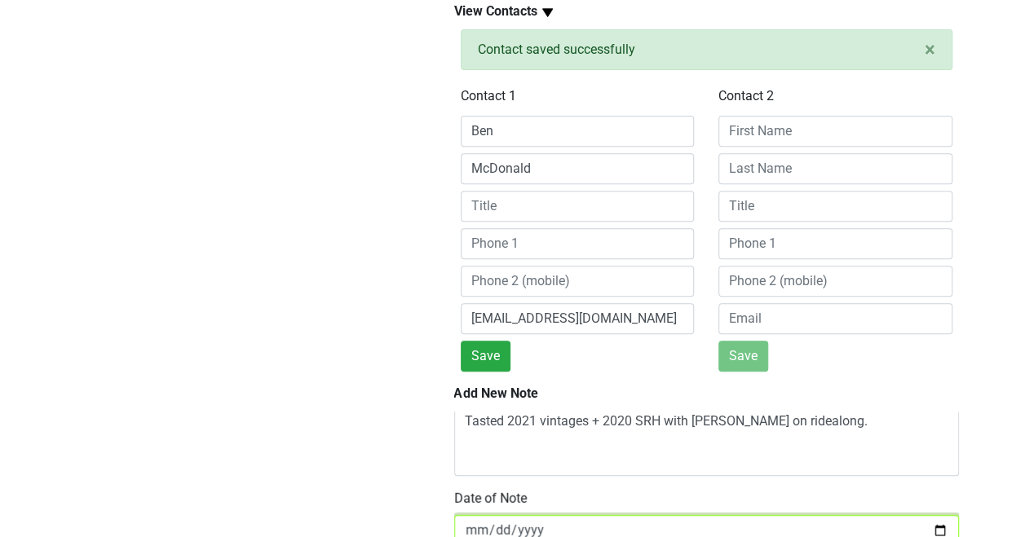
click at [929, 523] on input "[DATE]" at bounding box center [706, 530] width 505 height 31
type input "[DATE]"
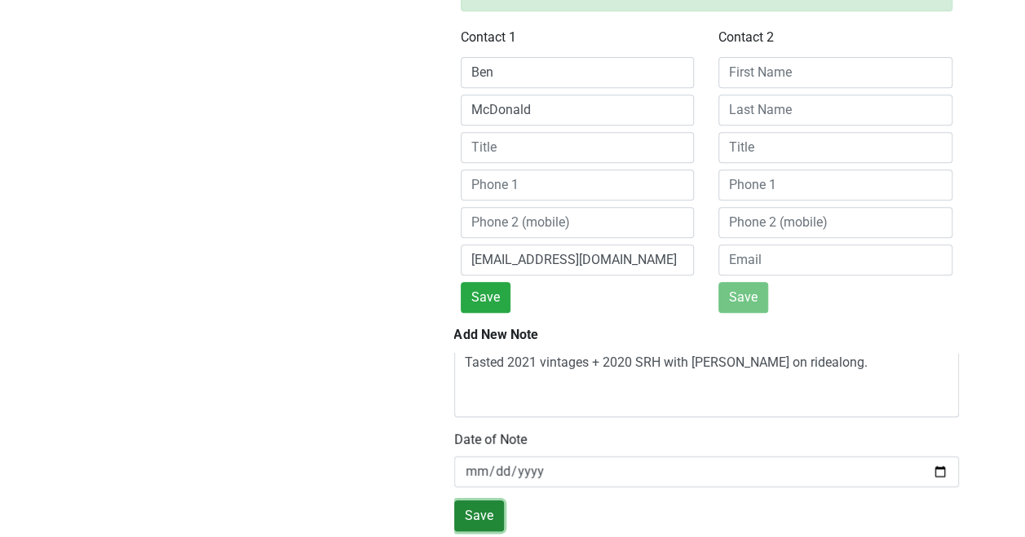
click at [468, 509] on button "Save" at bounding box center [479, 515] width 50 height 31
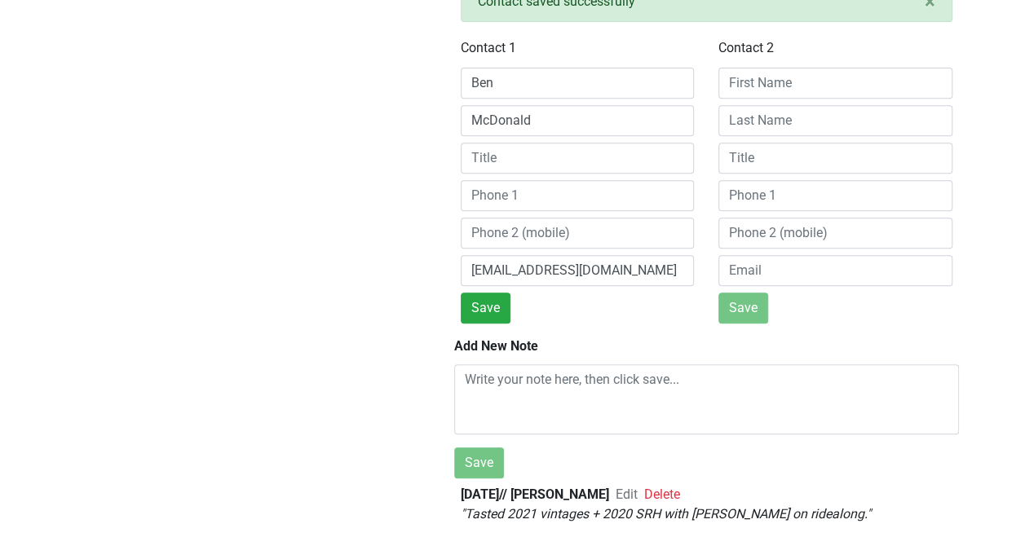
scroll to position [314, 0]
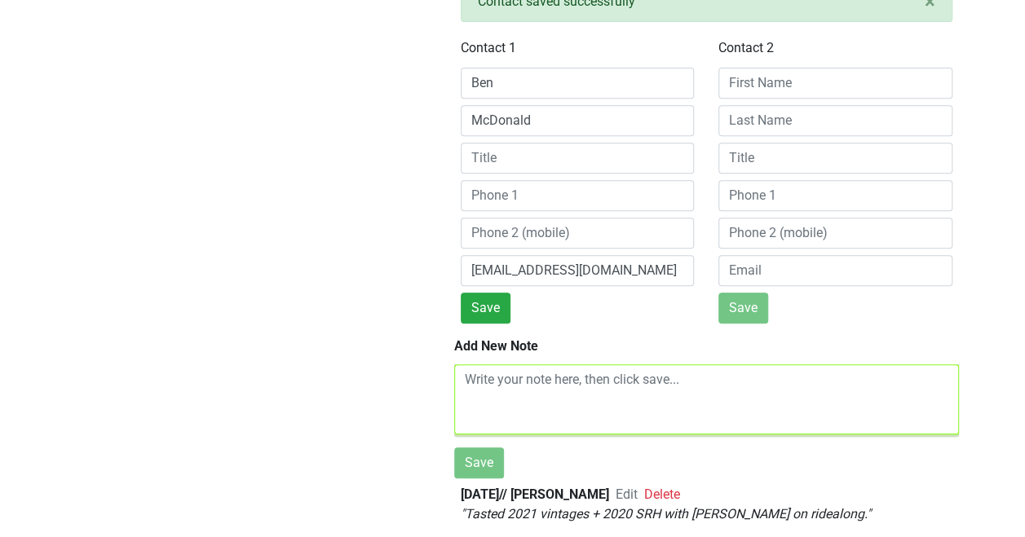
click at [513, 375] on textarea at bounding box center [706, 399] width 505 height 70
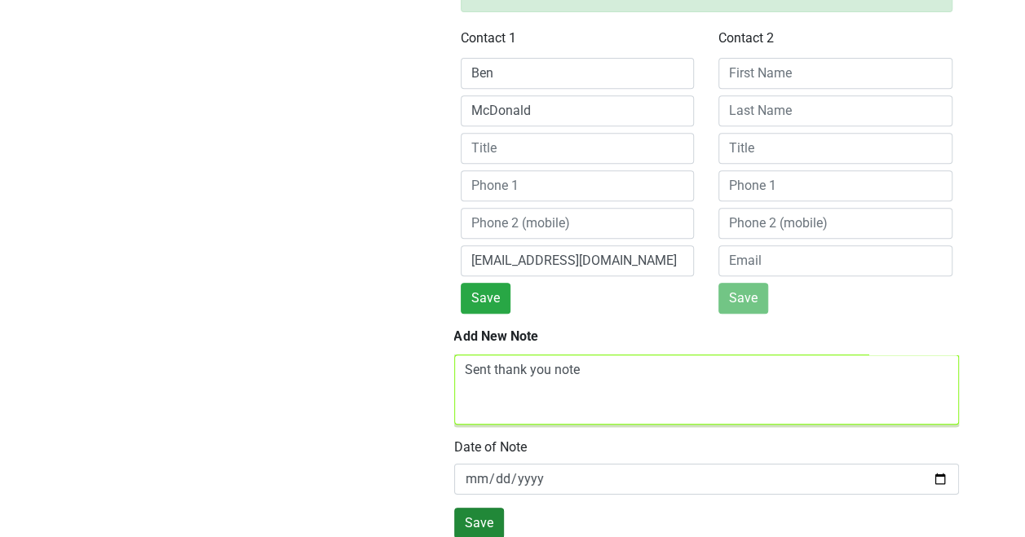
type textarea "Sent thank you note"
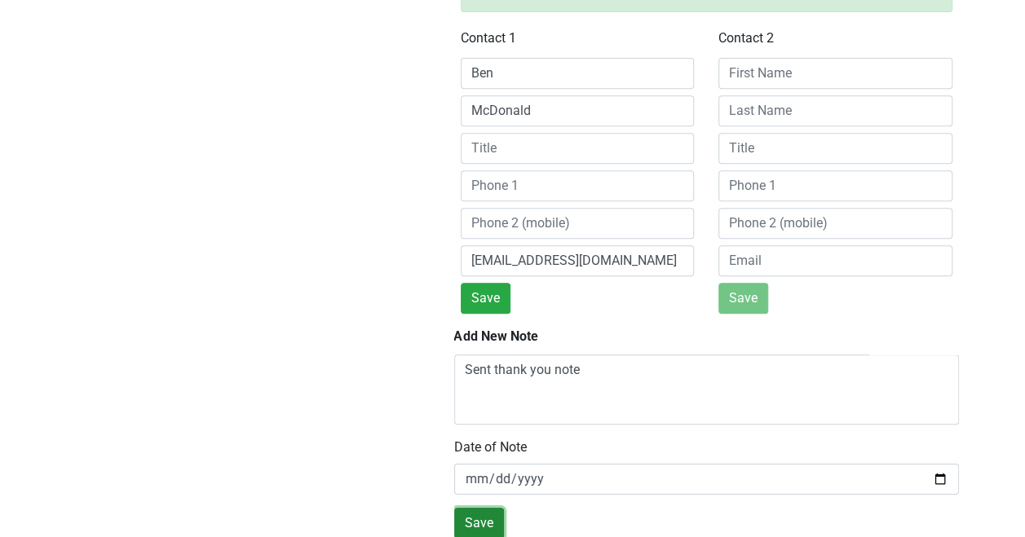
click at [478, 513] on button "Save" at bounding box center [479, 523] width 50 height 31
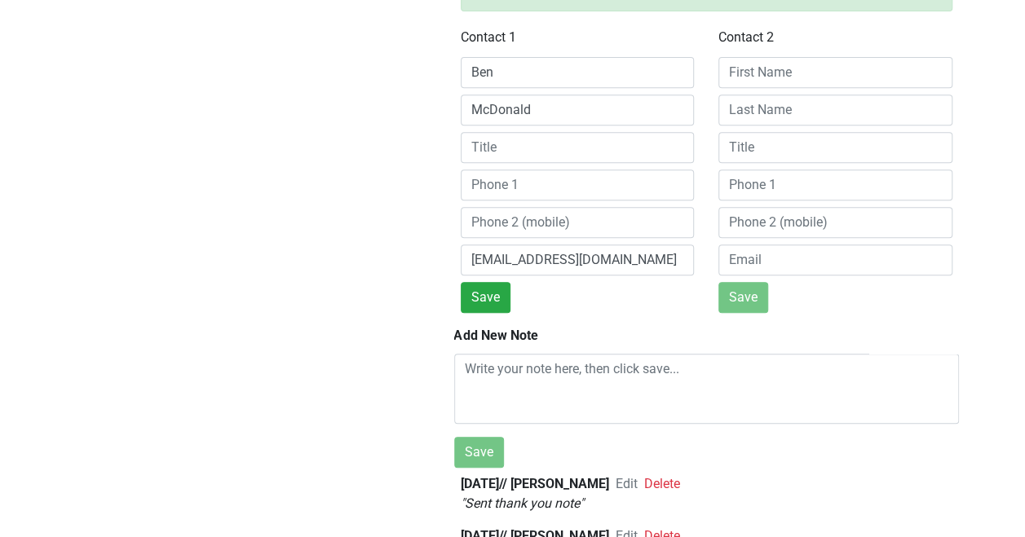
scroll to position [41, 0]
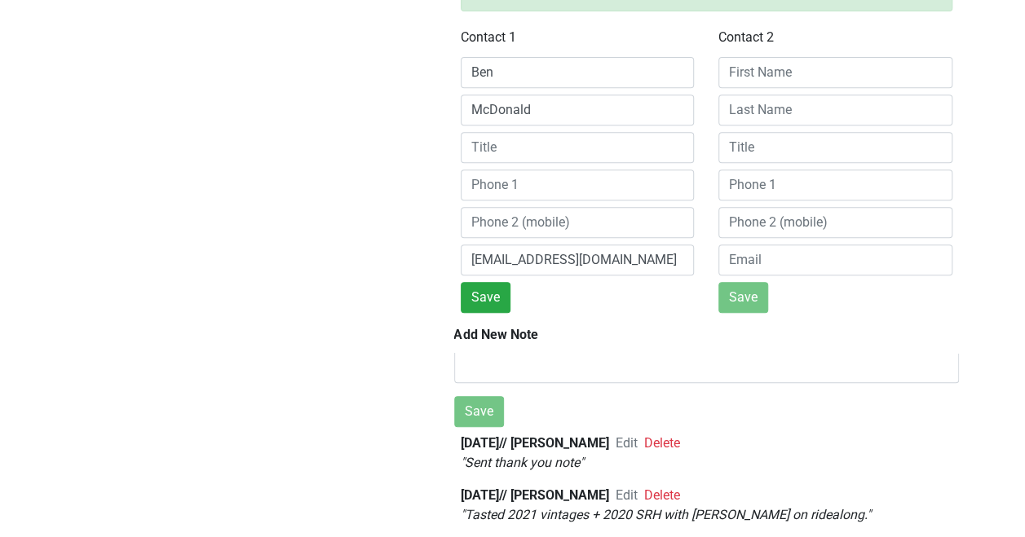
click at [637, 487] on span "Edit" at bounding box center [626, 494] width 22 height 15
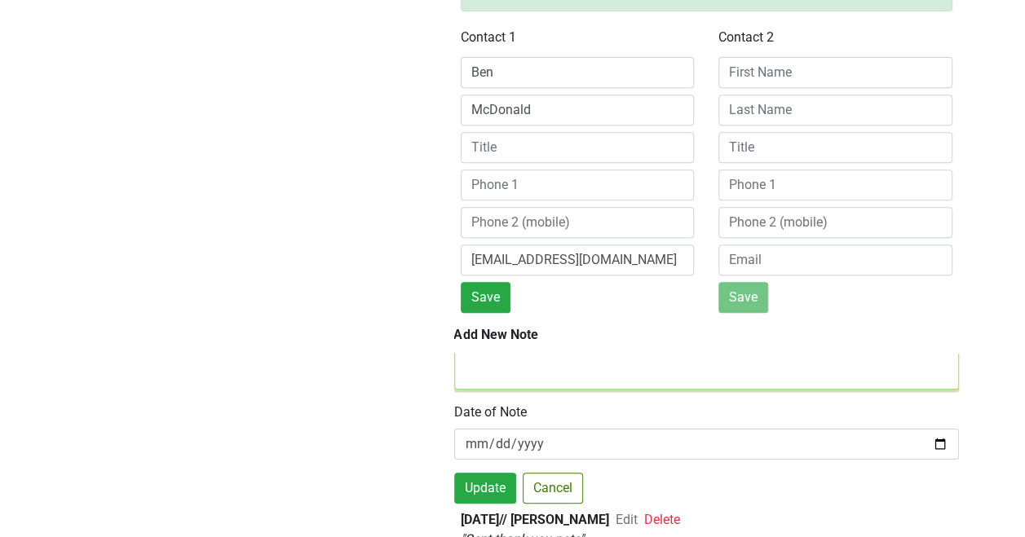
scroll to position [0, 0]
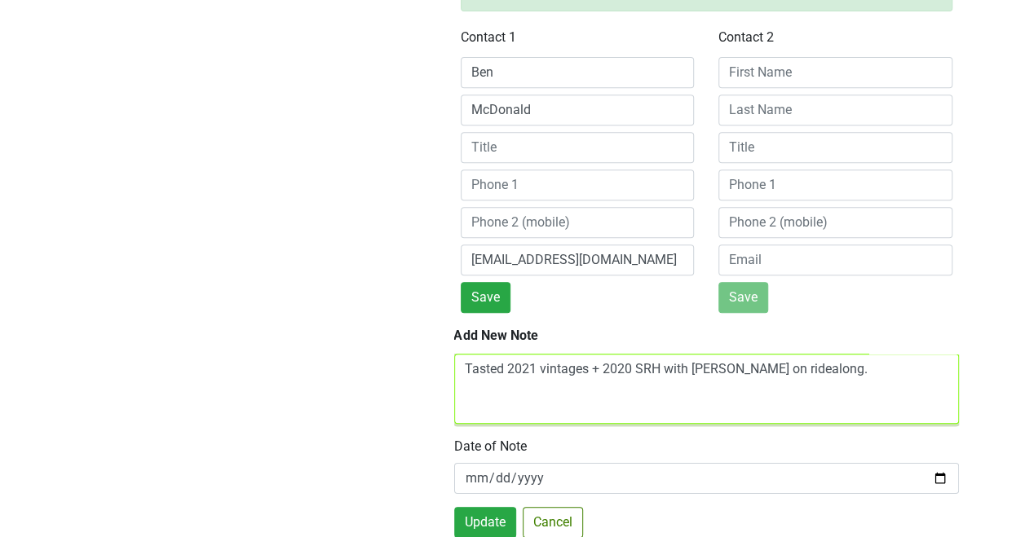
click at [712, 360] on textarea "Tasted 2021 vintages + 2020 SRH with Wes on ridealong." at bounding box center [706, 389] width 505 height 70
click at [807, 359] on textarea "Tasted 2021 vintages + 2020 SRH with Noel on ridealong." at bounding box center [706, 389] width 505 height 70
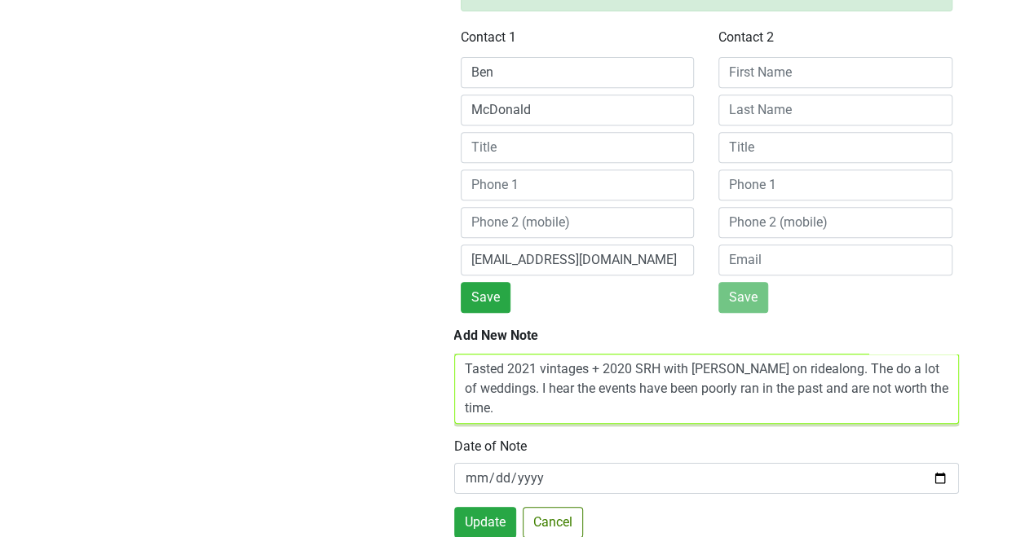
type textarea "Tasted 2021 vintages + 2020 SRH with Noel on ridealong. The do a lot of wedding…"
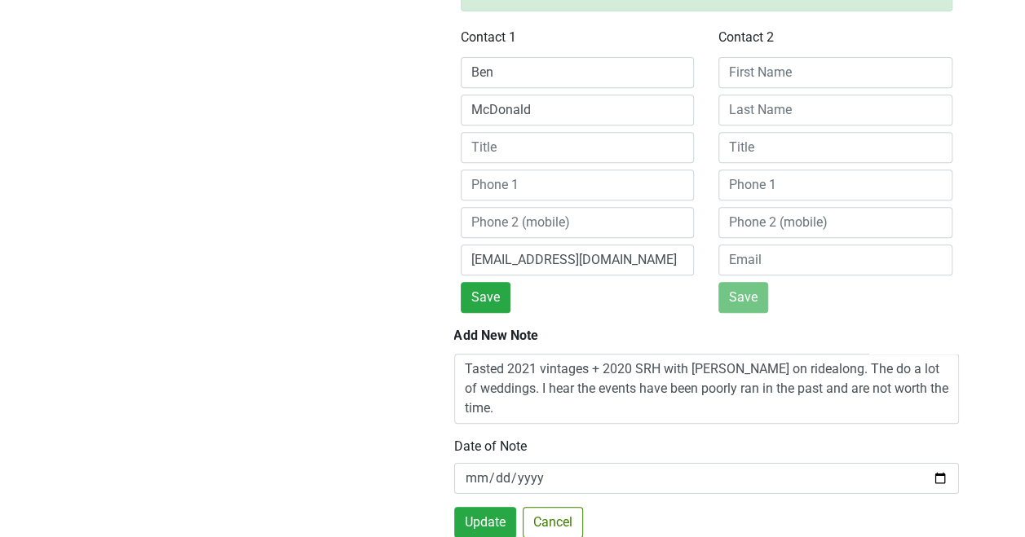
drag, startPoint x: 765, startPoint y: 348, endPoint x: 747, endPoint y: 308, distance: 44.1
click at [747, 308] on div "View Contacts × Close alert Contact saved successfully Contact 1 Ben McDonald a…" at bounding box center [706, 236] width 542 height 600
click at [484, 507] on button "Update" at bounding box center [485, 522] width 62 height 31
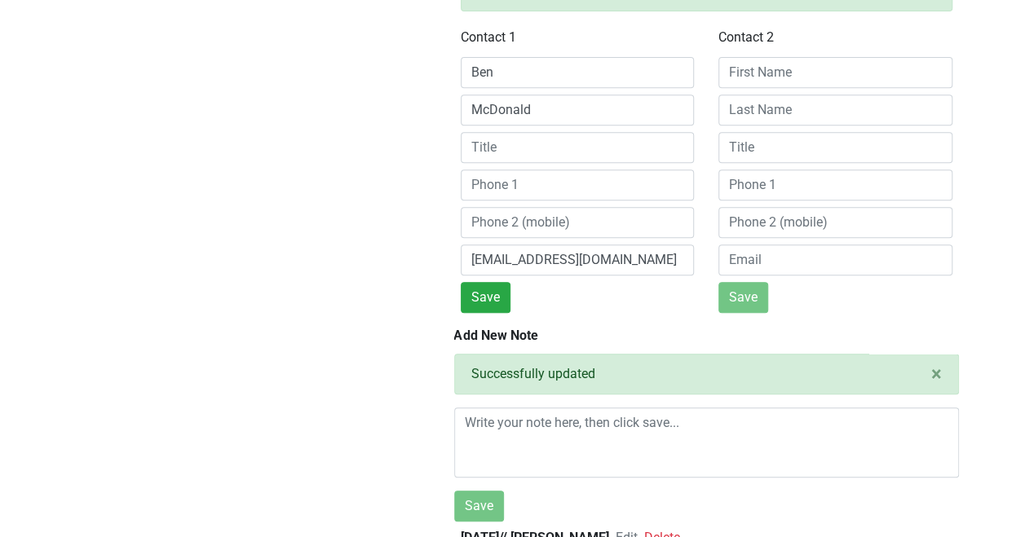
scroll to position [272, 0]
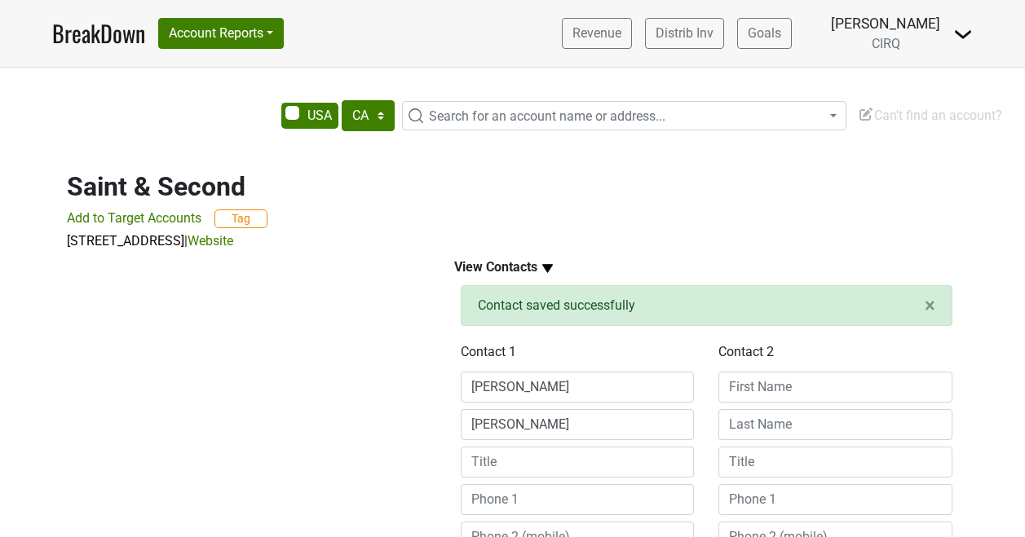
select select "CA"
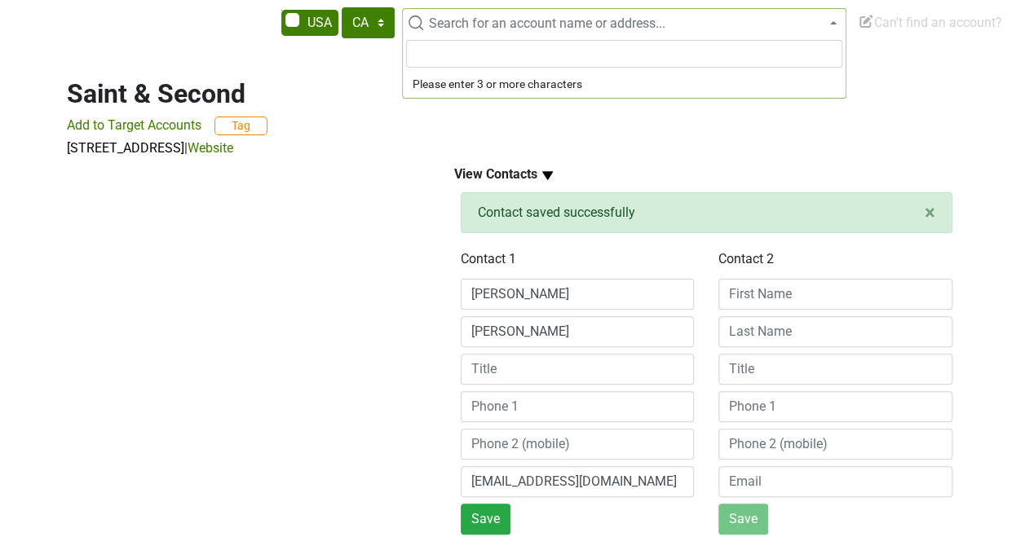
click at [470, 21] on span "Search for an account name or address..." at bounding box center [547, 22] width 236 height 15
type input "y"
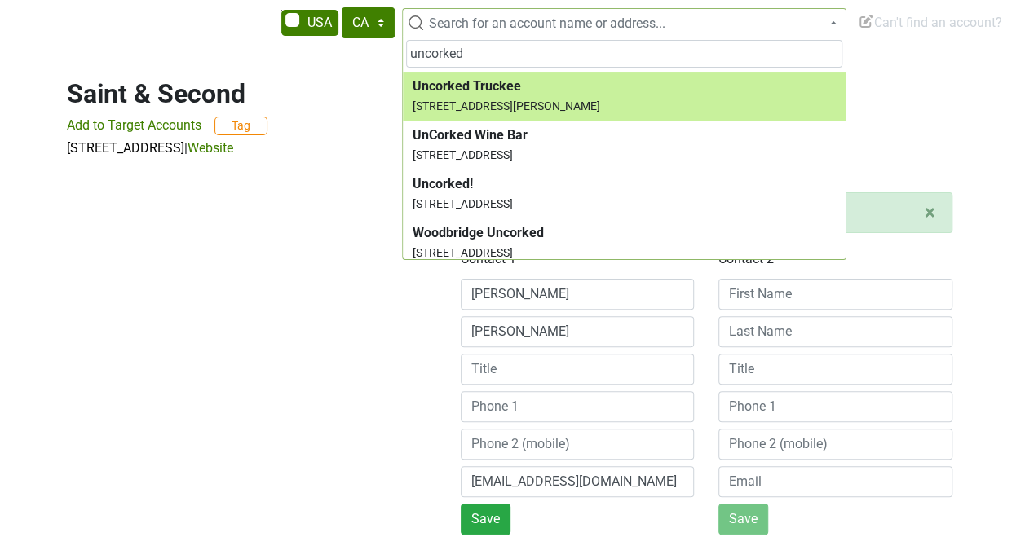
scroll to position [346, 0]
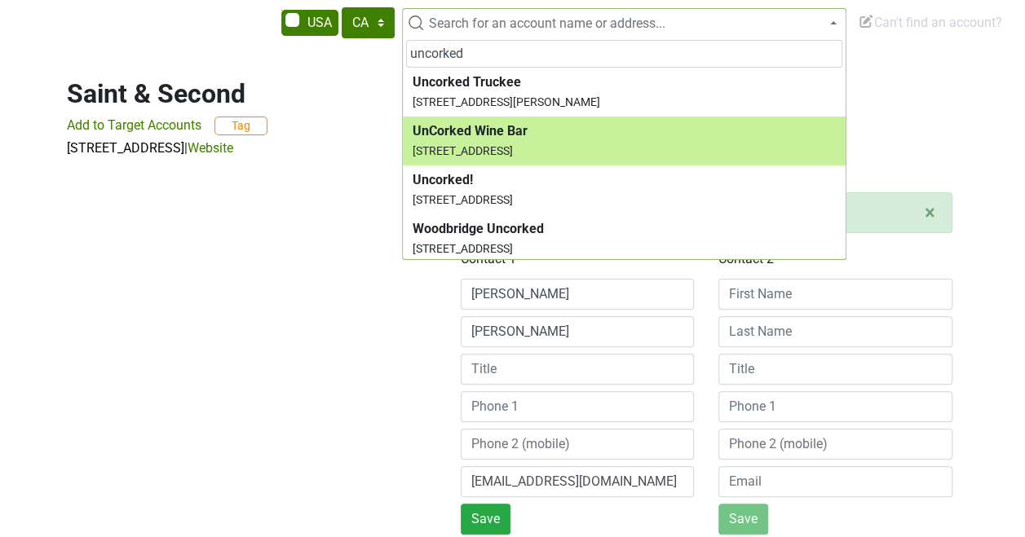
type input "uncorked"
select select "23701"
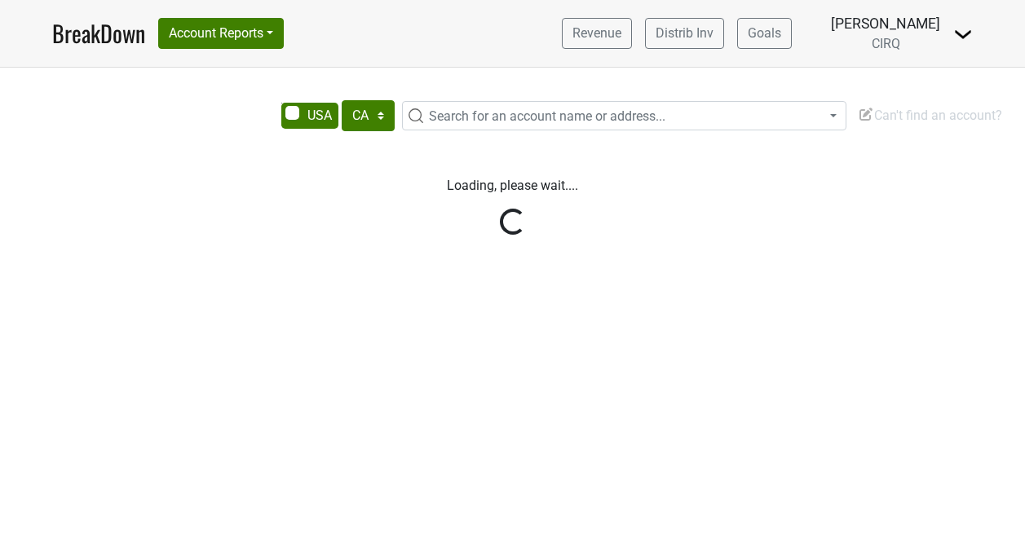
select select "CA"
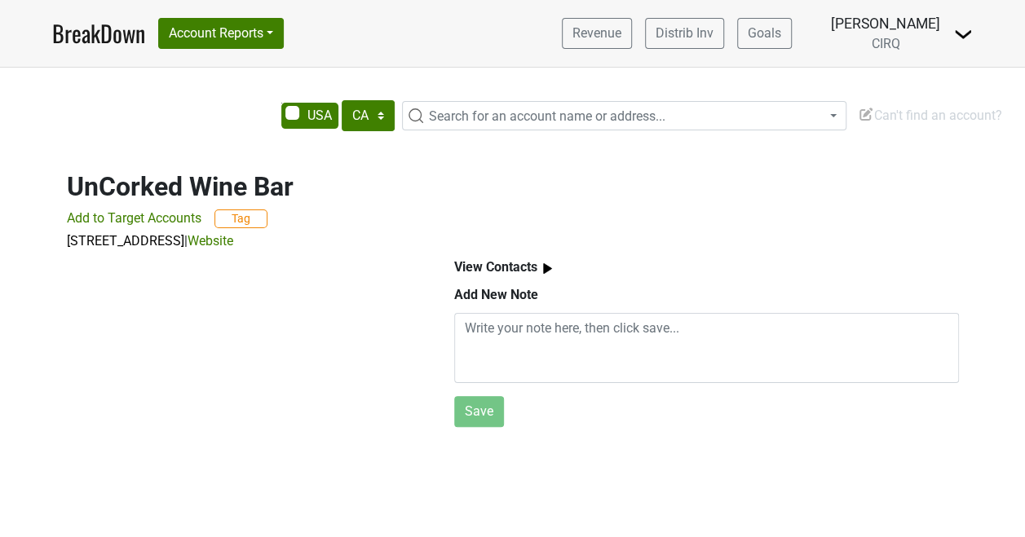
click at [539, 267] on img at bounding box center [547, 268] width 20 height 20
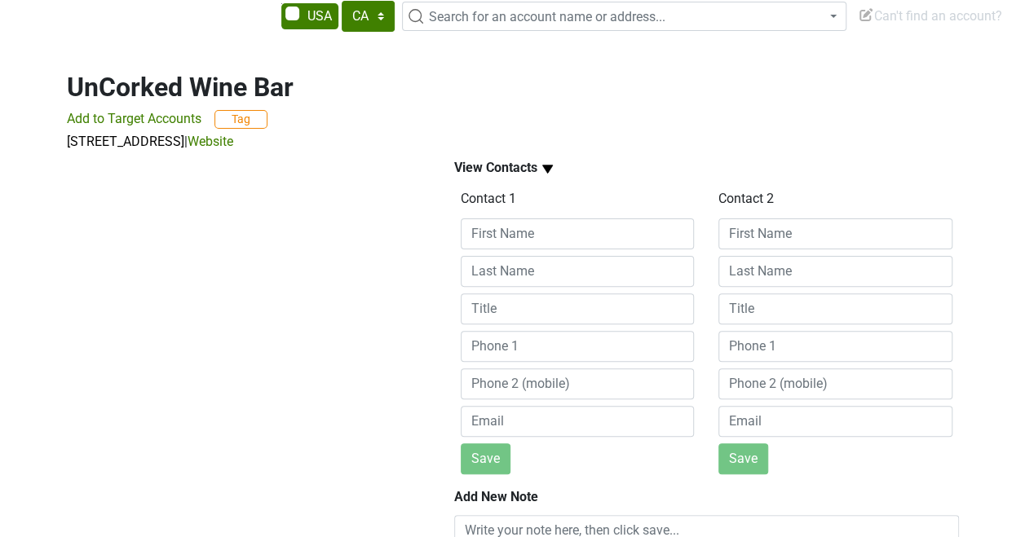
scroll to position [117, 0]
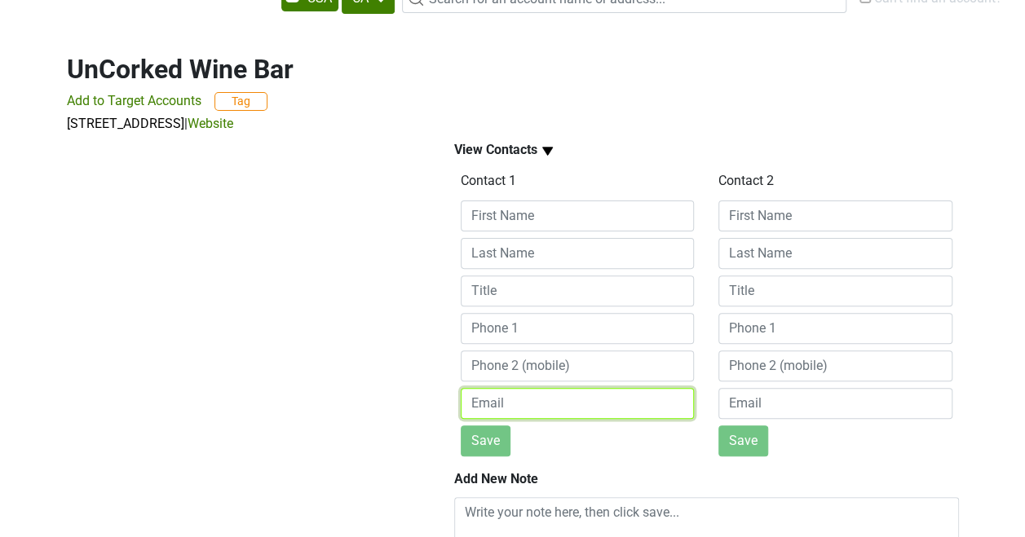
click at [547, 407] on input "email" at bounding box center [578, 403] width 234 height 31
paste input "[EMAIL_ADDRESS][DOMAIN_NAME]"
type input "[EMAIL_ADDRESS][DOMAIN_NAME]"
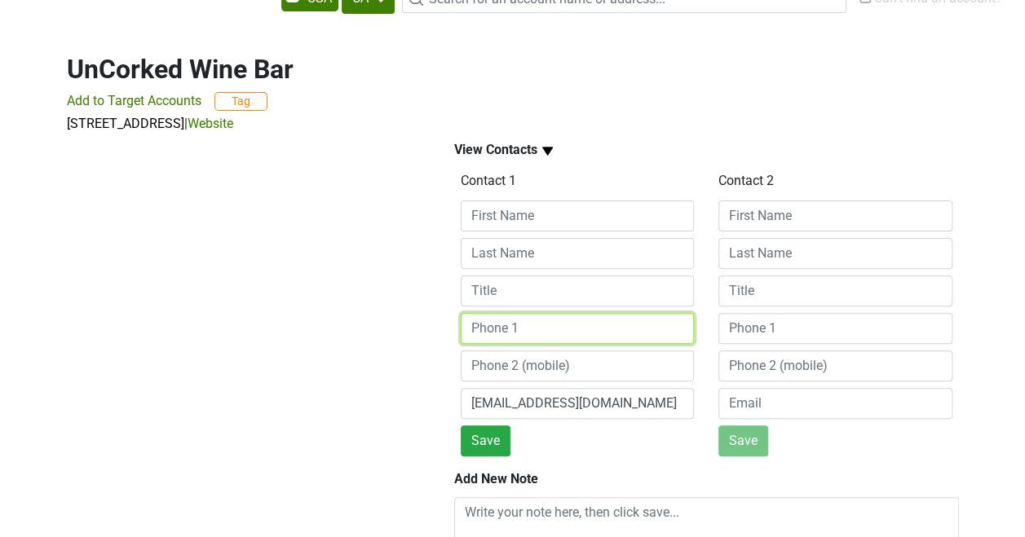
click at [498, 338] on input at bounding box center [578, 328] width 234 height 31
paste input "[PHONE_NUMBER]"
type input "[PHONE_NUMBER]"
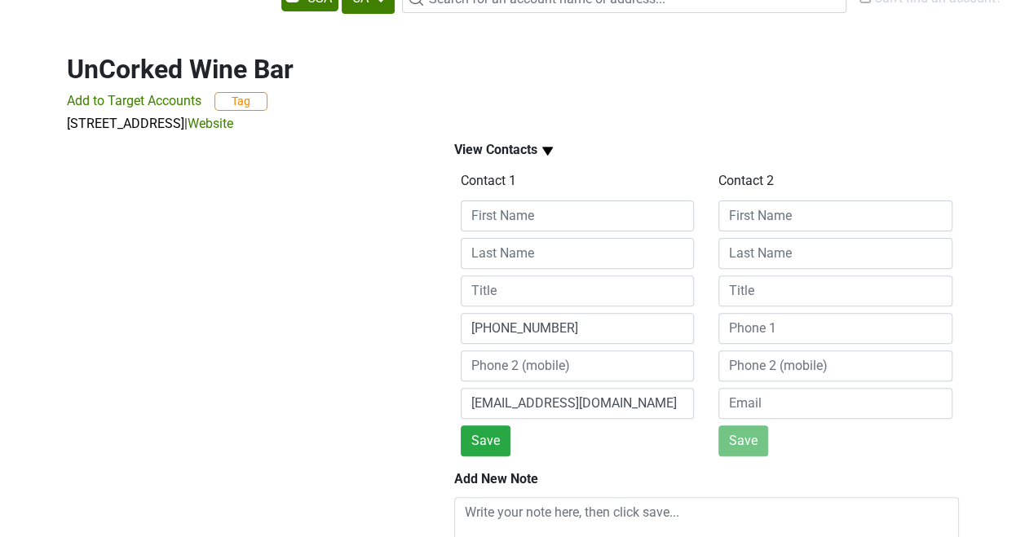
click at [488, 234] on div "Contact [PHONE_NUMBER] [EMAIL_ADDRESS][DOMAIN_NAME] Save" at bounding box center [577, 312] width 258 height 289
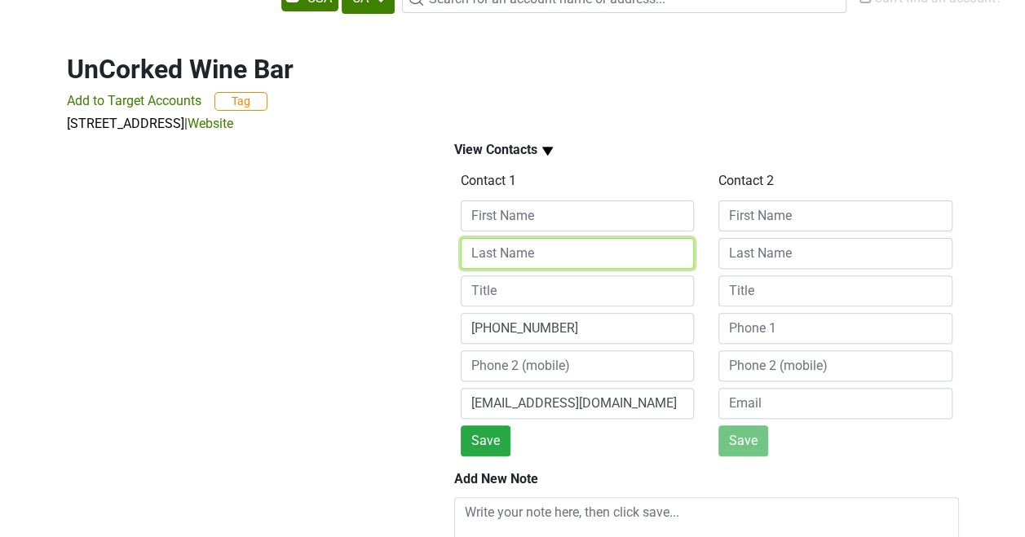
click at [489, 251] on input at bounding box center [578, 253] width 234 height 31
type input "C"
type input "[PERSON_NAME]"
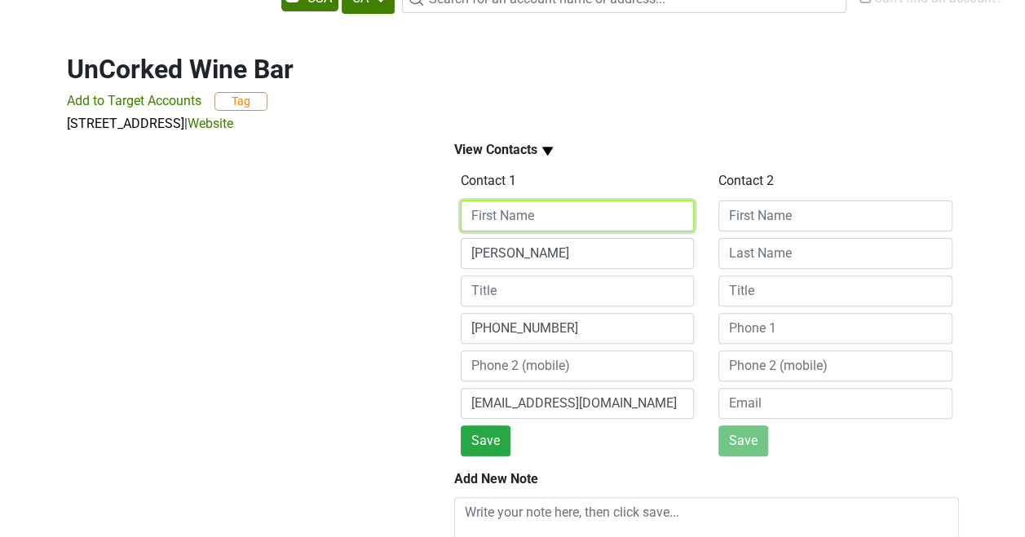
click at [501, 215] on input at bounding box center [578, 216] width 234 height 31
type input "[PERSON_NAME]"
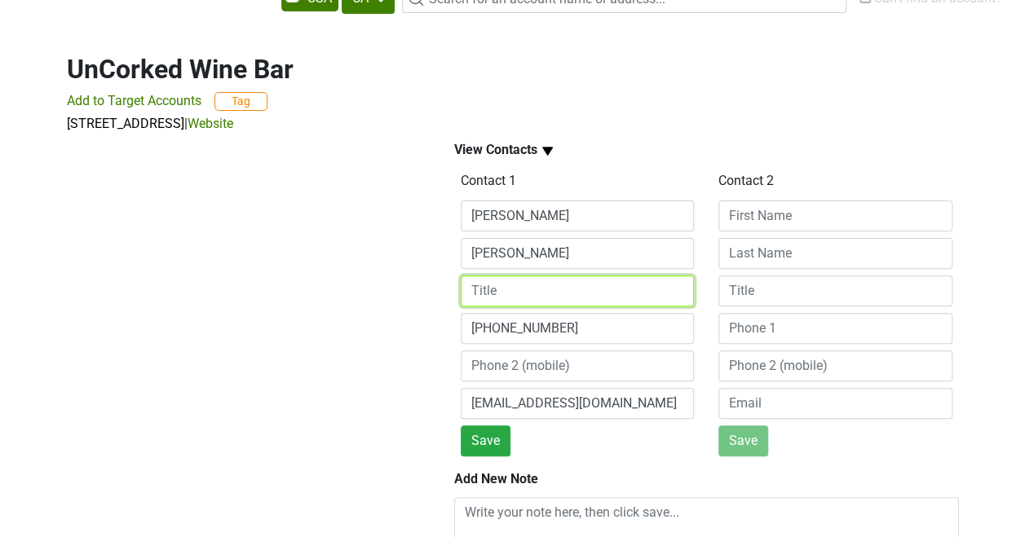
click at [508, 282] on input at bounding box center [578, 291] width 234 height 31
click at [351, 377] on div at bounding box center [241, 375] width 387 height 483
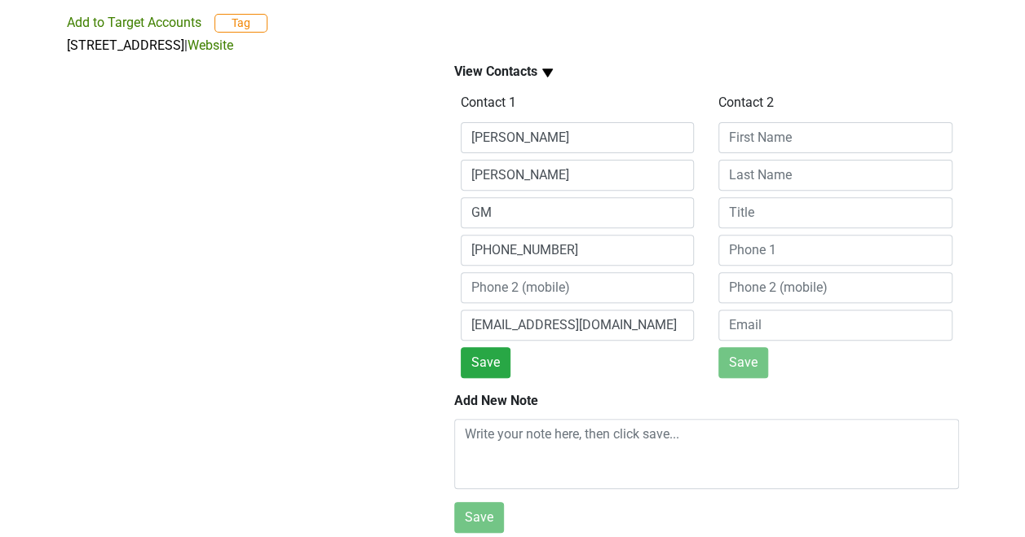
scroll to position [209, 0]
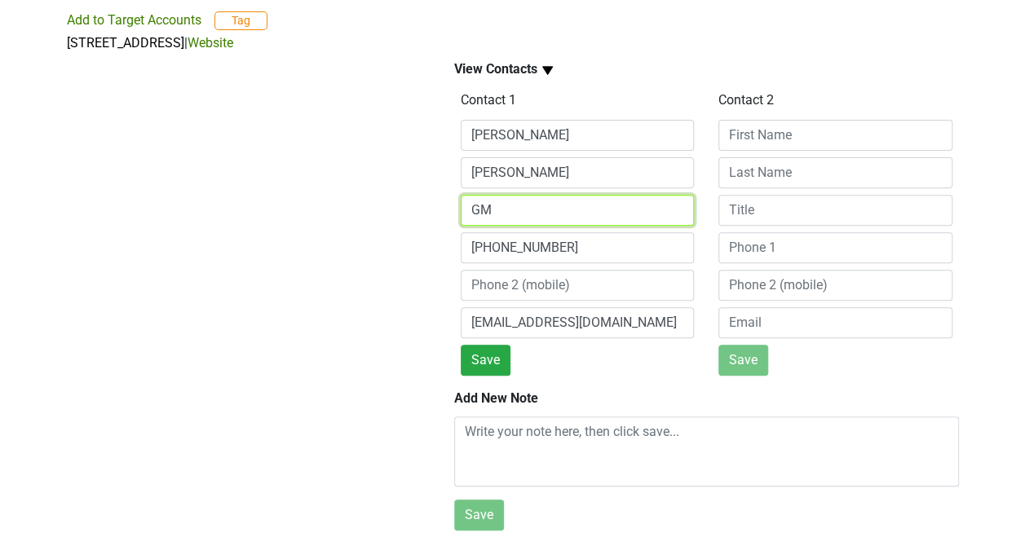
click at [522, 195] on input "GM" at bounding box center [578, 210] width 234 height 31
type input "G"
type input "Maybe owner?"
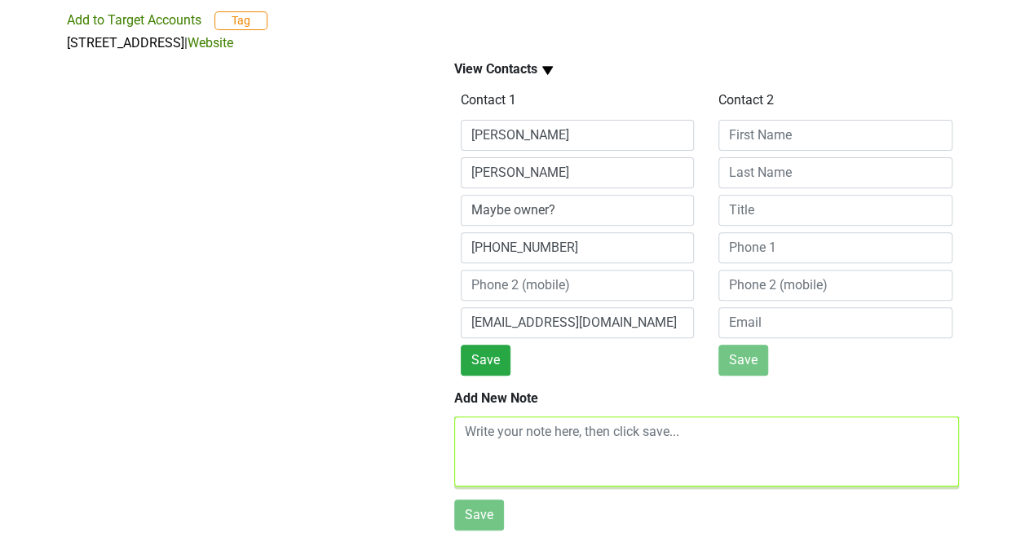
click at [549, 426] on textarea at bounding box center [706, 452] width 505 height 70
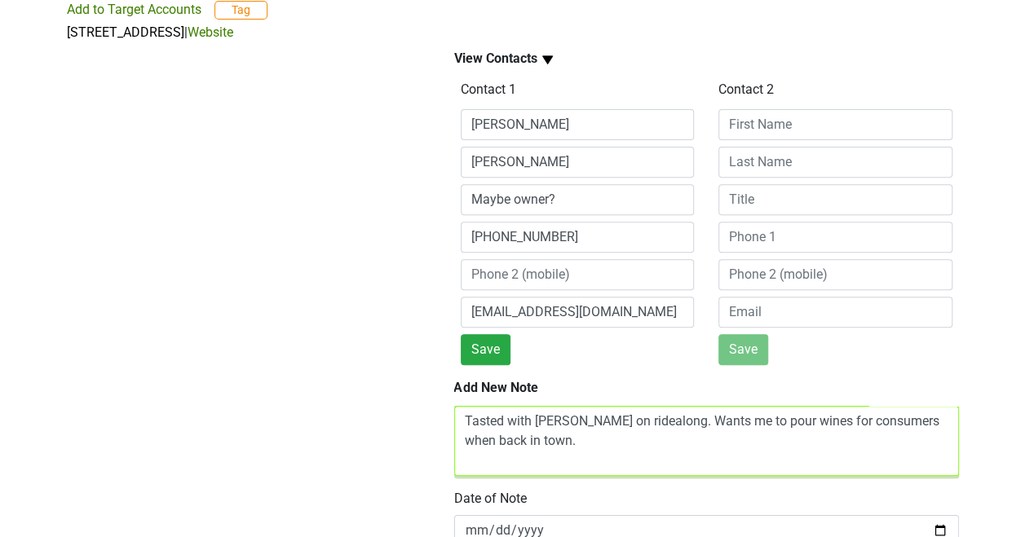
scroll to position [7, 0]
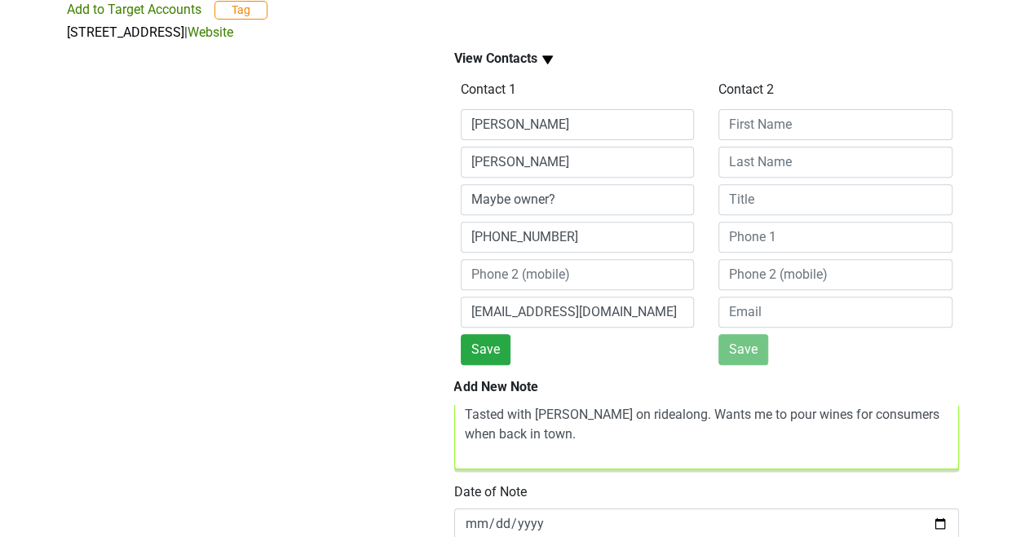
type textarea "Tasted with [PERSON_NAME] on ridealong. Wants me to pour wines for consumers wh…"
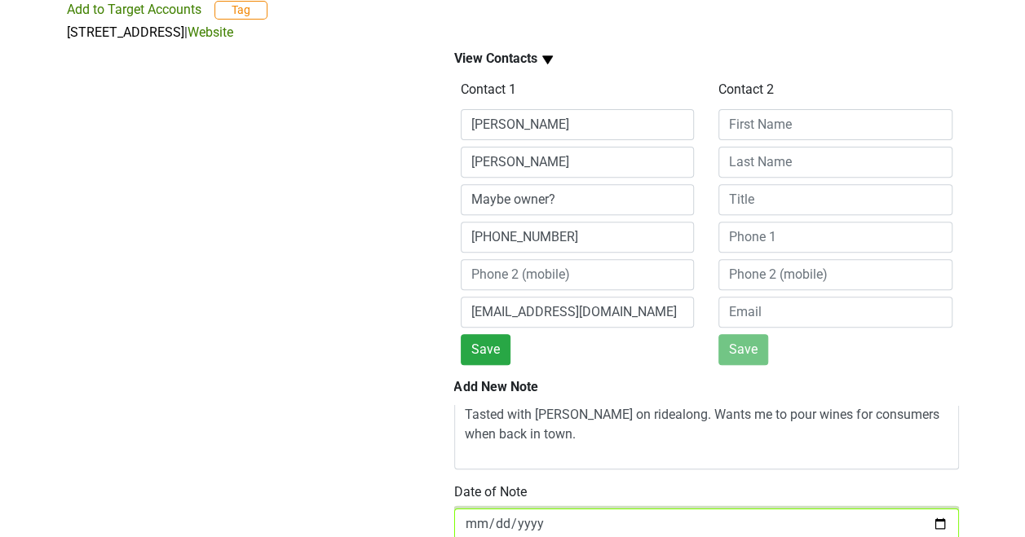
click at [929, 521] on input "[DATE]" at bounding box center [706, 524] width 505 height 31
type input "[DATE]"
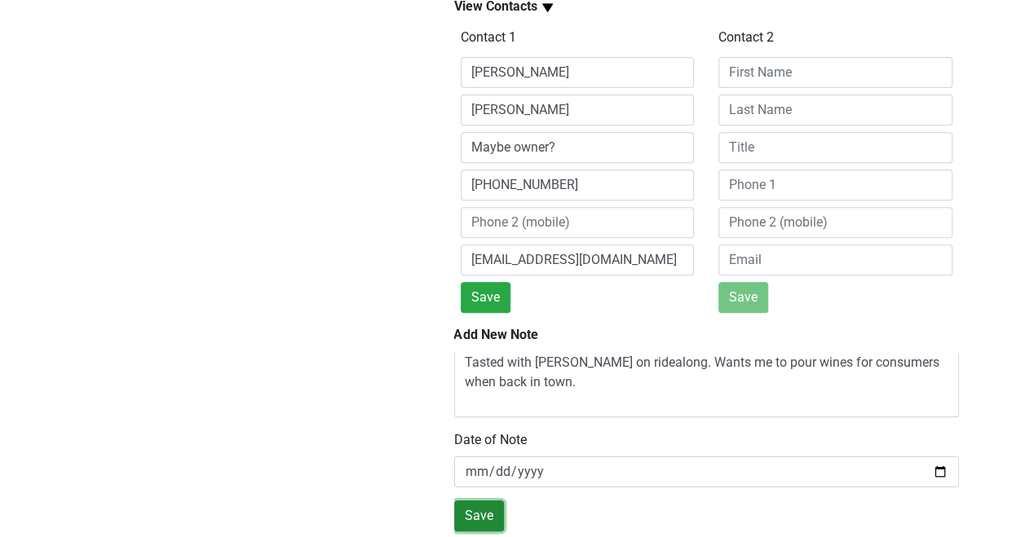
click at [484, 500] on button "Save" at bounding box center [479, 515] width 50 height 31
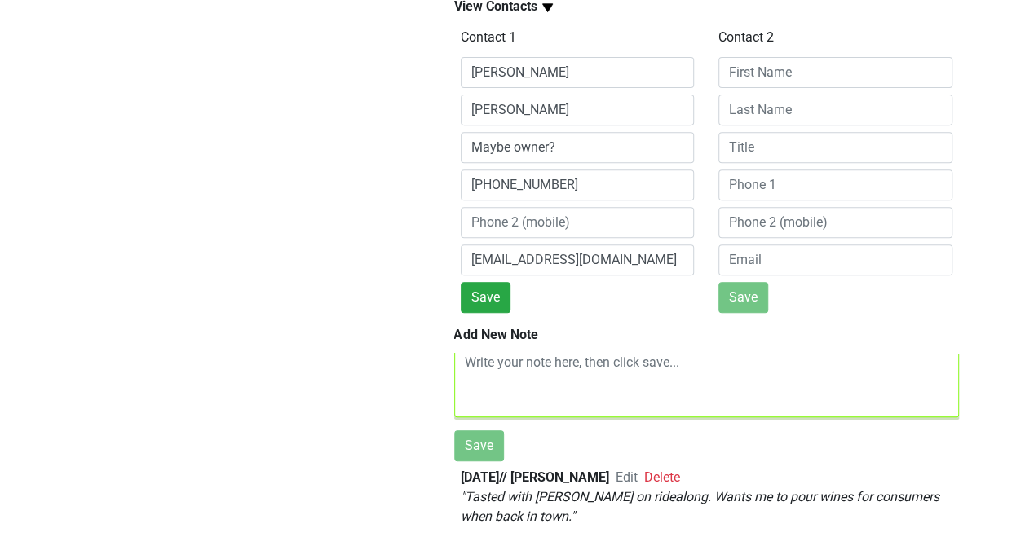
click at [512, 366] on textarea at bounding box center [706, 382] width 505 height 70
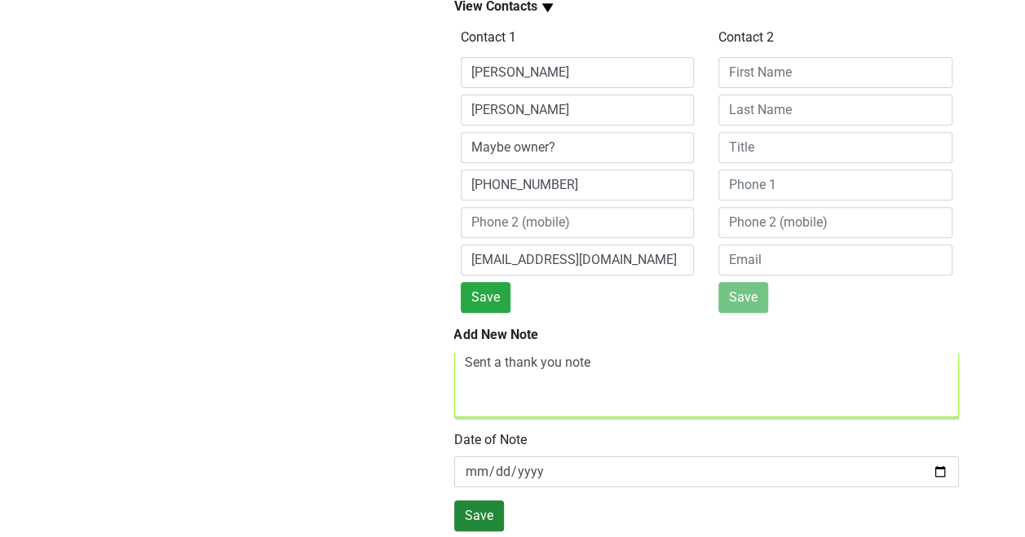
type textarea "Sent a thank you note"
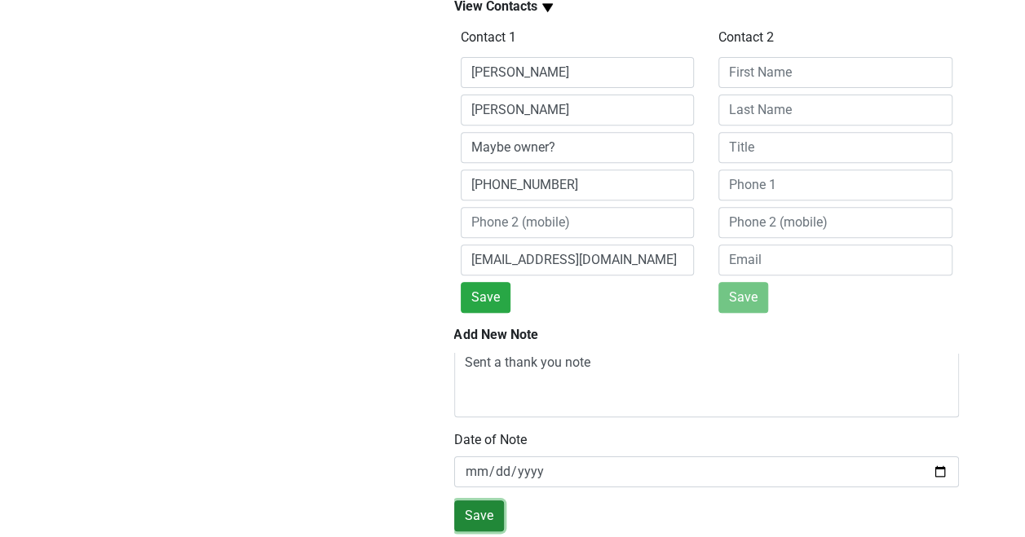
click at [476, 500] on button "Save" at bounding box center [479, 515] width 50 height 31
